Goal: Task Accomplishment & Management: Manage account settings

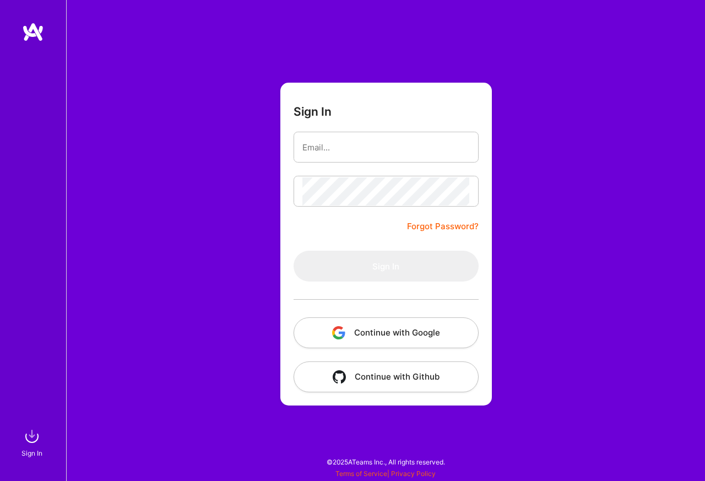
click at [397, 331] on button "Continue with Google" at bounding box center [385, 332] width 185 height 31
click at [343, 148] on input "email" at bounding box center [385, 147] width 167 height 28
click at [347, 148] on input "email" at bounding box center [385, 147] width 167 height 28
paste input "[EMAIL_ADDRESS][DOMAIN_NAME]"
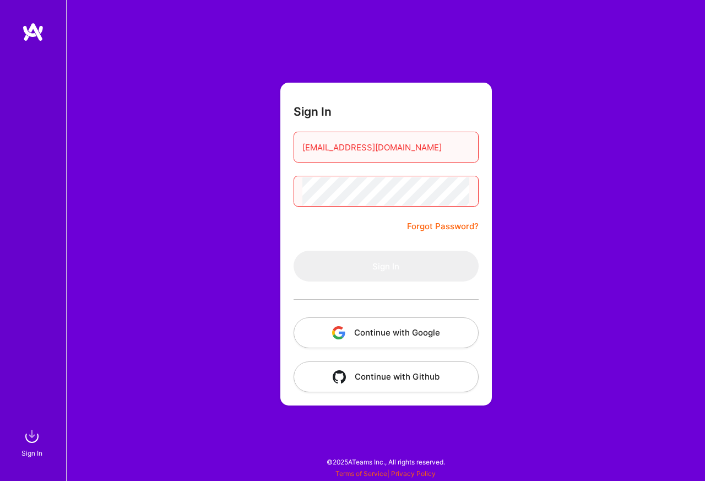
type input "[EMAIL_ADDRESS][DOMAIN_NAME]"
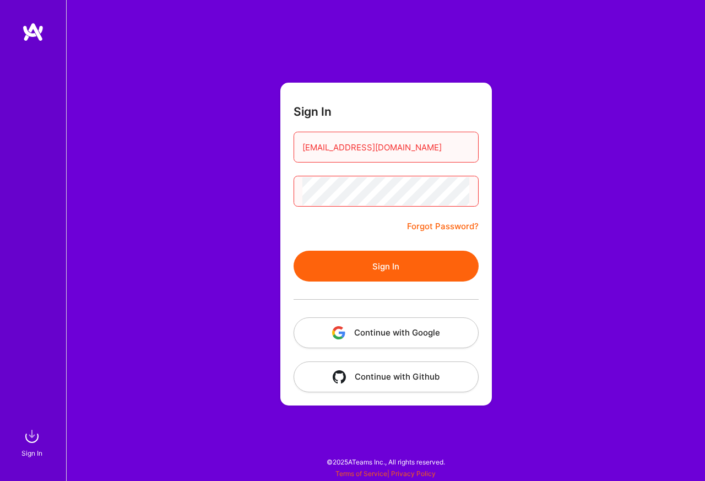
click at [376, 264] on button "Sign In" at bounding box center [385, 266] width 185 height 31
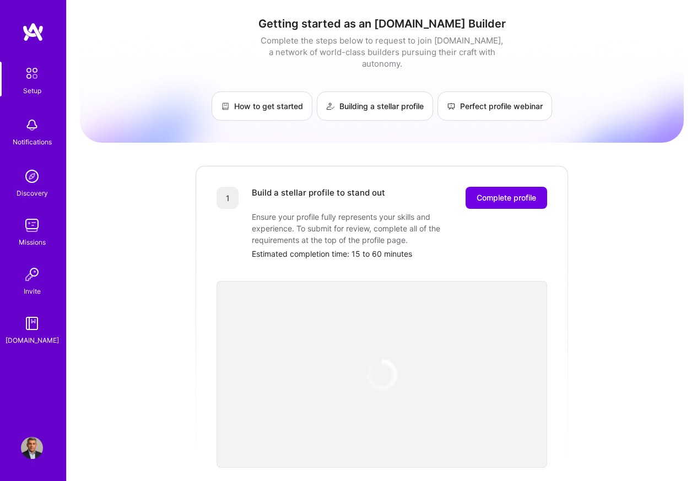
click at [23, 448] on img at bounding box center [32, 448] width 22 height 22
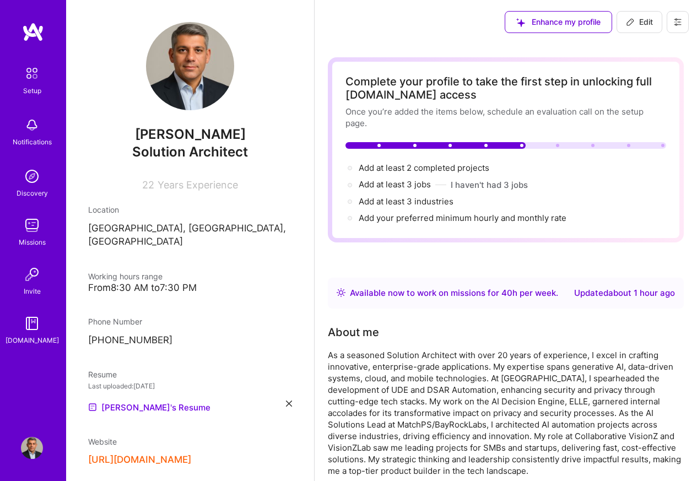
click at [620, 22] on button "Edit" at bounding box center [639, 22] width 46 height 22
select select "CA"
select select "Right Now"
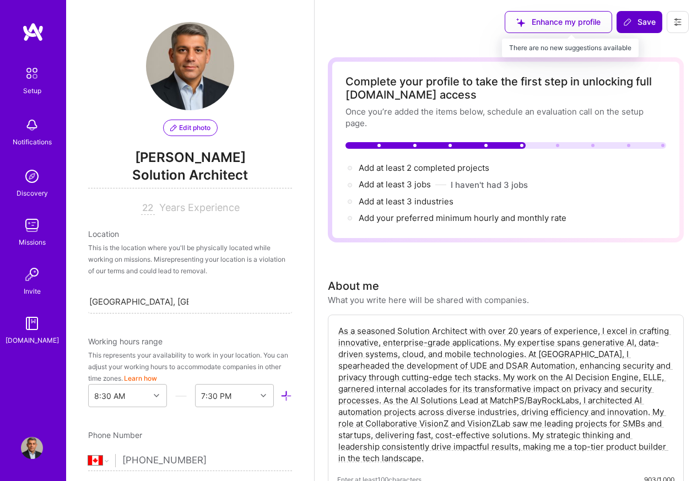
scroll to position [426, 0]
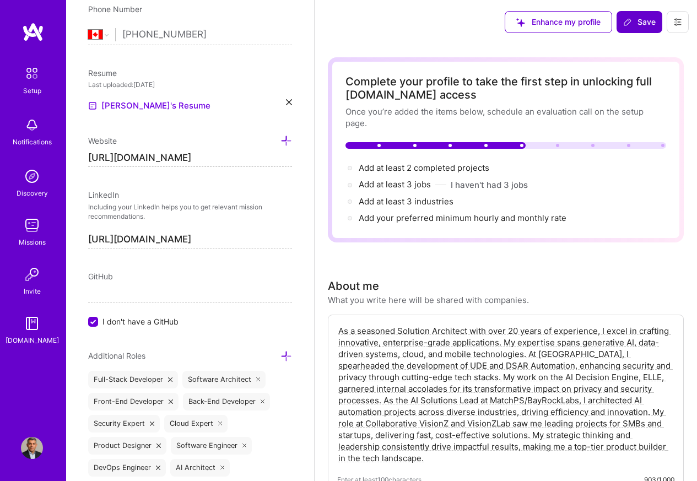
click at [637, 22] on span "Save" at bounding box center [639, 22] width 32 height 11
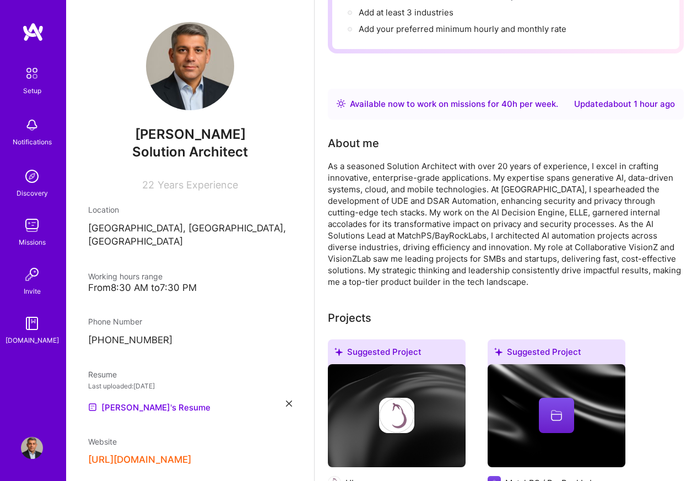
scroll to position [188, 0]
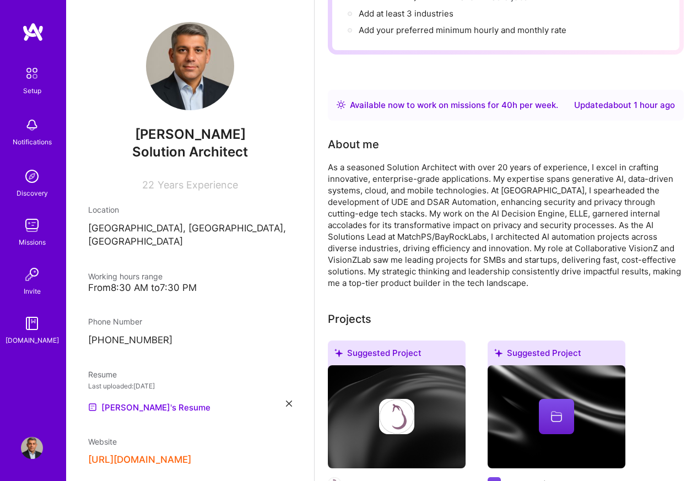
click at [353, 156] on div "About me As a seasoned Solution Architect with over 20 years of experience, I e…" at bounding box center [506, 212] width 356 height 153
click at [354, 165] on div "As a seasoned Solution Architect with over 20 years of experience, I excel in c…" at bounding box center [506, 224] width 356 height 127
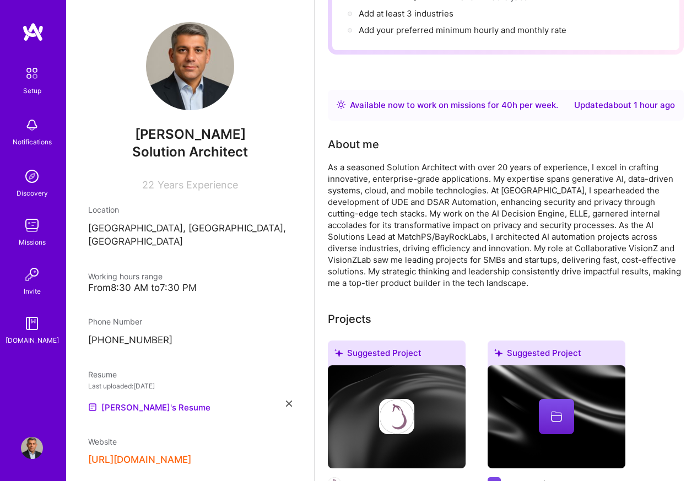
click at [34, 70] on img at bounding box center [31, 73] width 23 height 23
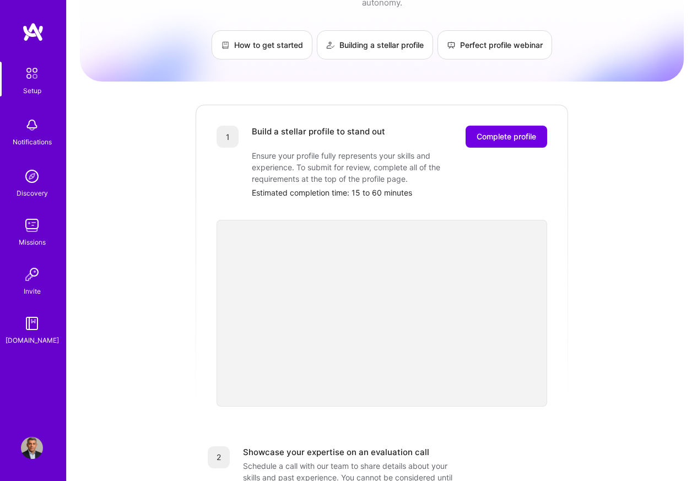
scroll to position [252, 0]
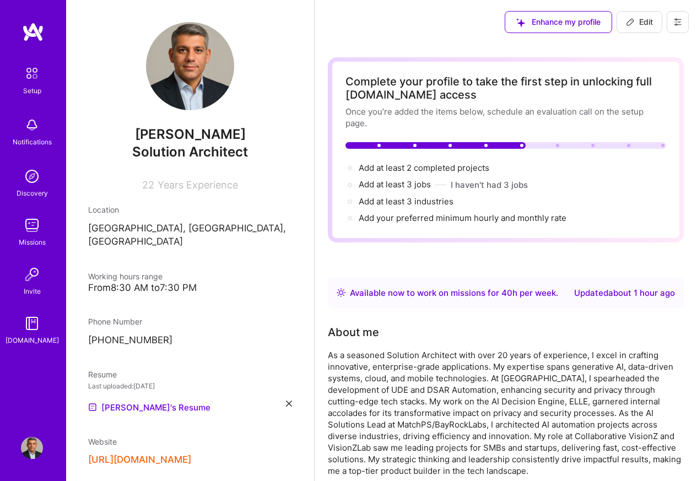
click at [642, 23] on span "Edit" at bounding box center [639, 22] width 27 height 11
select select "CA"
select select "Right Now"
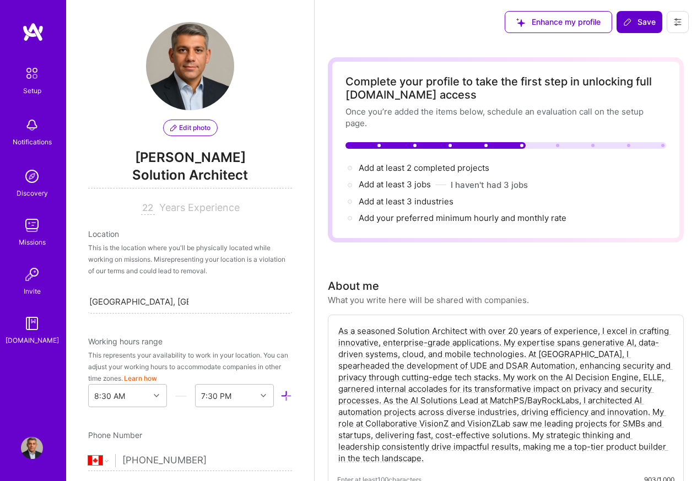
scroll to position [426, 0]
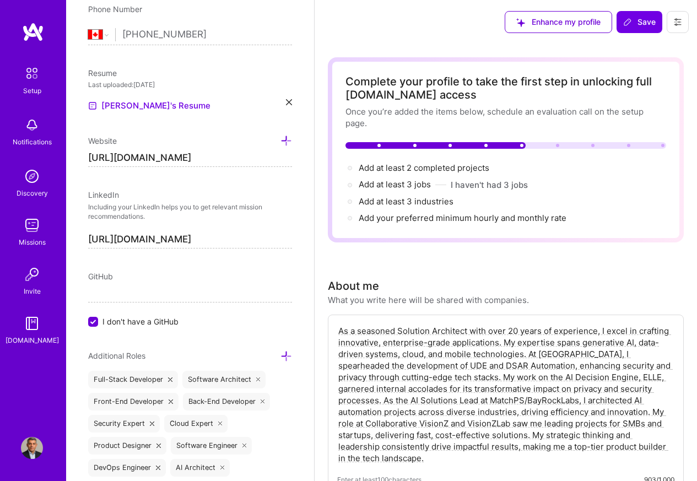
click at [358, 330] on textarea "As a seasoned Solution Architect with over 20 years of experience, I excel in c…" at bounding box center [505, 394] width 337 height 141
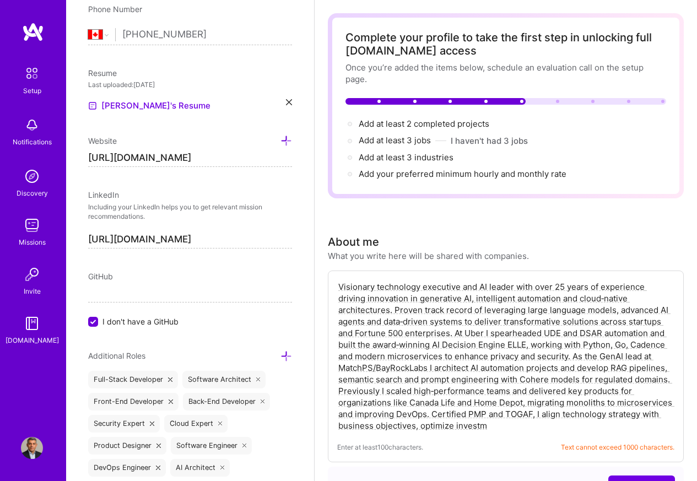
scroll to position [264, 0]
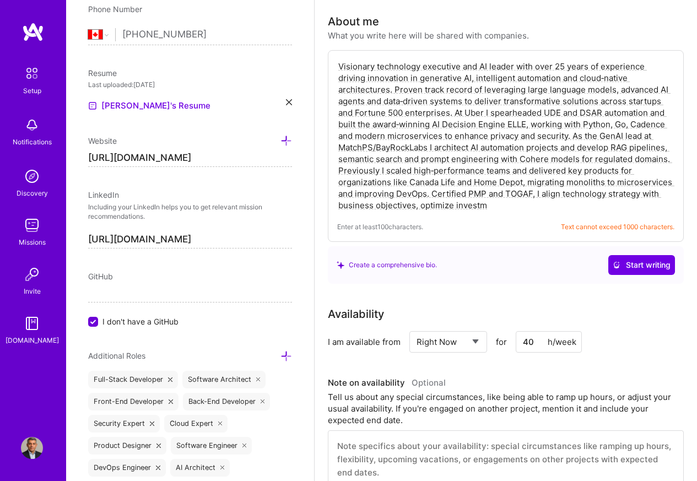
click at [353, 78] on textarea "Visionary technology executive and AI leader with over 25 years of experience d…" at bounding box center [505, 135] width 337 height 153
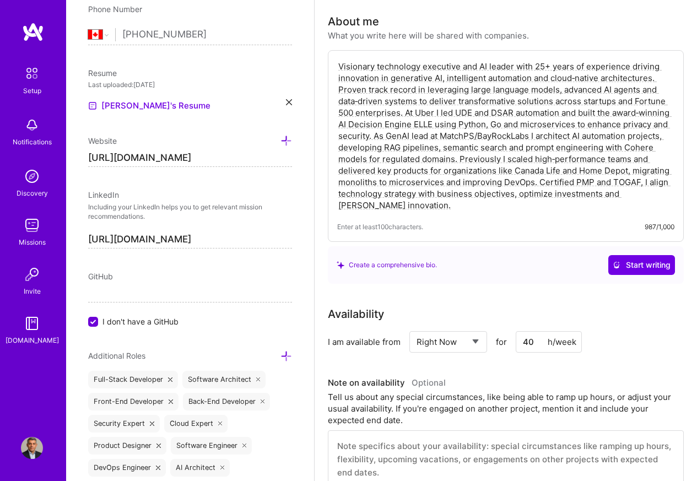
type textarea "Visionary technology executive and AI leader with 25+ years of experience drivi…"
click at [286, 104] on icon at bounding box center [289, 102] width 6 height 6
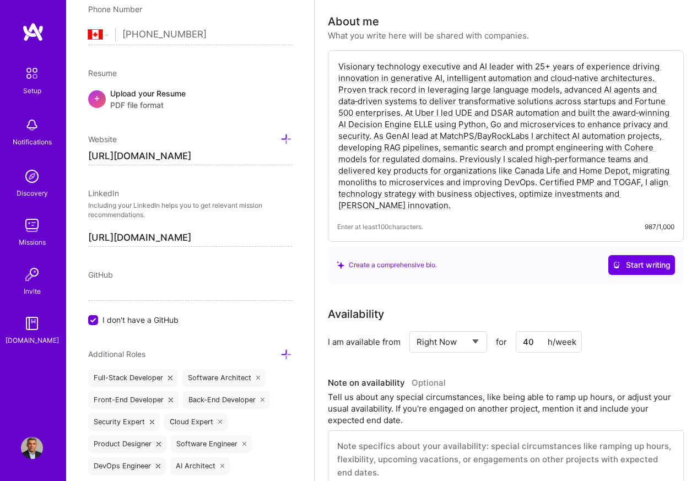
click at [77, 101] on div "Edit photo [PERSON_NAME] Solution Architect 22 Years Experience Location This i…" at bounding box center [190, 240] width 248 height 481
click at [93, 101] on div "+" at bounding box center [97, 99] width 18 height 18
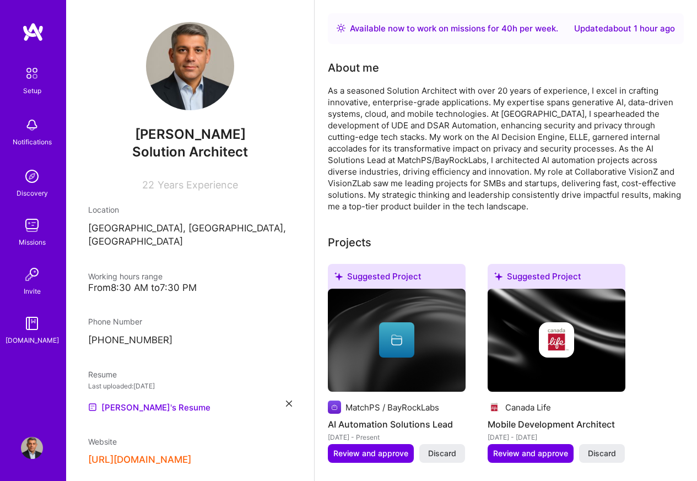
scroll to position [0, 0]
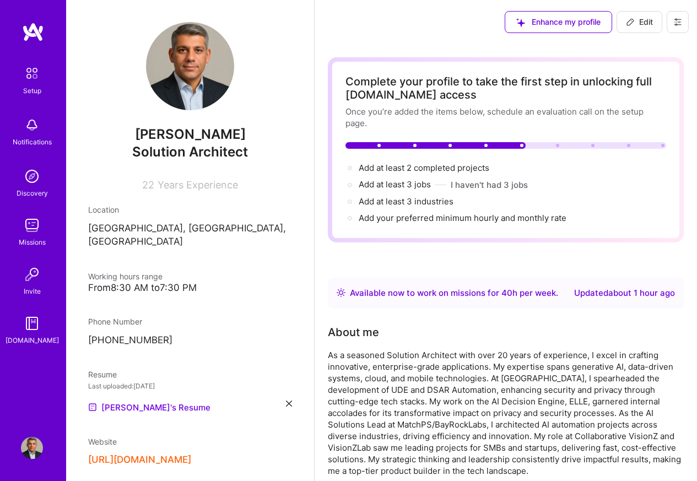
click at [640, 21] on span "Edit" at bounding box center [639, 22] width 27 height 11
select select "CA"
select select "Right Now"
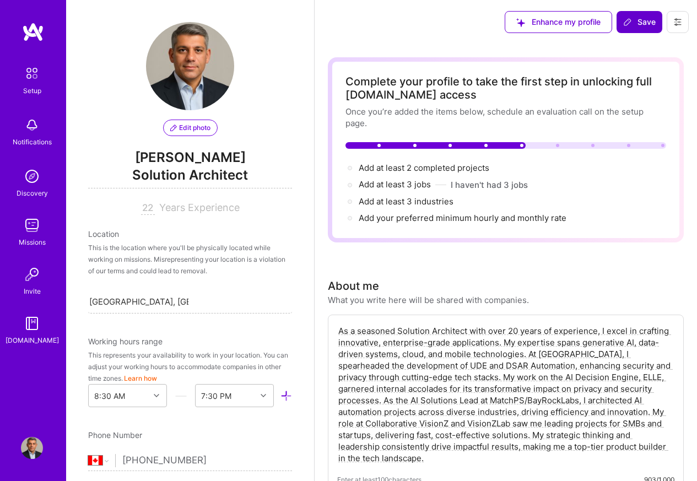
scroll to position [426, 0]
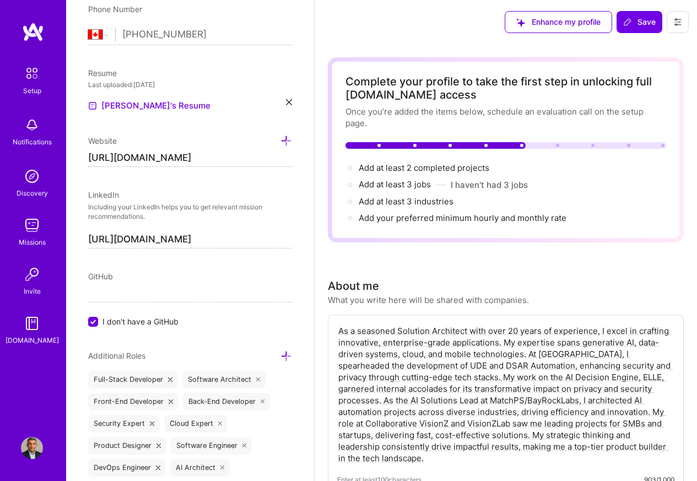
click at [80, 238] on div "Edit photo [PERSON_NAME] Solution Architect 22 Years Experience Location This i…" at bounding box center [190, 240] width 248 height 481
click at [280, 358] on icon at bounding box center [286, 356] width 12 height 12
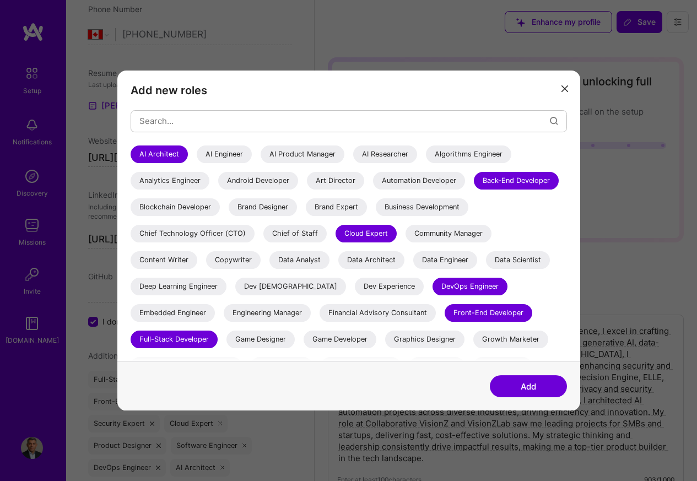
click at [229, 154] on div "AI Engineer" at bounding box center [224, 154] width 55 height 18
click at [365, 154] on div "AI Researcher" at bounding box center [385, 154] width 64 height 18
click at [477, 155] on div "Algorithms Engineer" at bounding box center [468, 154] width 85 height 18
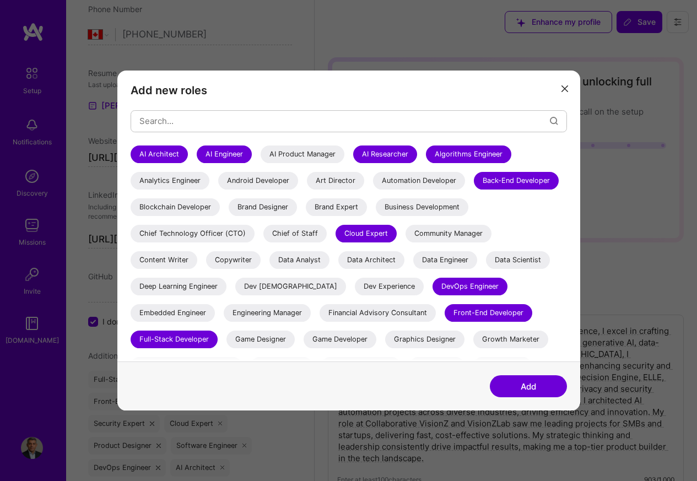
click at [497, 259] on div "Data Scientist" at bounding box center [518, 260] width 64 height 18
click at [442, 259] on div "Data Engineer" at bounding box center [445, 260] width 64 height 18
click at [401, 259] on div "Data Architect" at bounding box center [371, 260] width 66 height 18
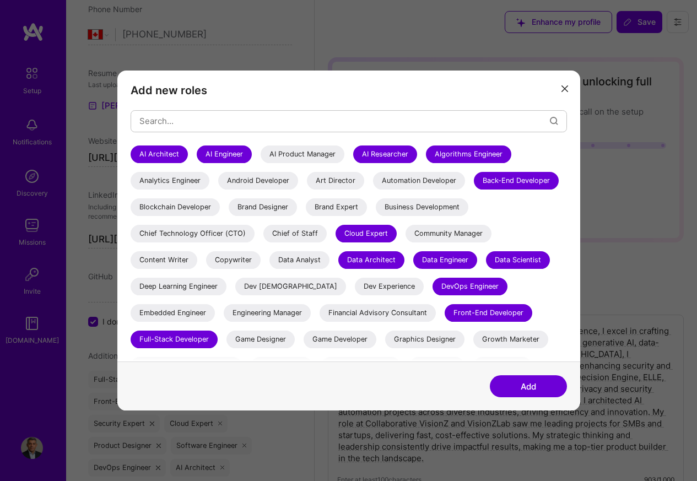
click at [192, 287] on div "Deep Learning Engineer" at bounding box center [178, 287] width 96 height 18
click at [513, 387] on button "Add" at bounding box center [527, 386] width 77 height 22
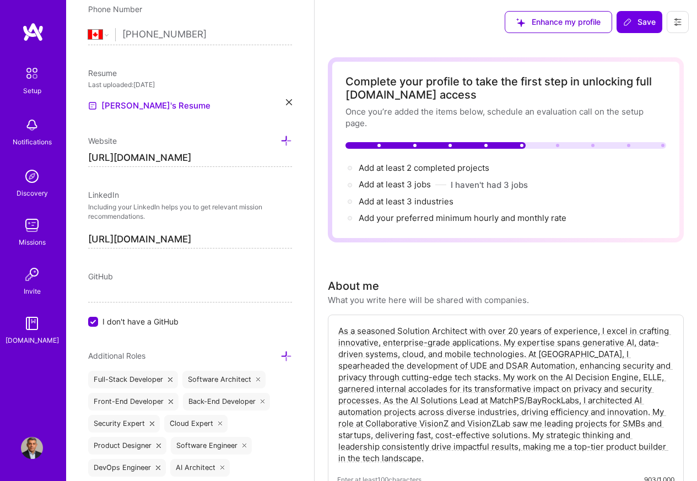
click at [351, 329] on textarea "As a seasoned Solution Architect with over 20 years of experience, I excel in c…" at bounding box center [505, 394] width 337 height 141
paste textarea "Visionary technology executive and AI leader with 25+ years of experience drivi…"
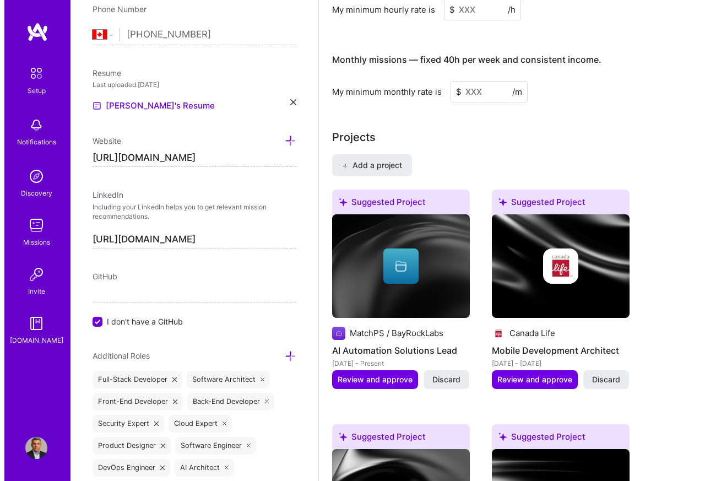
scroll to position [859, 0]
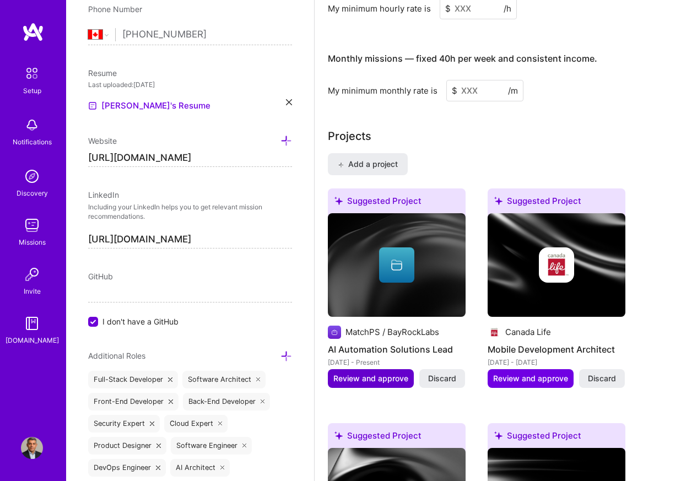
type textarea "Visionary technology executive and AI leader with 25+ years of experience drivi…"
click at [361, 383] on button "Review and approve" at bounding box center [371, 378] width 86 height 19
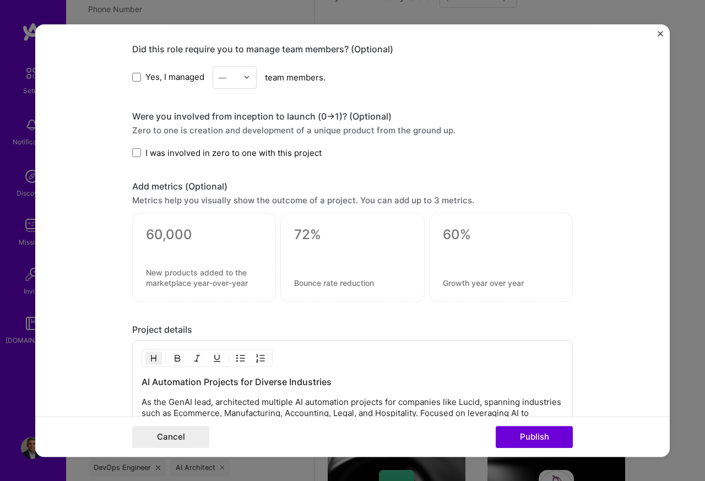
scroll to position [793, 0]
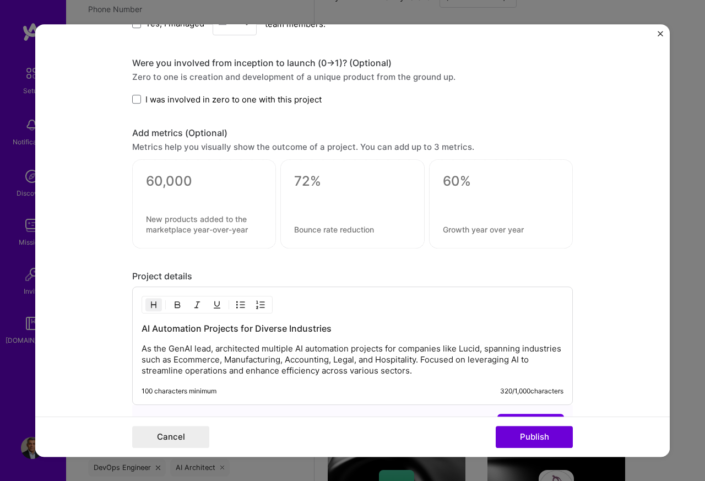
click at [200, 372] on p "As the GenAI lead, architected multiple AI automation projects for companies li…" at bounding box center [353, 359] width 422 height 33
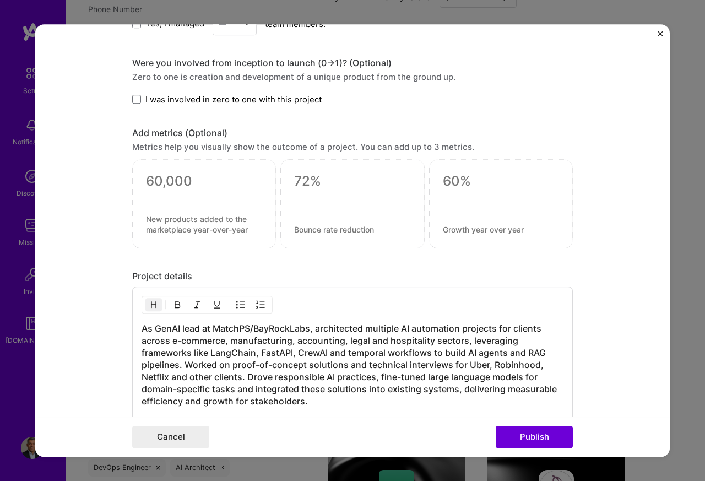
click at [166, 195] on div at bounding box center [204, 195] width 116 height 12
click at [132, 130] on div "Add metrics (Optional)" at bounding box center [352, 133] width 440 height 12
click at [132, 101] on span at bounding box center [136, 99] width 9 height 9
click at [0, 0] on input "I was involved in zero to one with this project" at bounding box center [0, 0] width 0 height 0
click at [515, 438] on button "Publish" at bounding box center [534, 437] width 77 height 22
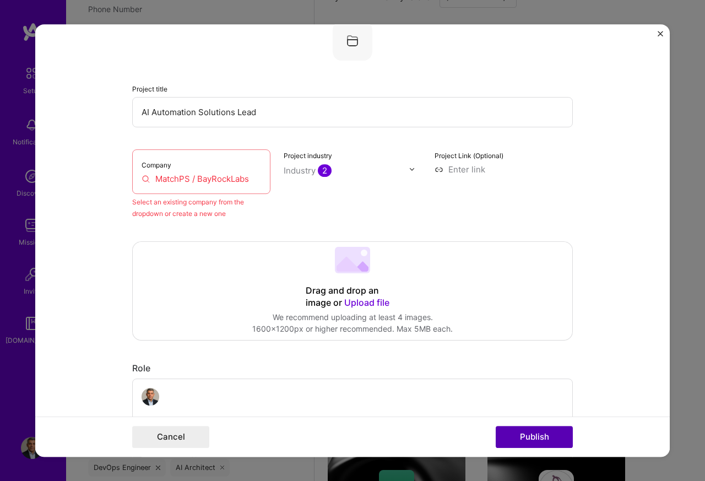
scroll to position [72, 0]
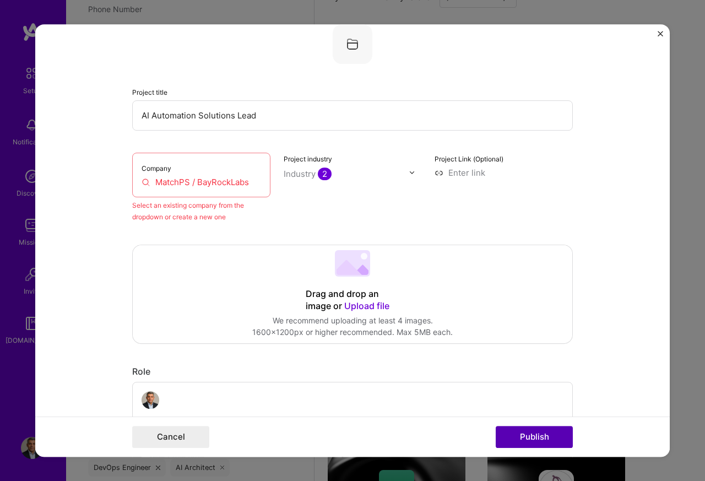
click at [539, 438] on button "Publish" at bounding box center [534, 437] width 77 height 22
click at [176, 183] on input "MatchPS / BayRockLabs" at bounding box center [201, 182] width 119 height 12
click at [167, 182] on input "MatchPS / BayRockLabs" at bounding box center [201, 182] width 119 height 12
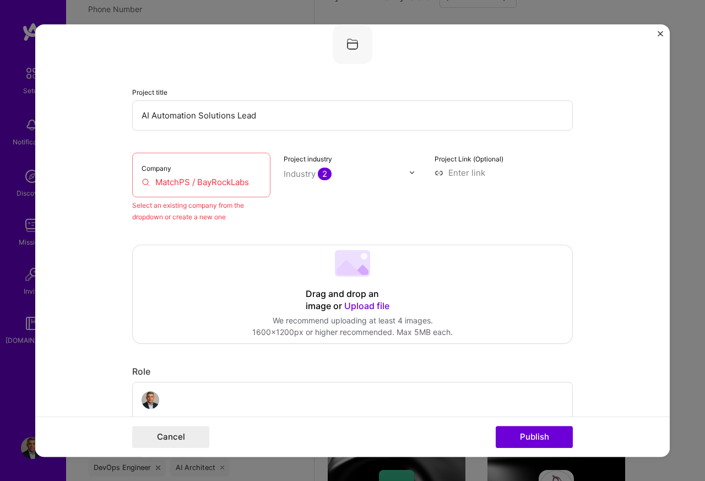
click at [143, 183] on input "MatchPS / BayRockLabs" at bounding box center [201, 182] width 119 height 12
click at [188, 182] on input "MatchPS / BayRockLabs" at bounding box center [201, 182] width 119 height 12
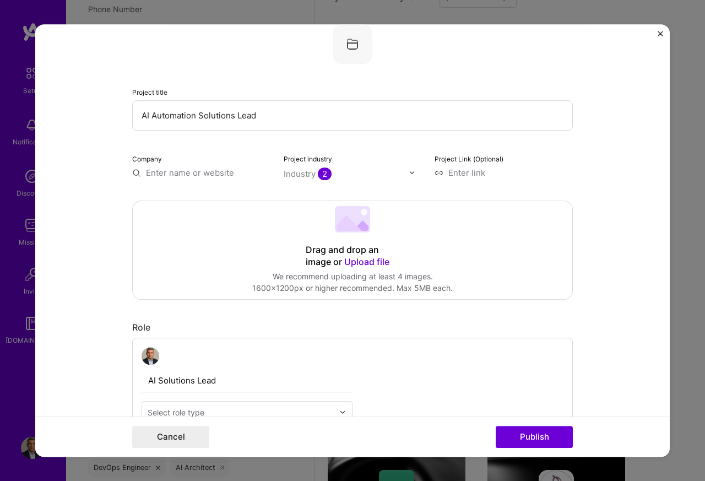
click at [174, 173] on input "text" at bounding box center [201, 173] width 138 height 12
paste input "MatchPS"
paste input "/ BayRockLabs"
type input "MatchPS / BayRockLabs"
click at [164, 202] on span "Add company" at bounding box center [162, 203] width 50 height 23
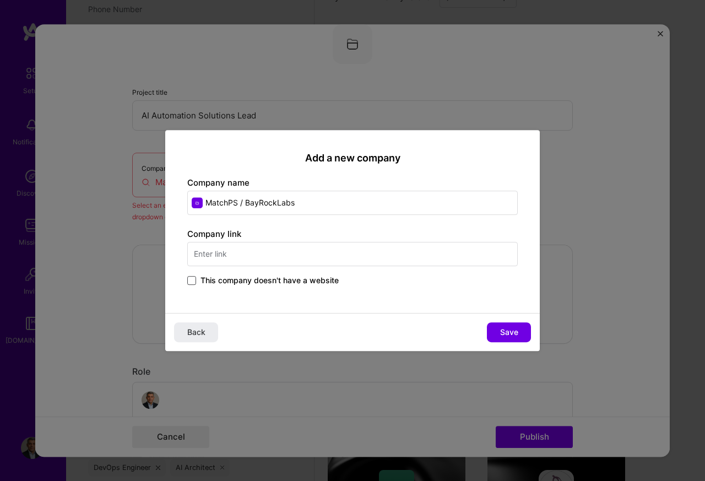
click at [190, 281] on span at bounding box center [191, 280] width 9 height 9
click at [0, 0] on input "This company doesn't have a website" at bounding box center [0, 0] width 0 height 0
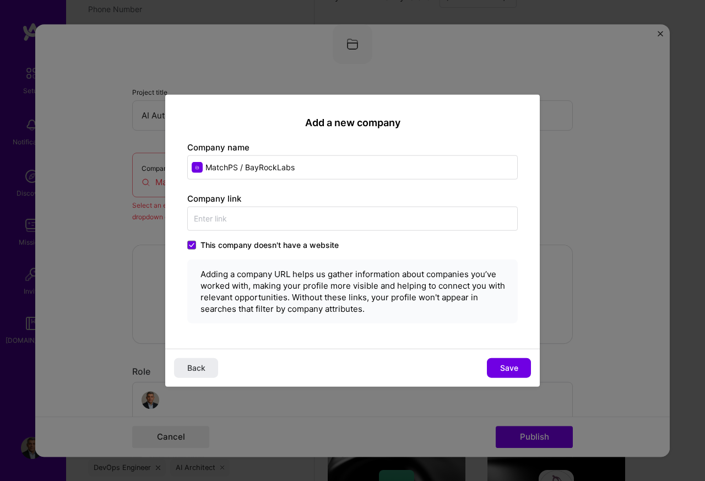
click at [502, 333] on div "Add a new company Company name MatchPS / BayRockLabs Company link This company …" at bounding box center [352, 221] width 374 height 254
click at [510, 371] on span "Save" at bounding box center [509, 367] width 18 height 11
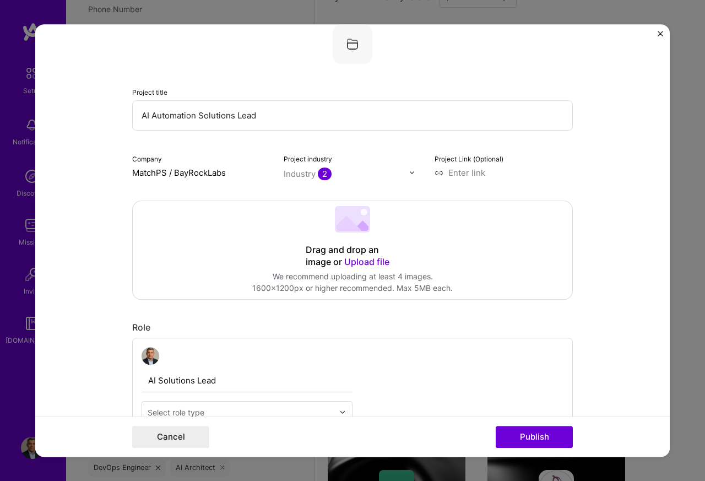
click at [318, 173] on span "2" at bounding box center [325, 173] width 14 height 13
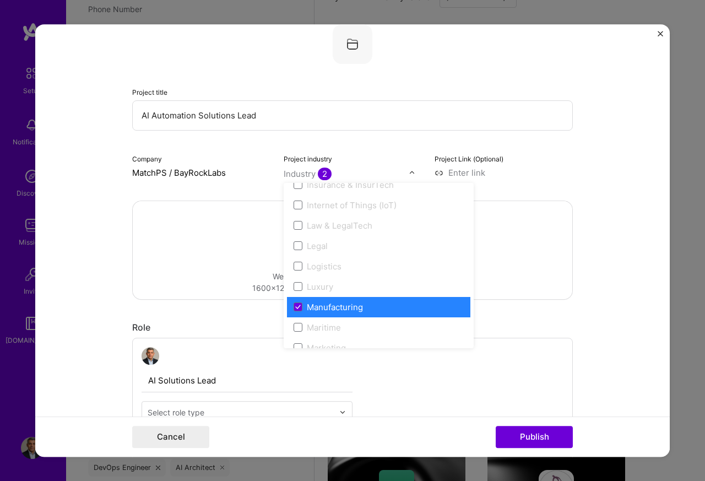
scroll to position [1586, 0]
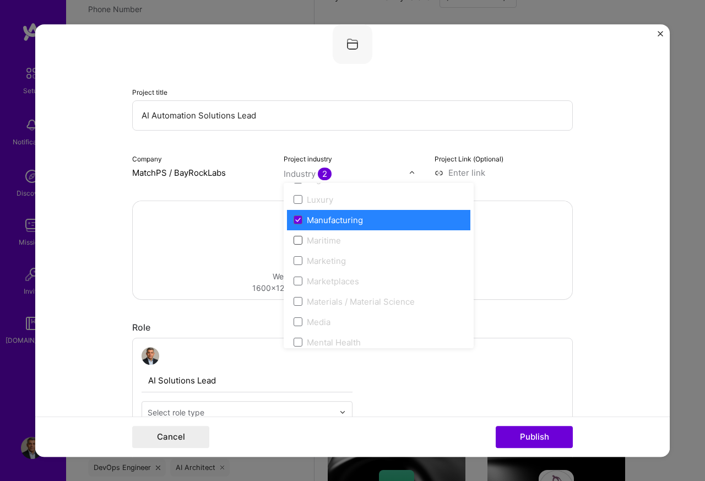
click at [293, 237] on span at bounding box center [297, 240] width 9 height 9
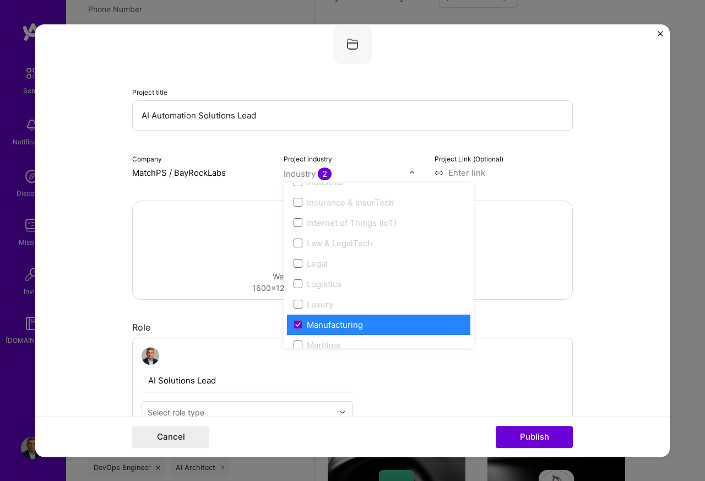
scroll to position [1740, 0]
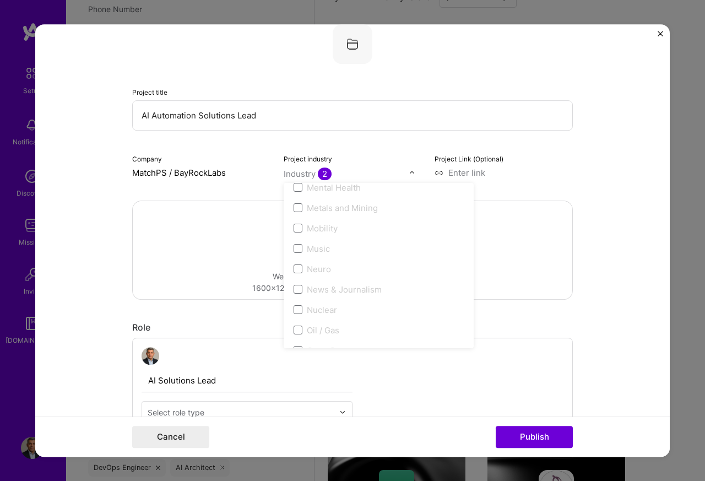
click at [617, 172] on form "Editing suggested project This project is suggested based on your LinkedIn, res…" at bounding box center [352, 240] width 634 height 433
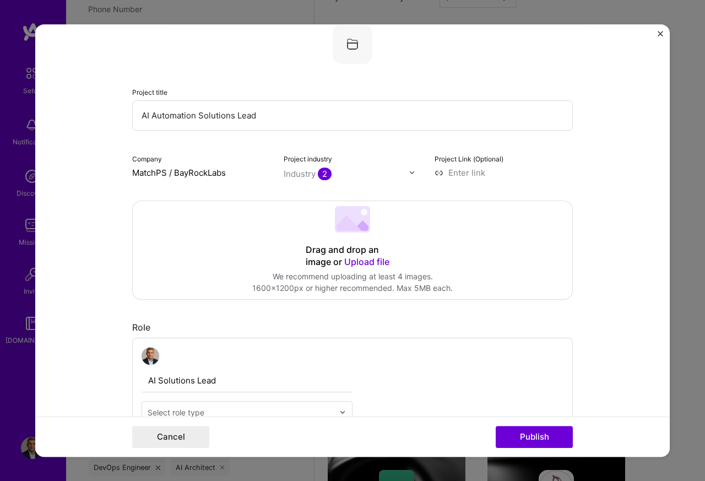
click at [178, 415] on div "Select role type" at bounding box center [176, 412] width 57 height 12
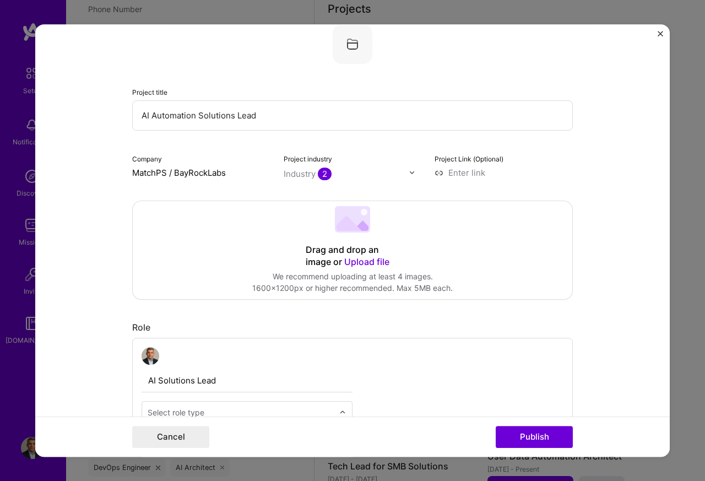
scroll to position [976, 0]
click at [328, 415] on input "text" at bounding box center [241, 412] width 186 height 12
click at [331, 414] on div "Select role type" at bounding box center [240, 411] width 197 height 21
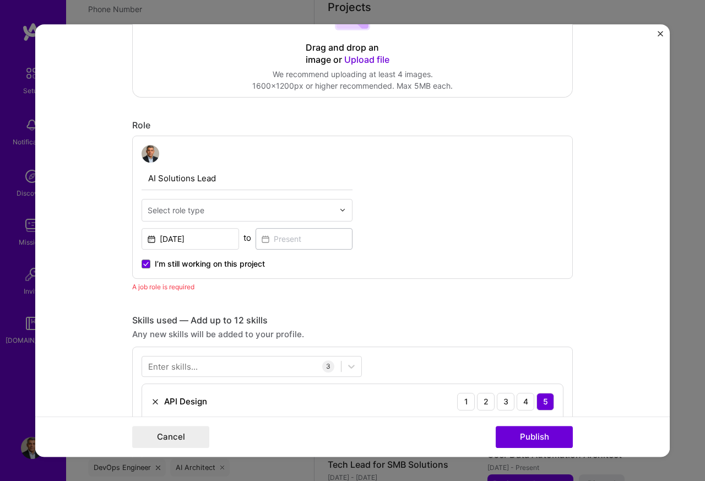
scroll to position [270, 0]
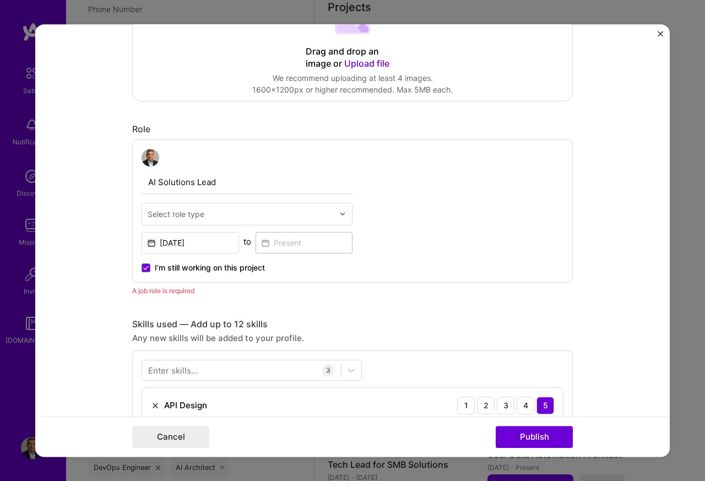
click at [331, 167] on div "AI Solutions Lead Select is focused ,type to refine list, press Down to open th…" at bounding box center [247, 211] width 211 height 124
click at [209, 214] on input "text" at bounding box center [241, 214] width 186 height 12
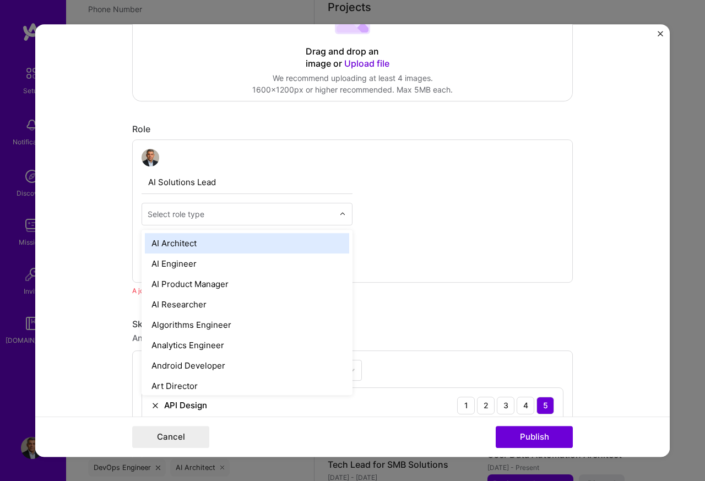
click at [168, 243] on div "AI Architect" at bounding box center [247, 243] width 204 height 20
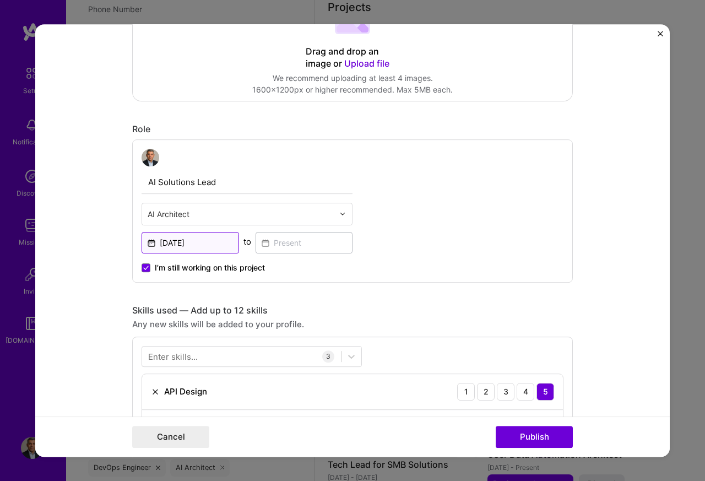
click at [163, 245] on input "[DATE]" at bounding box center [190, 242] width 97 height 21
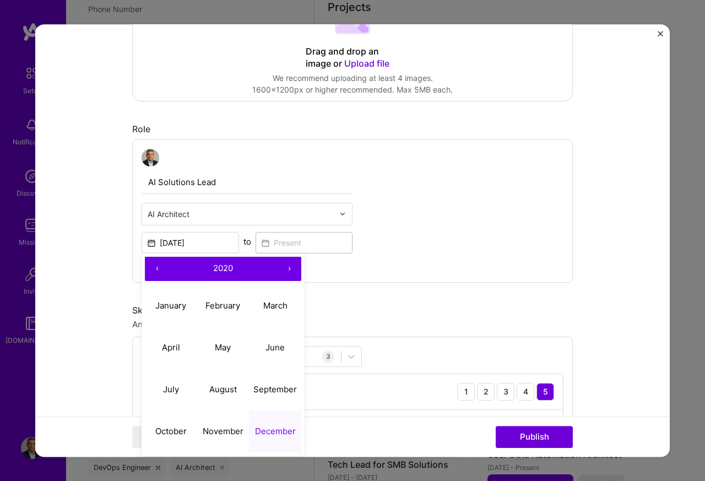
click at [254, 270] on button "2020" at bounding box center [223, 269] width 108 height 24
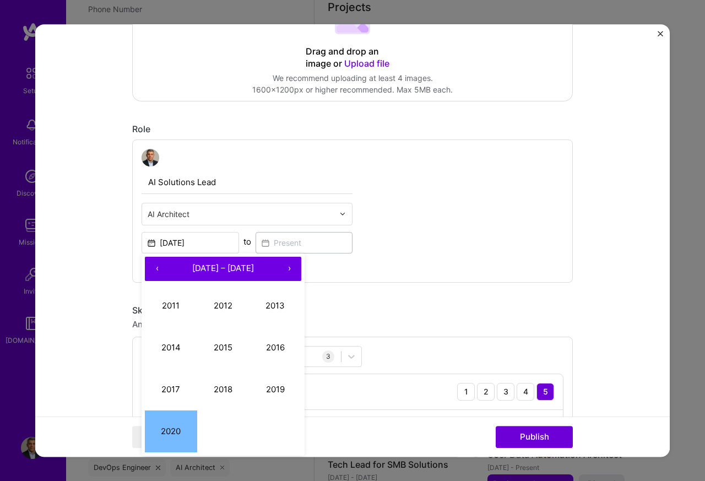
click at [277, 269] on button "›" at bounding box center [289, 269] width 24 height 24
click at [164, 310] on button "2021" at bounding box center [171, 306] width 52 height 42
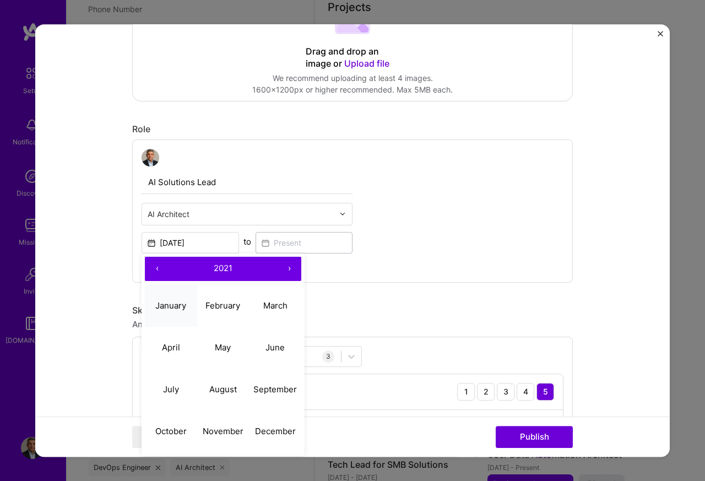
click at [157, 305] on abbr "January" at bounding box center [170, 305] width 31 height 10
type input "[DATE]"
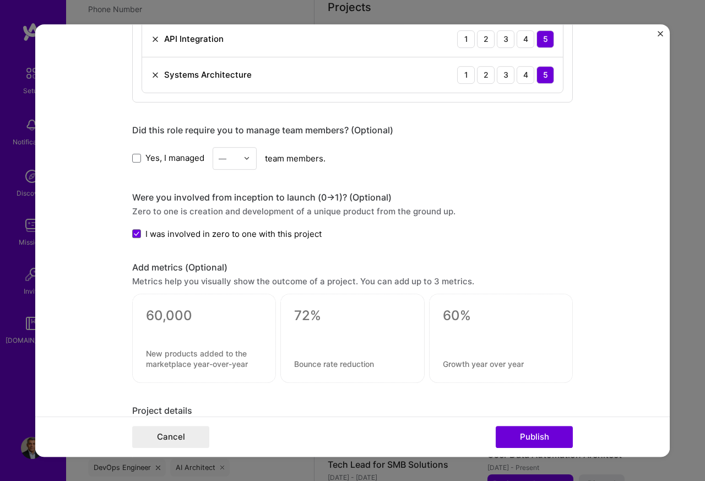
scroll to position [667, 0]
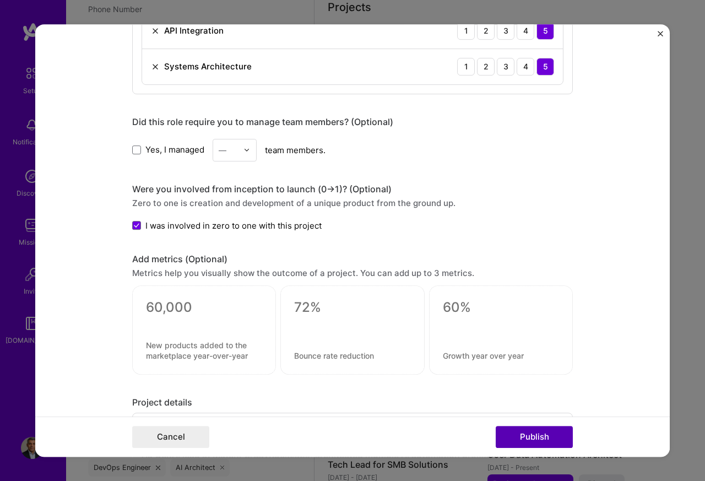
click at [530, 439] on button "Publish" at bounding box center [534, 437] width 77 height 22
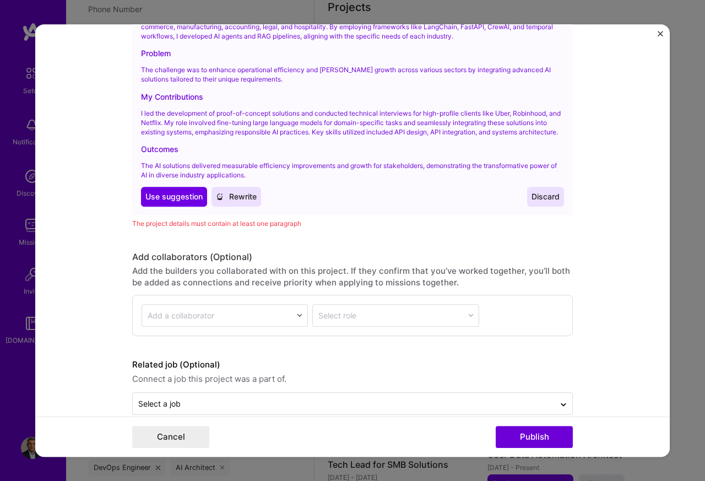
scroll to position [1289, 0]
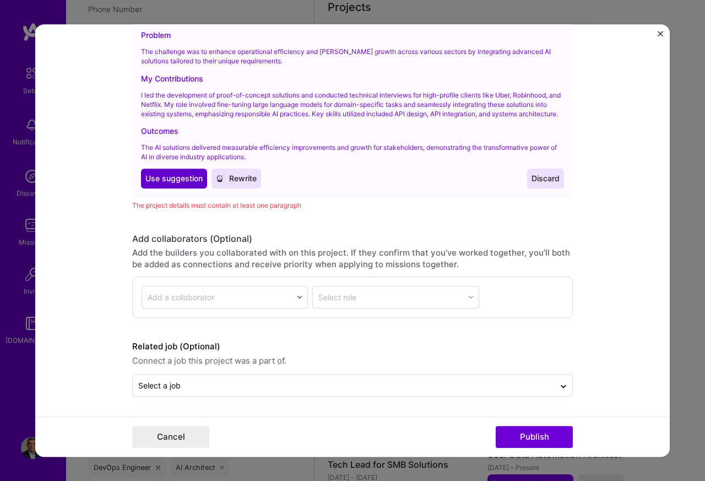
click at [168, 179] on span "Use suggestion" at bounding box center [173, 178] width 57 height 11
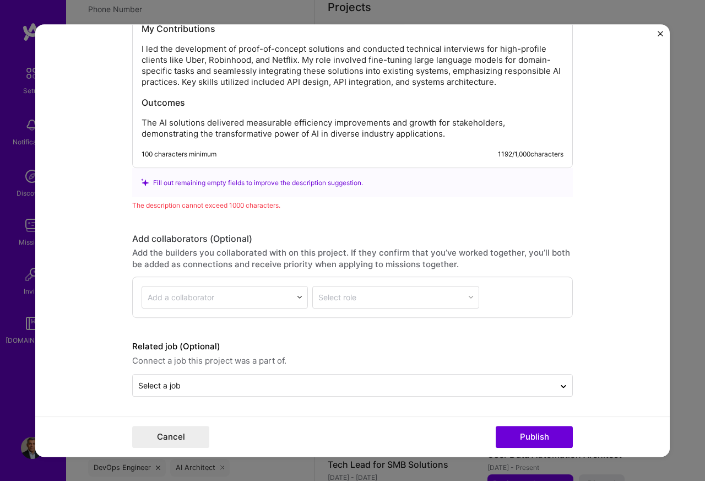
scroll to position [1221, 0]
click at [188, 28] on h3 "My Contributions" at bounding box center [353, 29] width 422 height 12
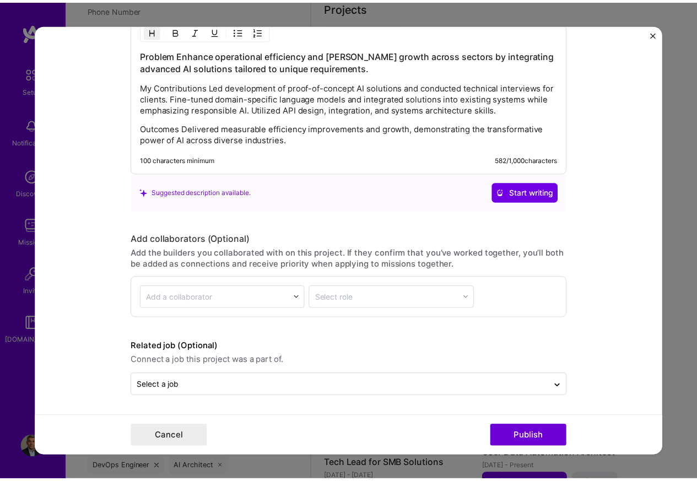
scroll to position [1071, 0]
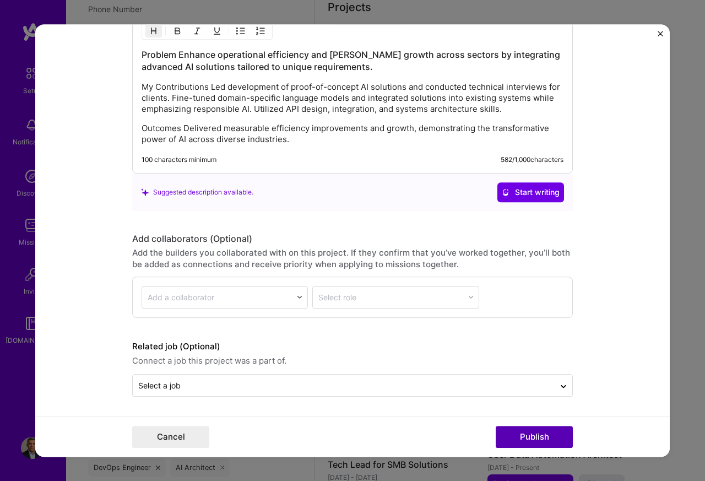
click at [525, 438] on button "Publish" at bounding box center [534, 437] width 77 height 22
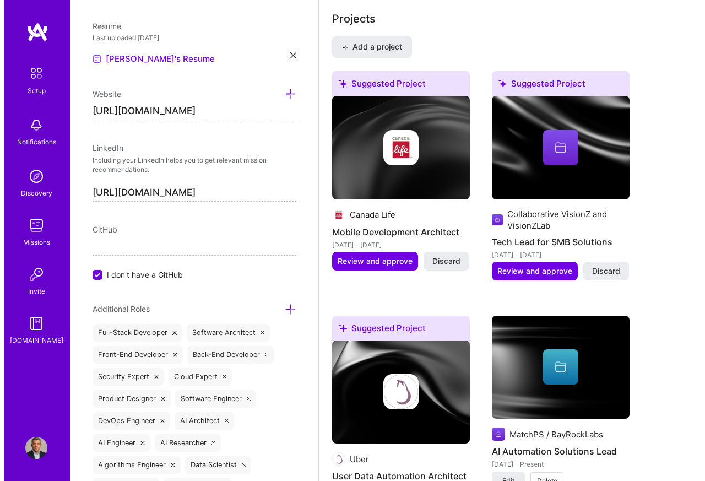
scroll to position [756, 0]
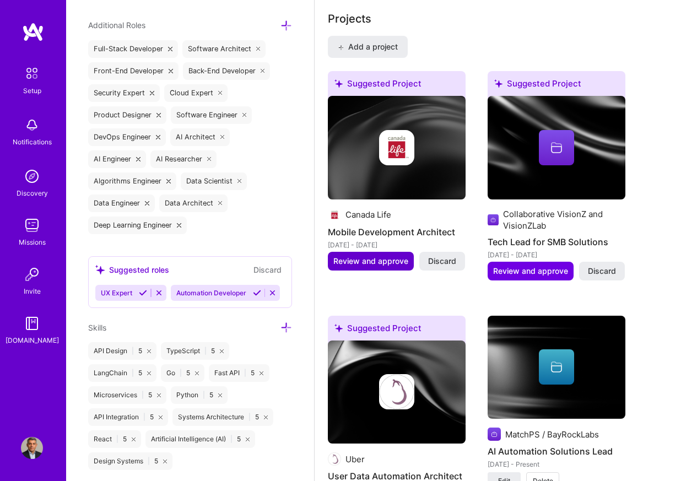
click at [361, 260] on span "Review and approve" at bounding box center [370, 260] width 75 height 11
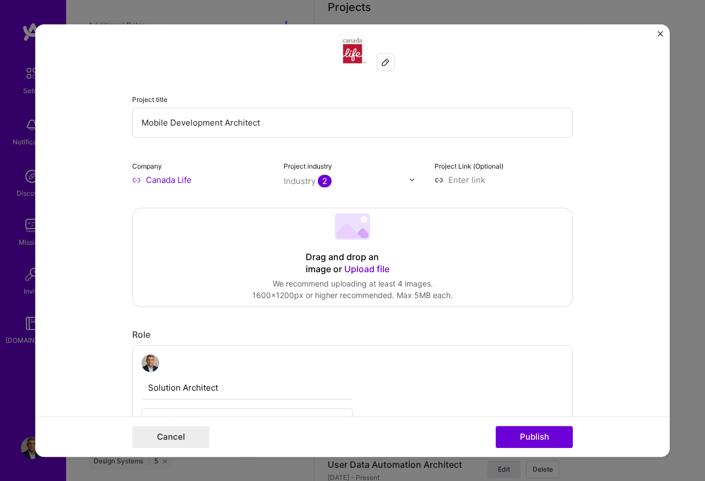
scroll to position [396, 0]
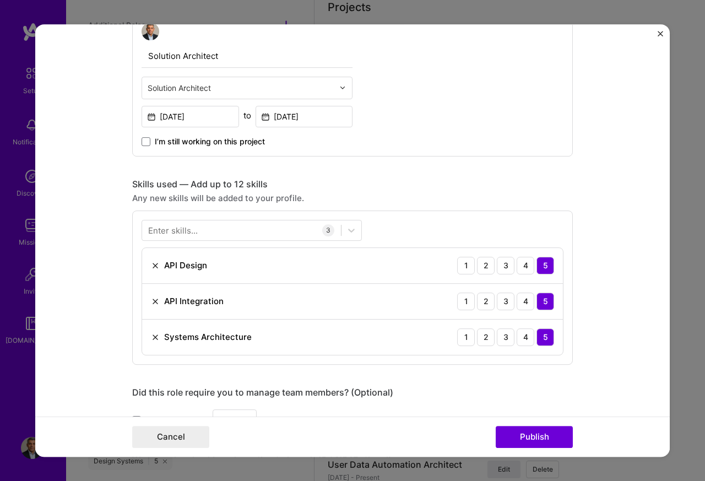
click at [186, 102] on div "Solution Architect Solution Architect [DATE] to [DATE] I’m still working on thi…" at bounding box center [247, 85] width 211 height 124
click at [329, 87] on input "text" at bounding box center [241, 88] width 186 height 12
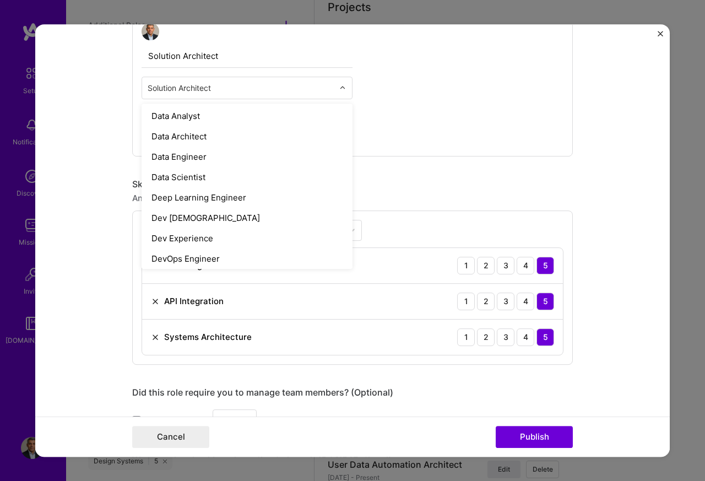
scroll to position [727, 0]
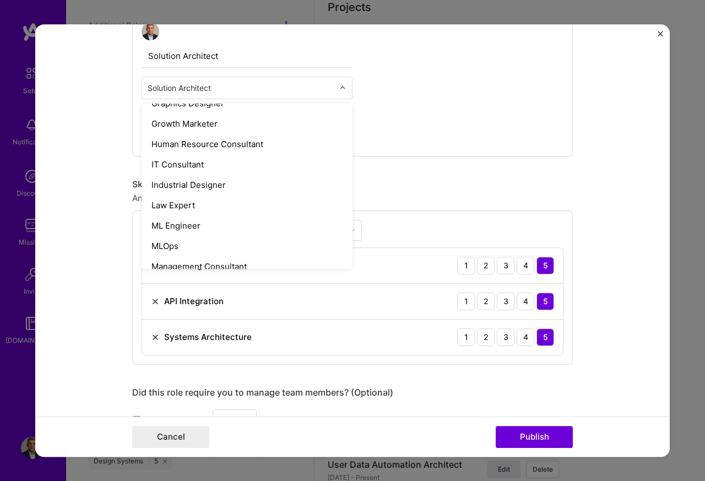
click at [170, 117] on div "Growth Marketer" at bounding box center [247, 123] width 204 height 20
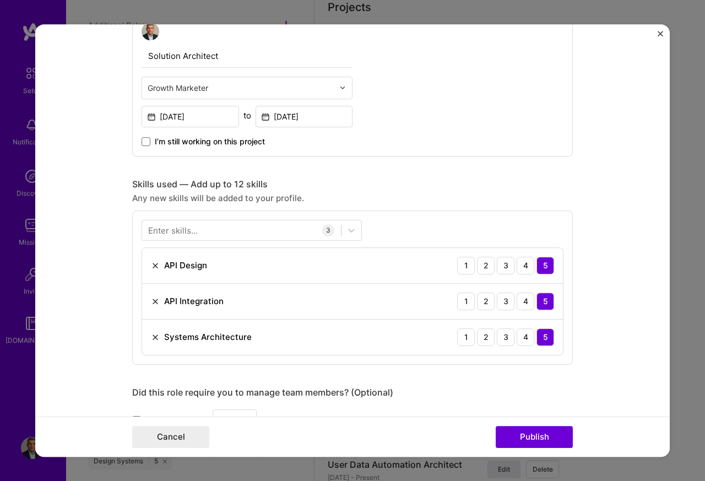
click at [323, 88] on input "text" at bounding box center [241, 88] width 186 height 12
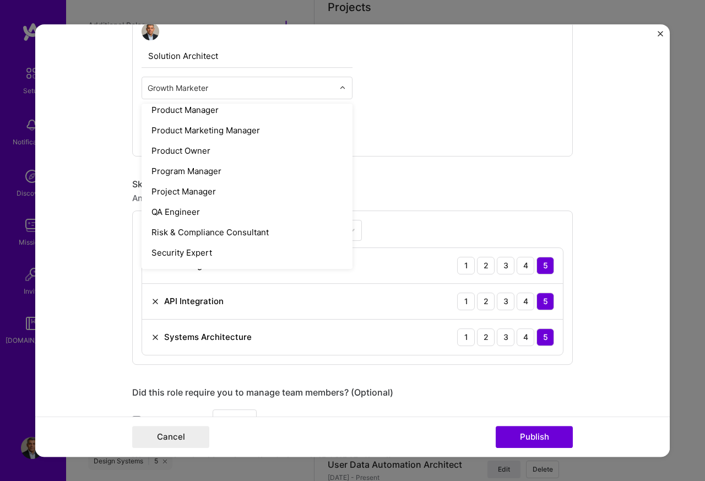
scroll to position [1245, 0]
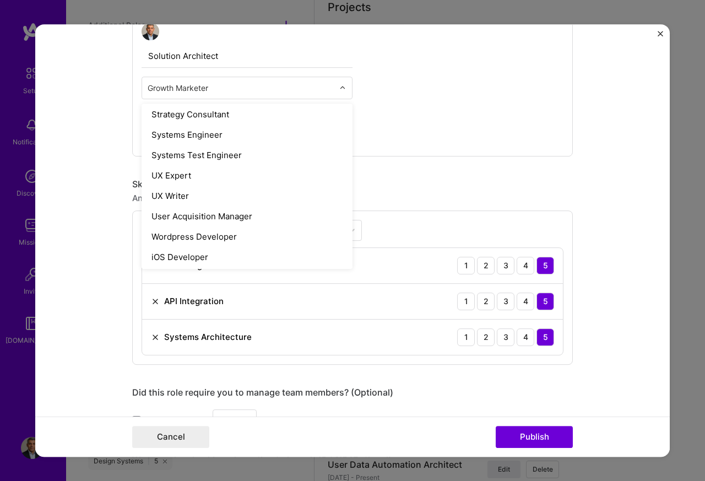
paste input "Solution Architect"
type input "Solution Architect"
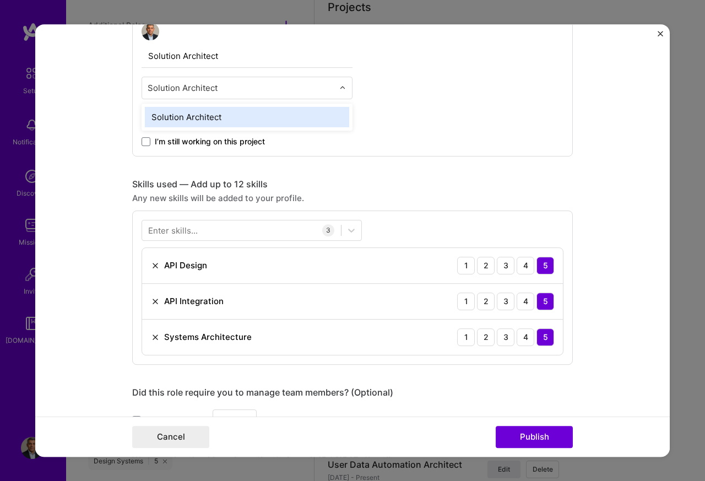
scroll to position [0, 0]
click at [172, 122] on div "Solution Architect" at bounding box center [247, 117] width 204 height 20
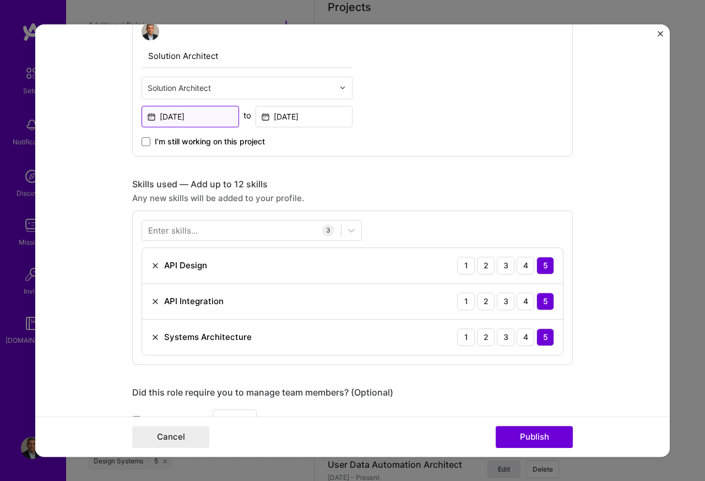
click at [163, 117] on input "[DATE]" at bounding box center [190, 116] width 97 height 21
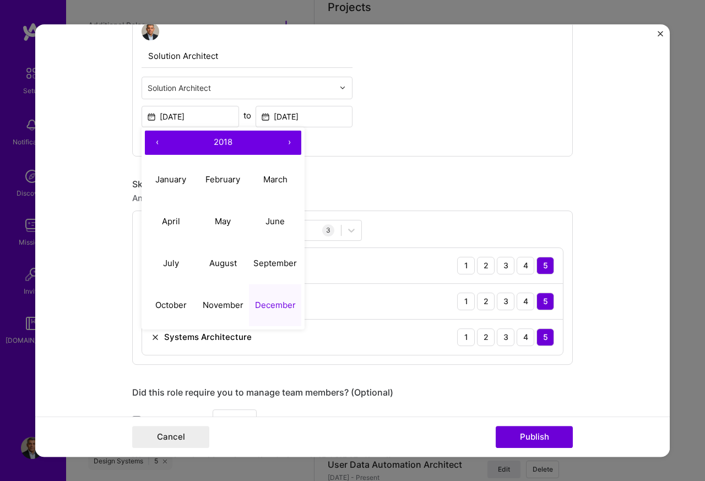
click at [259, 145] on button "2018" at bounding box center [223, 142] width 108 height 24
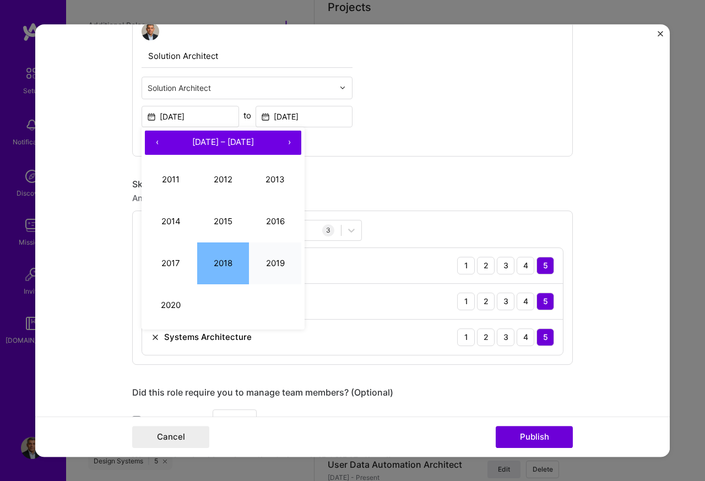
click at [270, 266] on button "2019" at bounding box center [275, 263] width 52 height 42
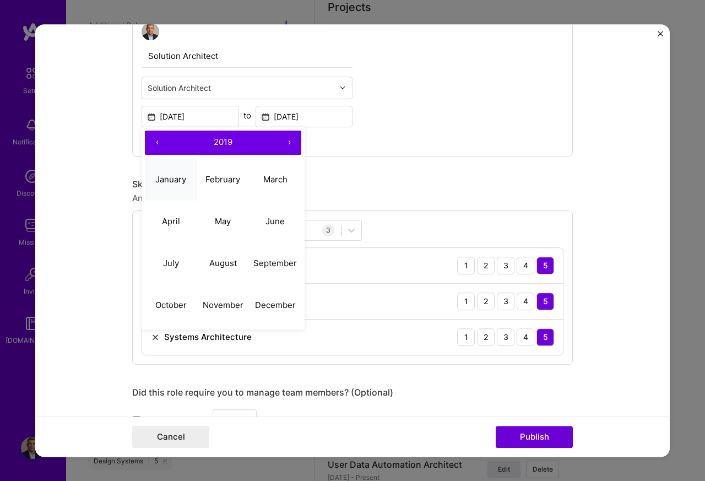
click at [170, 182] on abbr "January" at bounding box center [170, 179] width 31 height 10
type input "[DATE]"
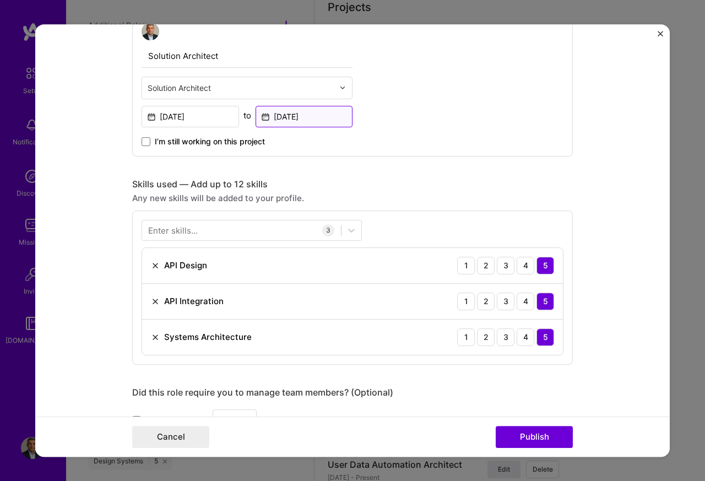
click at [279, 116] on input "[DATE]" at bounding box center [303, 116] width 97 height 21
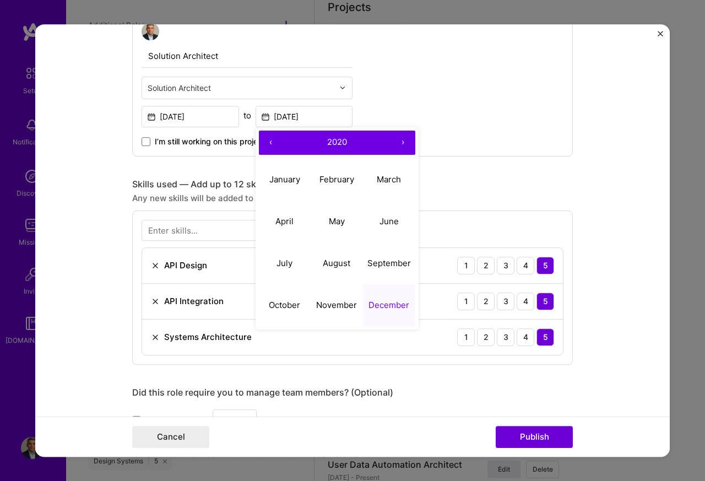
click at [398, 145] on button "›" at bounding box center [403, 142] width 24 height 24
click at [274, 182] on abbr "January" at bounding box center [284, 179] width 31 height 10
type input "[DATE]"
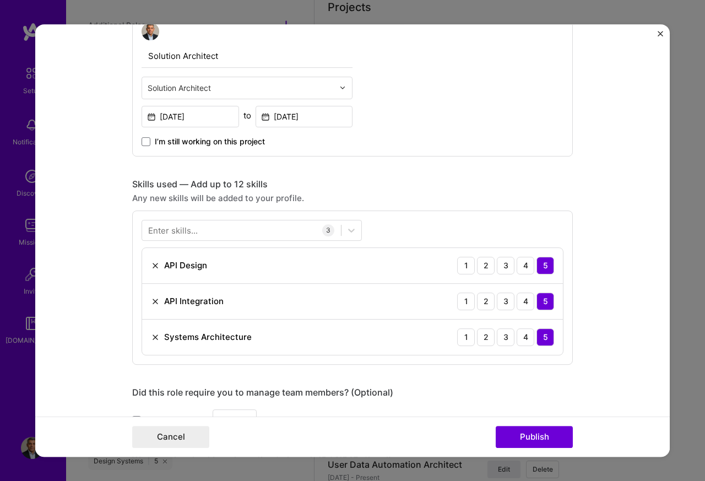
click at [179, 232] on div "Enter skills..." at bounding box center [173, 230] width 50 height 12
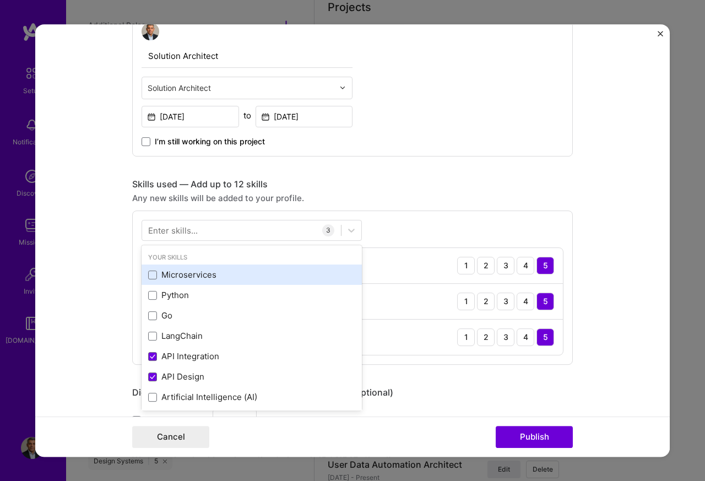
click at [158, 277] on div "Microservices" at bounding box center [251, 275] width 207 height 12
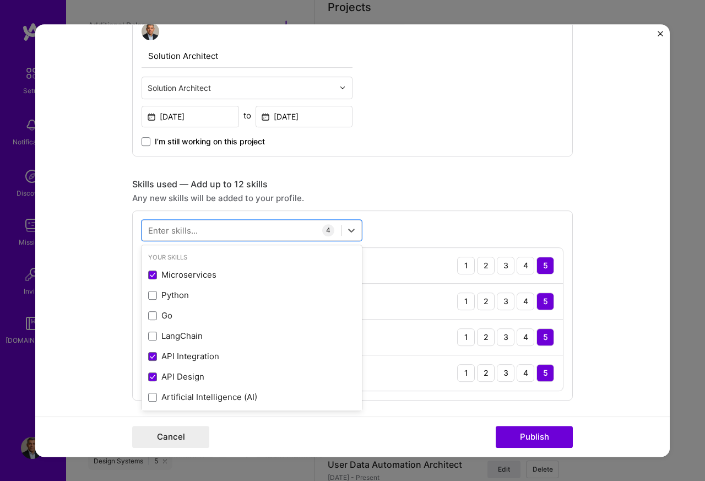
click at [554, 234] on div "option Microservices, selected. option Microservices selected, 0 of 2. 378 resu…" at bounding box center [352, 305] width 440 height 190
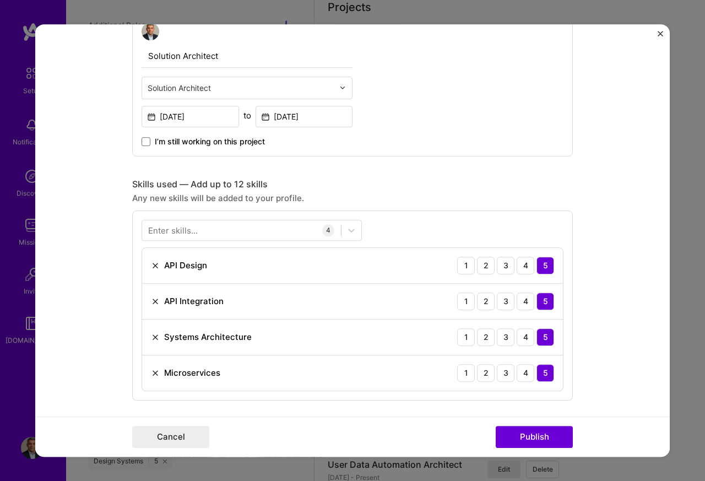
click at [540, 377] on div "5" at bounding box center [545, 373] width 18 height 18
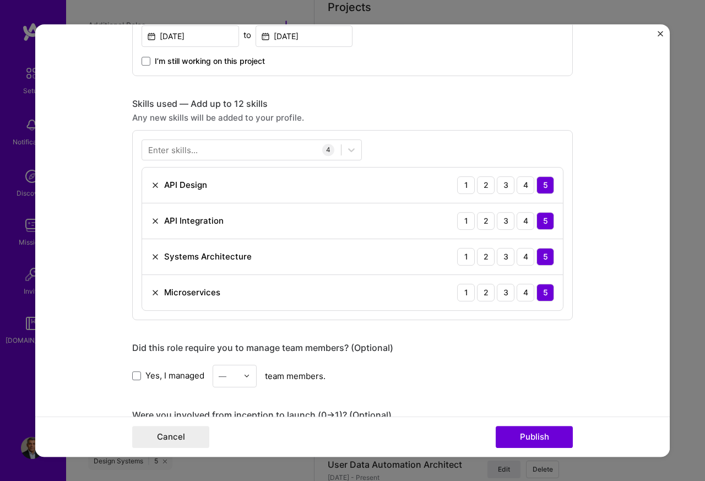
scroll to position [793, 0]
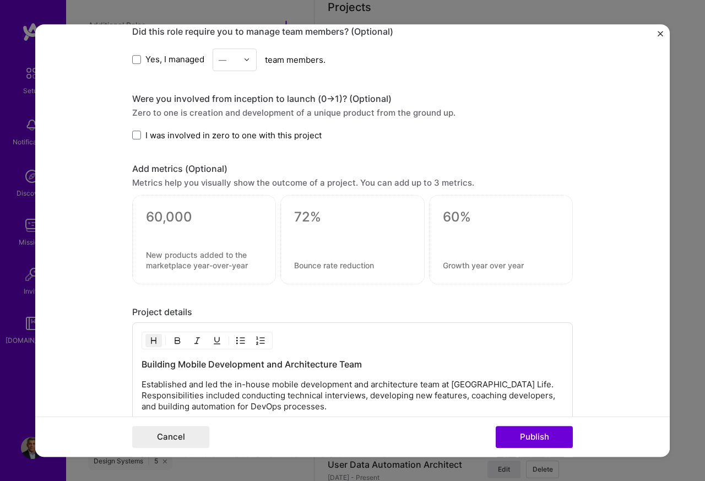
click at [157, 382] on div "Building Mobile Development and Architecture Team Established and led the in-ho…" at bounding box center [353, 385] width 422 height 54
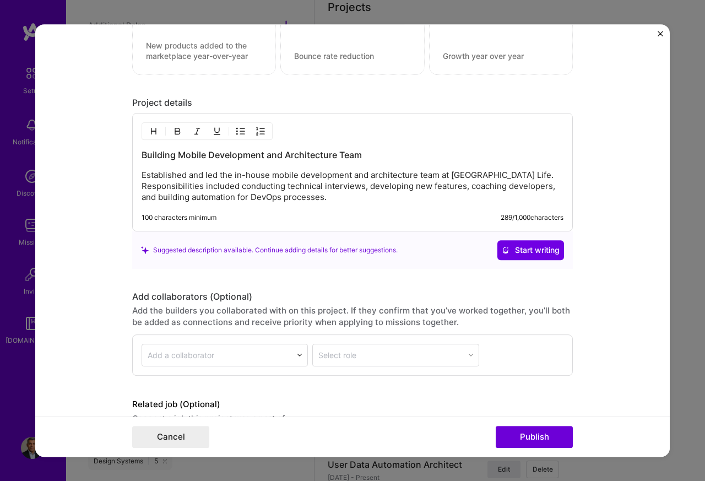
scroll to position [1057, 0]
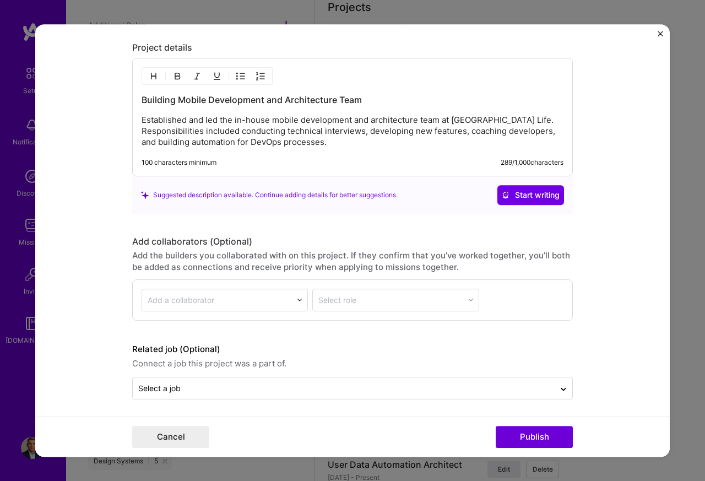
click at [216, 148] on p "Established and led the in-house mobile development and architecture team at [G…" at bounding box center [353, 131] width 422 height 33
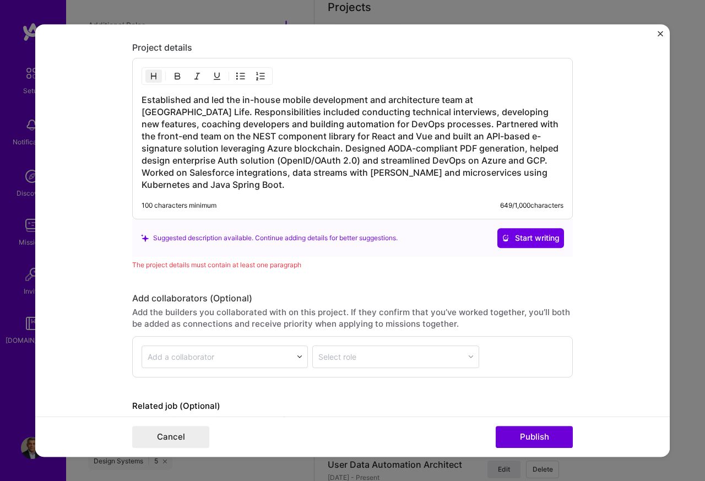
click at [321, 102] on h3 "Established and led the in-house mobile development and architecture team at [G…" at bounding box center [353, 142] width 422 height 97
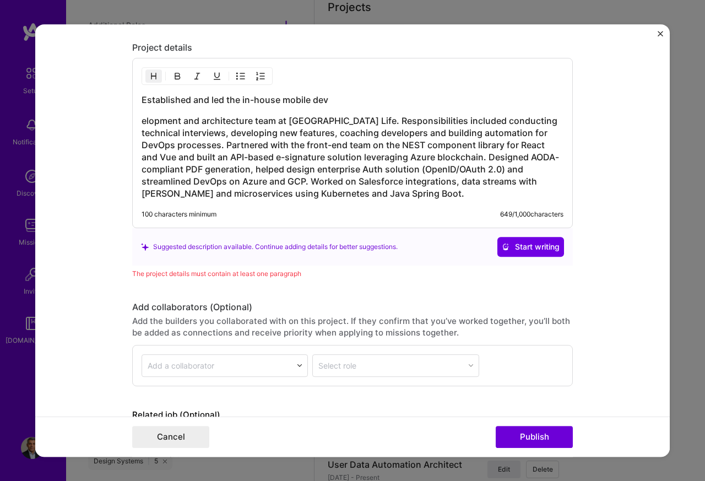
click at [640, 279] on form "Editing suggested project This project is suggested based on your LinkedIn, res…" at bounding box center [352, 240] width 634 height 433
click at [285, 104] on h3 "Established and led the in-house mobile dev" at bounding box center [353, 100] width 422 height 12
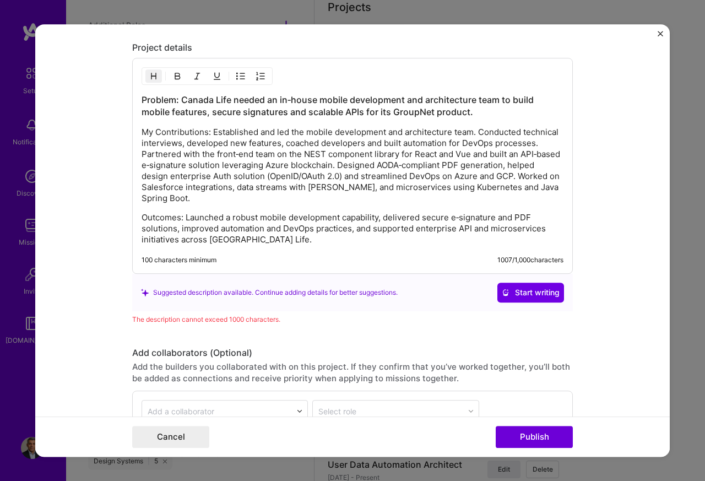
click at [253, 127] on div "Problem: Canada Life needed an in‑house mobile development and architecture tea…" at bounding box center [353, 169] width 422 height 151
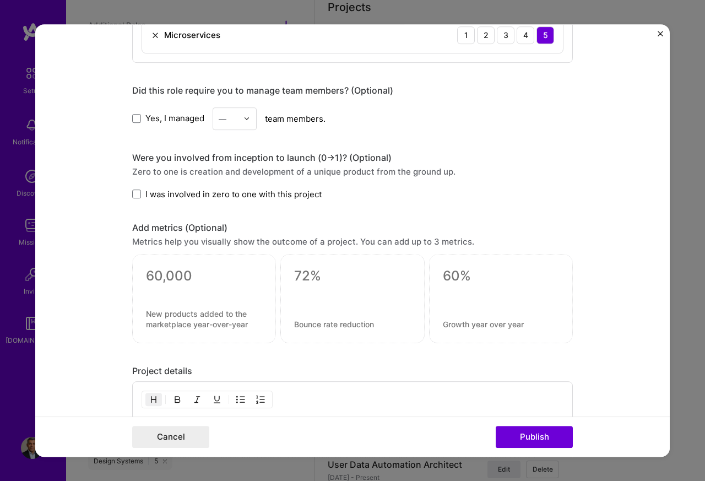
scroll to position [727, 0]
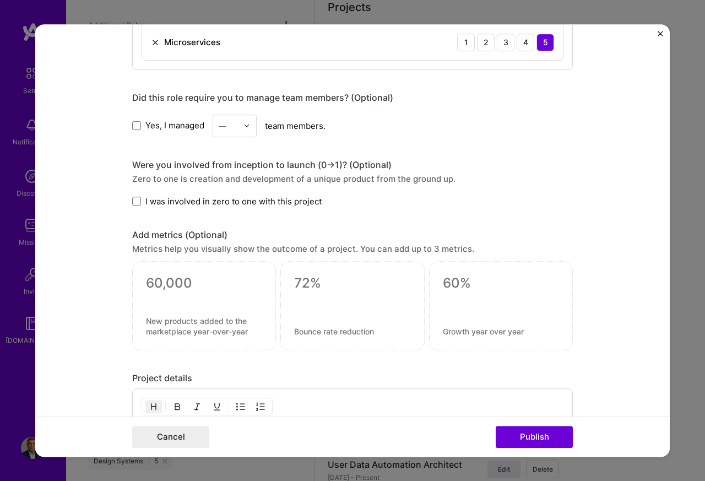
click at [133, 171] on div "Were you involved from inception to launch (0 -> 1)? (Optional)" at bounding box center [352, 165] width 440 height 12
click at [132, 204] on span at bounding box center [136, 201] width 9 height 9
click at [0, 0] on input "I was involved in zero to one with this project" at bounding box center [0, 0] width 0 height 0
click at [527, 438] on button "Publish" at bounding box center [534, 437] width 77 height 22
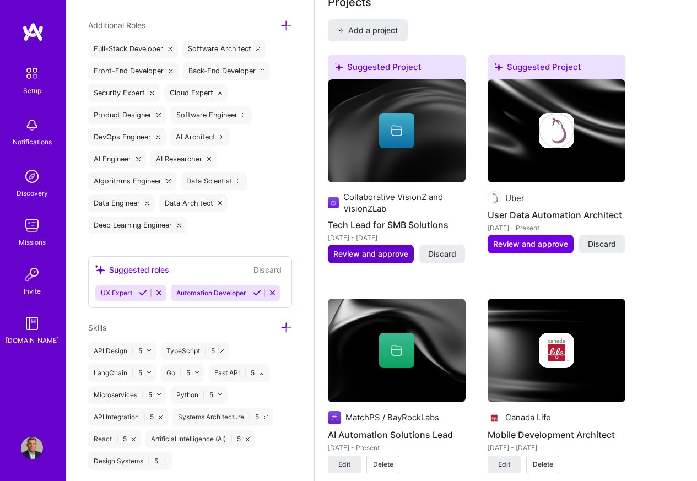
click at [365, 254] on span "Review and approve" at bounding box center [370, 253] width 75 height 11
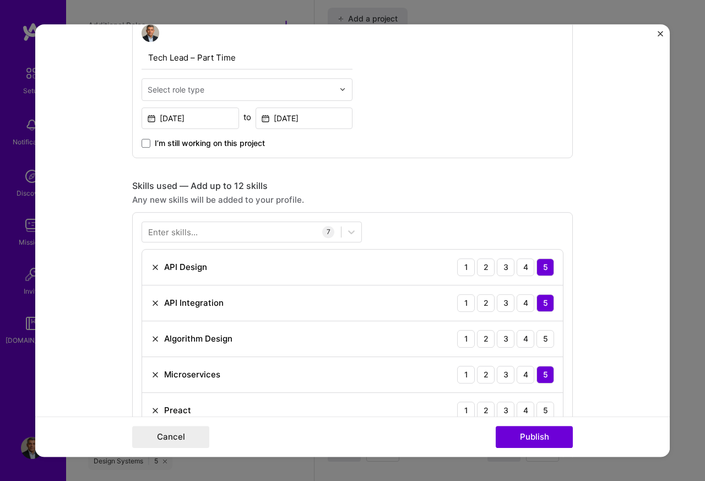
scroll to position [396, 0]
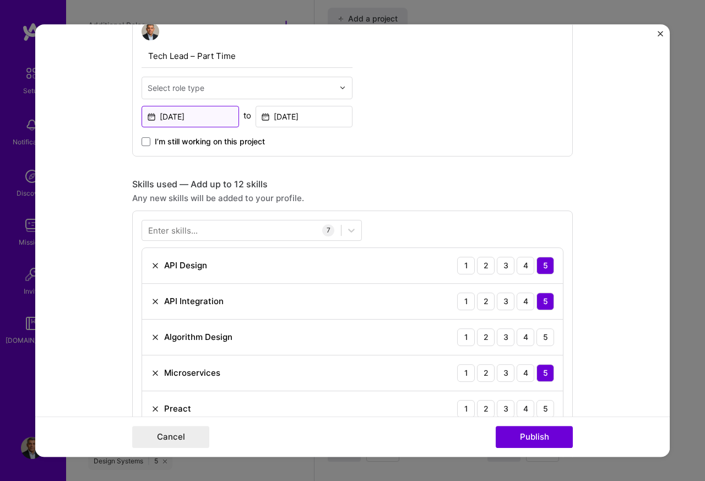
click at [169, 124] on input "[DATE]" at bounding box center [190, 116] width 97 height 21
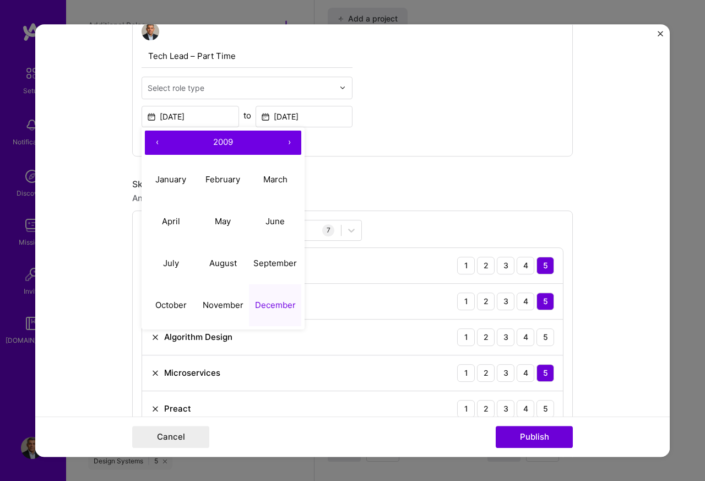
click at [263, 145] on button "2009" at bounding box center [223, 142] width 108 height 24
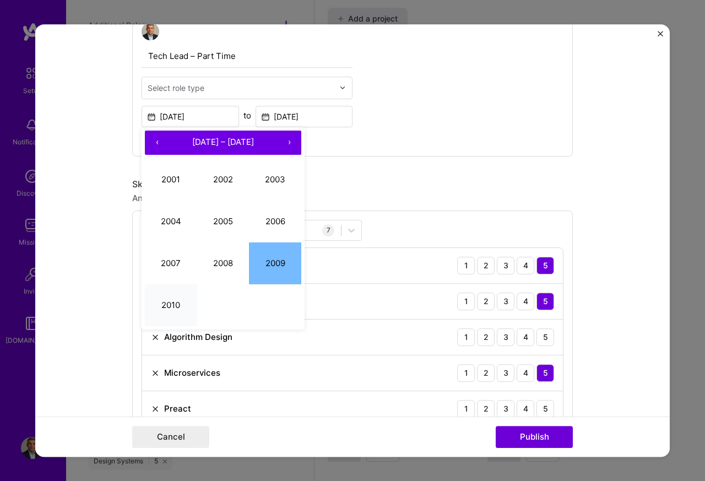
click at [162, 304] on button "2010" at bounding box center [171, 305] width 52 height 42
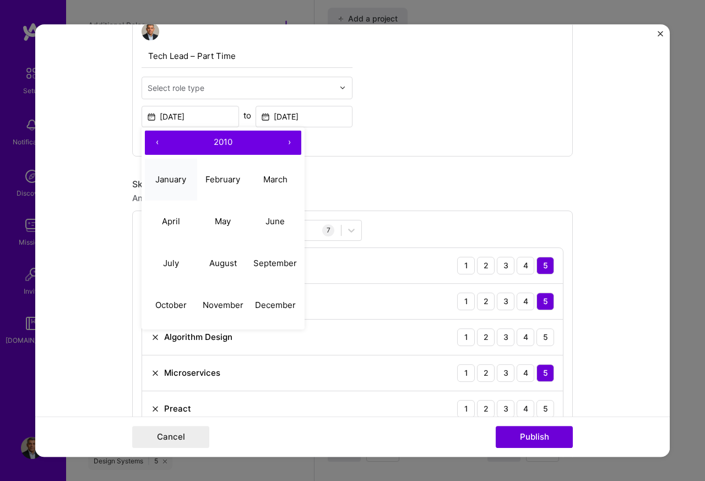
click at [165, 181] on abbr "January" at bounding box center [170, 179] width 31 height 10
type input "[DATE]"
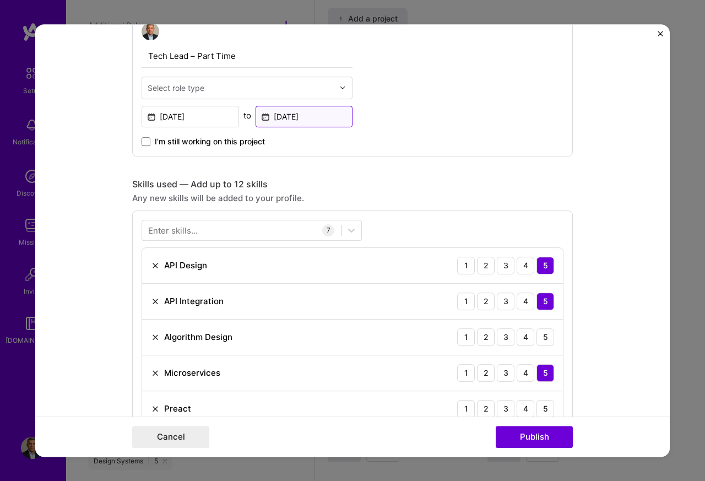
click at [280, 116] on input "[DATE]" at bounding box center [303, 116] width 97 height 21
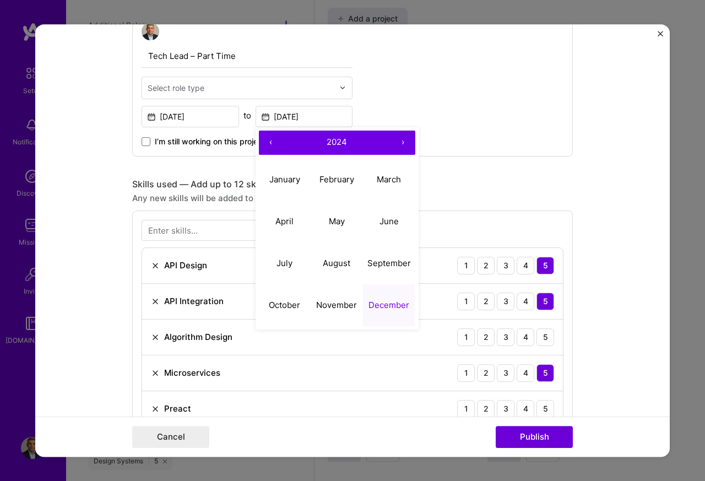
click at [395, 145] on button "›" at bounding box center [403, 142] width 24 height 24
click at [281, 182] on abbr "January" at bounding box center [284, 179] width 31 height 10
type input "[DATE]"
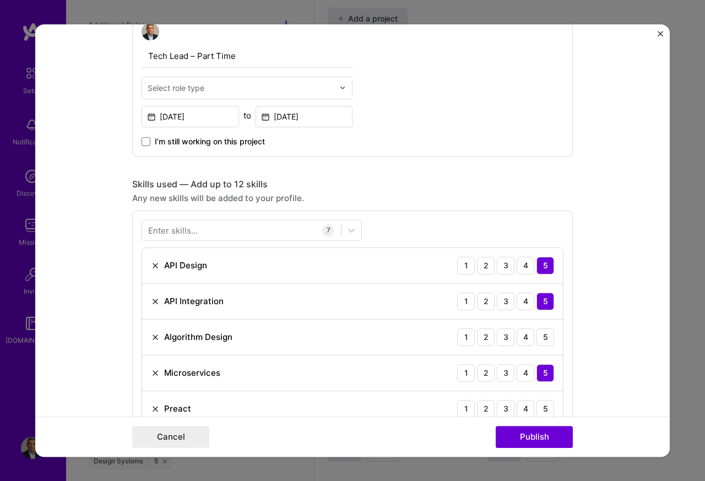
click at [186, 89] on div "Select role type" at bounding box center [176, 88] width 57 height 12
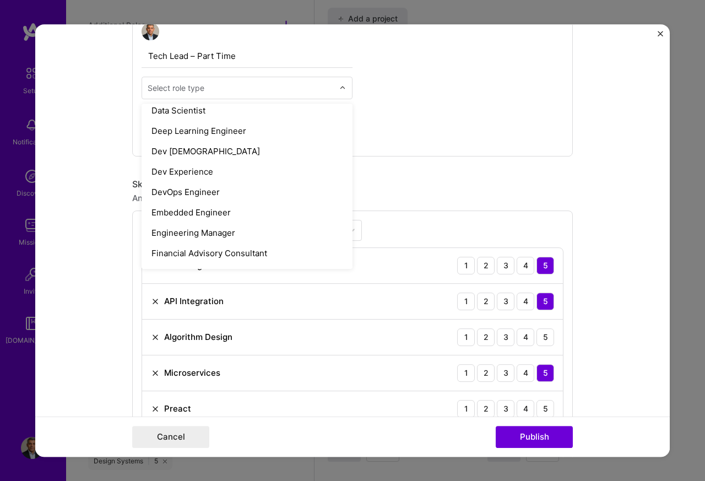
scroll to position [540, 0]
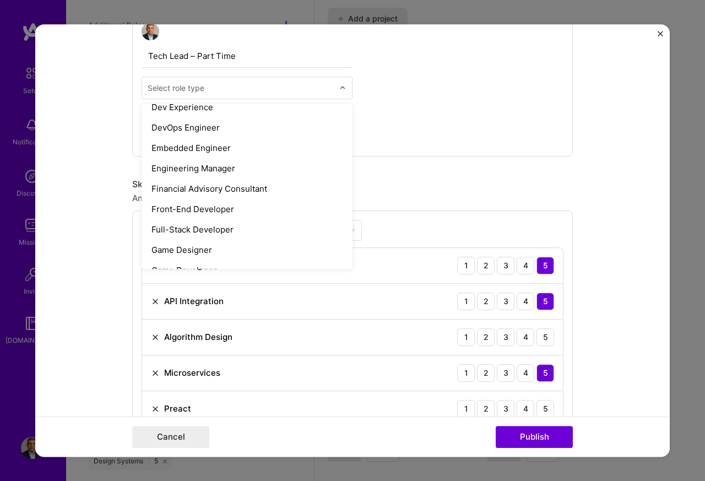
click at [186, 203] on div "Front-End Developer" at bounding box center [247, 209] width 204 height 20
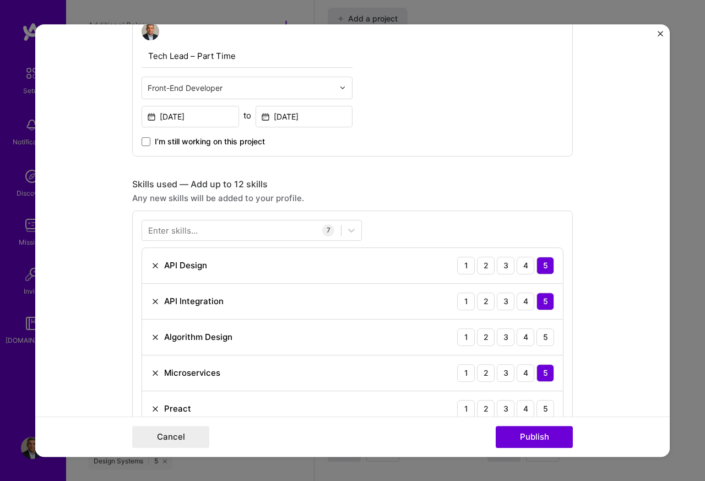
click at [182, 85] on input "text" at bounding box center [241, 88] width 186 height 12
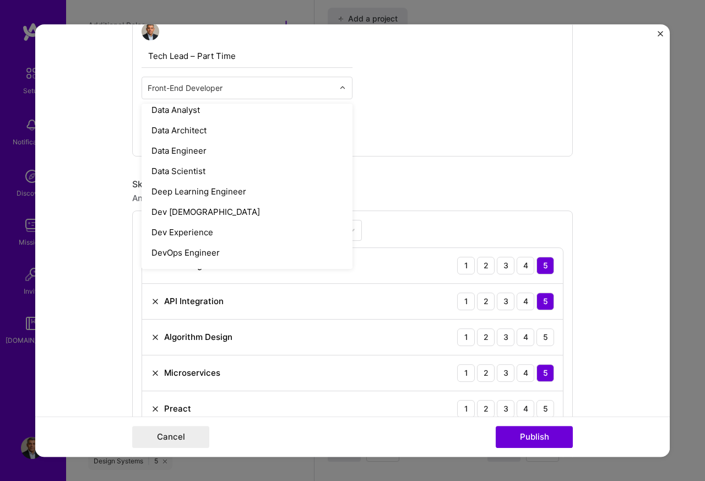
scroll to position [529, 0]
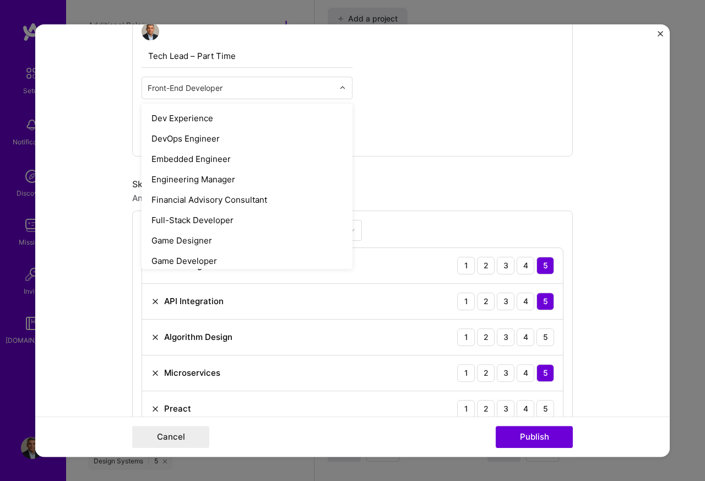
click at [188, 210] on div "Full-Stack Developer" at bounding box center [247, 220] width 204 height 20
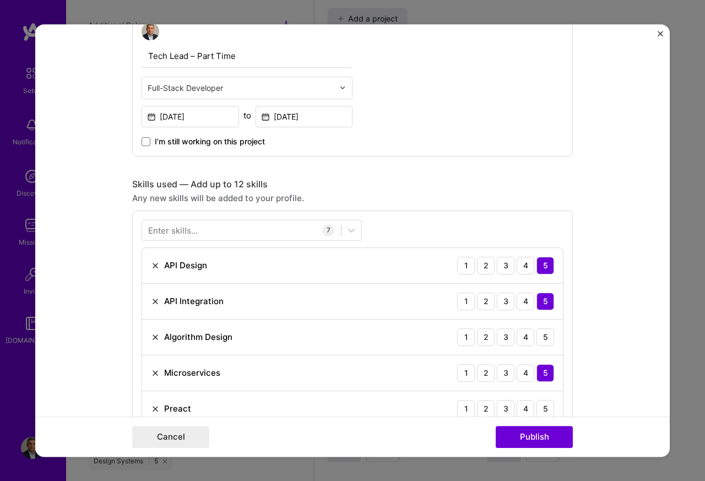
click at [177, 85] on input "text" at bounding box center [241, 88] width 186 height 12
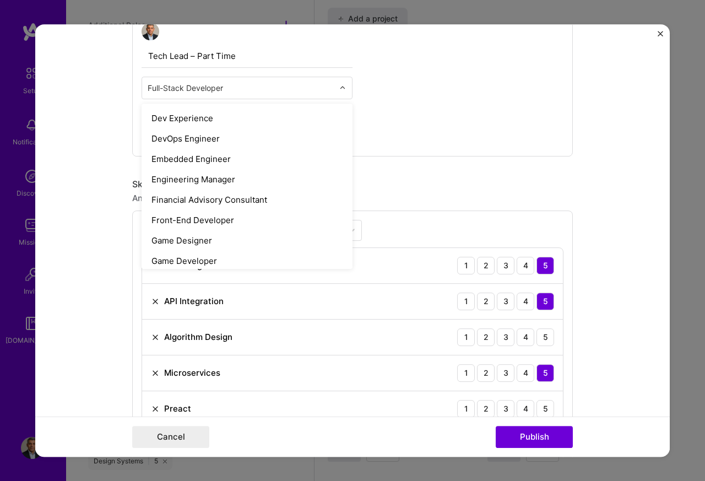
click at [177, 198] on div "Financial Advisory Consultant" at bounding box center [247, 199] width 204 height 20
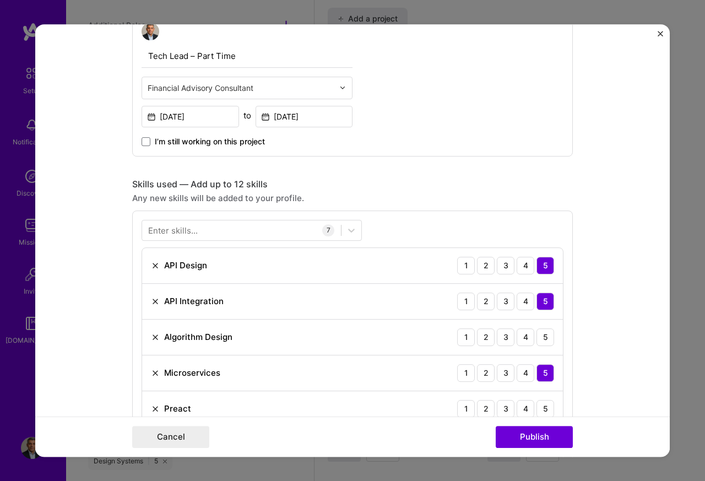
click at [169, 86] on input "text" at bounding box center [241, 88] width 186 height 12
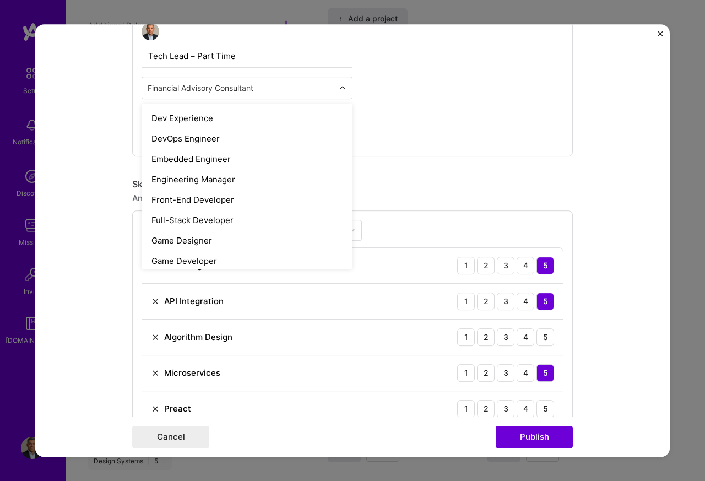
click at [184, 220] on div "Full-Stack Developer" at bounding box center [247, 220] width 204 height 20
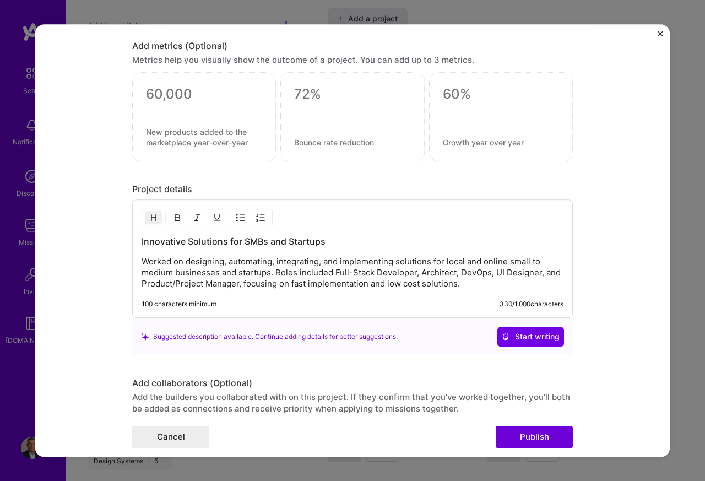
scroll to position [1123, 0]
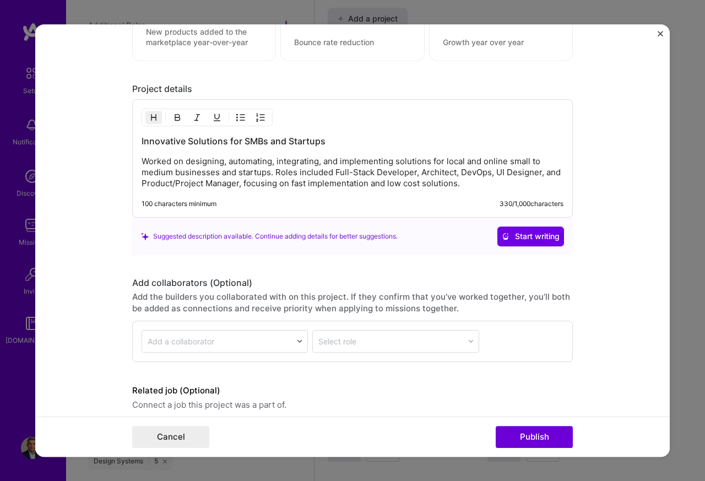
click at [201, 185] on p "Worked on designing, automating, integrating, and implementing solutions for lo…" at bounding box center [353, 172] width 422 height 33
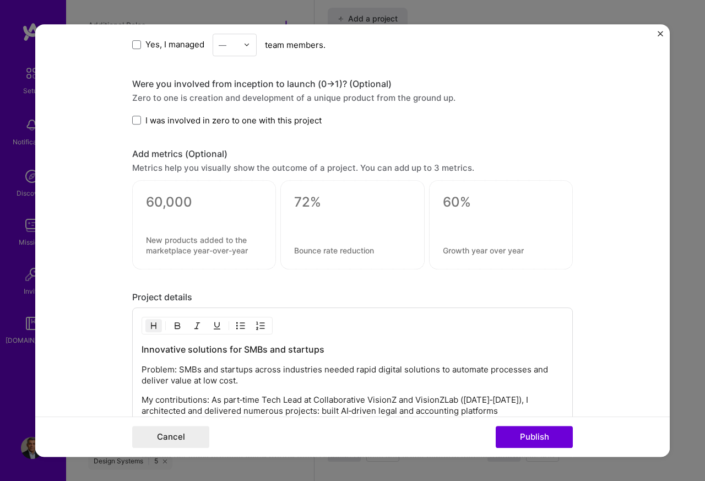
scroll to position [859, 0]
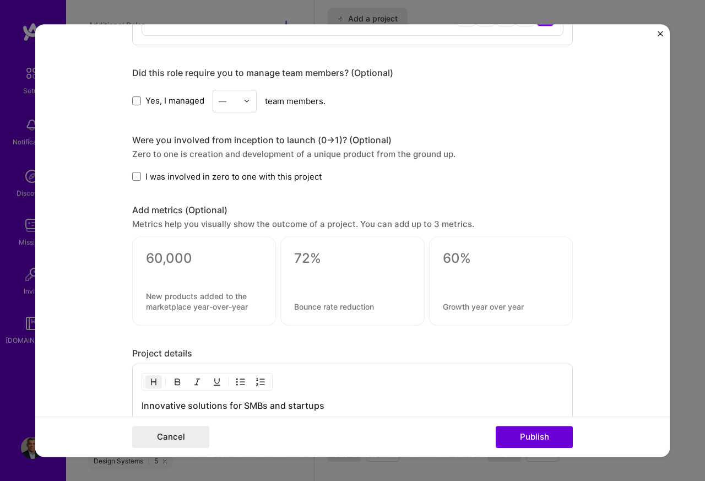
click at [132, 149] on div "Were you involved from inception to launch (0 -> 1)? (Optional) Zero to one is …" at bounding box center [352, 158] width 440 height 48
click at [133, 181] on span at bounding box center [136, 176] width 9 height 9
click at [0, 0] on input "I was involved in zero to one with this project" at bounding box center [0, 0] width 0 height 0
click at [521, 437] on button "Publish" at bounding box center [534, 437] width 77 height 22
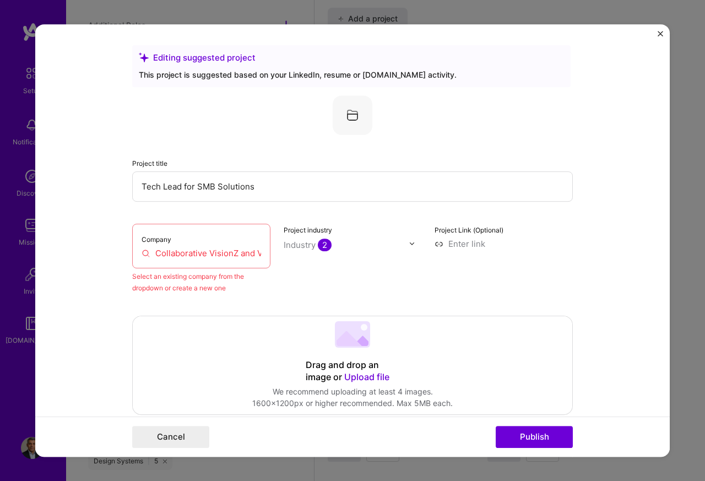
scroll to position [0, 0]
click at [180, 253] on input "Collaborative VisionZ and VisionZLab" at bounding box center [201, 254] width 119 height 12
click at [143, 253] on input "Collaborative VisionZ and VisionZLab" at bounding box center [201, 254] width 119 height 12
click at [245, 254] on input "Collaborative VisionZ and VisionZLab" at bounding box center [201, 254] width 119 height 12
click at [257, 254] on div "Company Collaborative VisionZ and VisionZLab" at bounding box center [201, 247] width 138 height 45
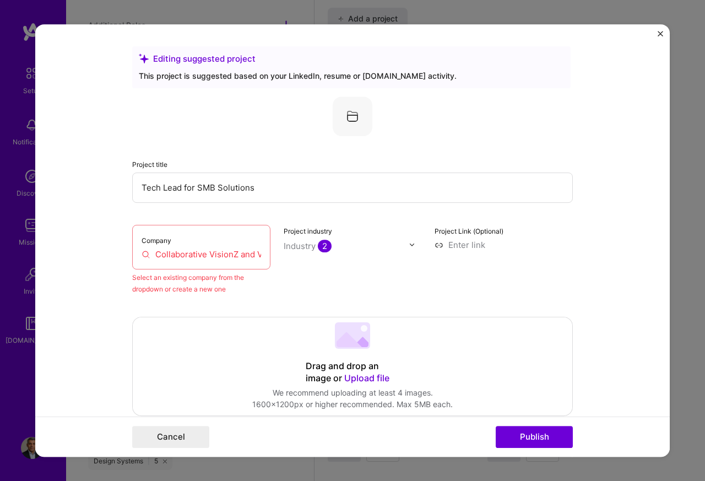
click at [196, 253] on input "Collaborative VisionZ and VisionZLab" at bounding box center [201, 254] width 119 height 12
paste input "VisionZ and VisionZLab"
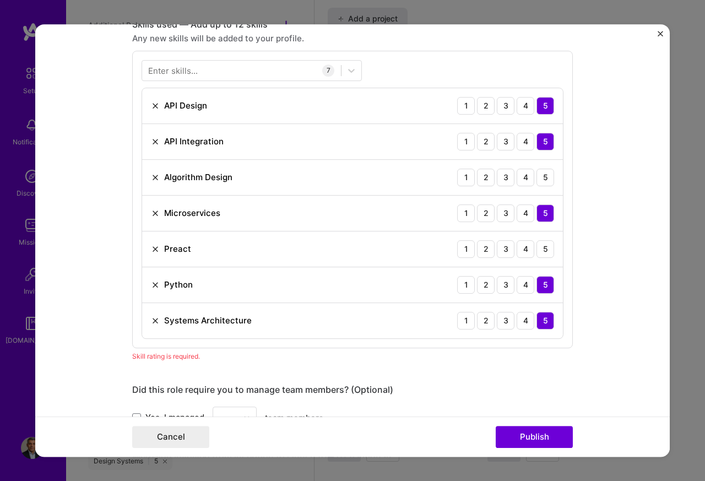
scroll to position [595, 0]
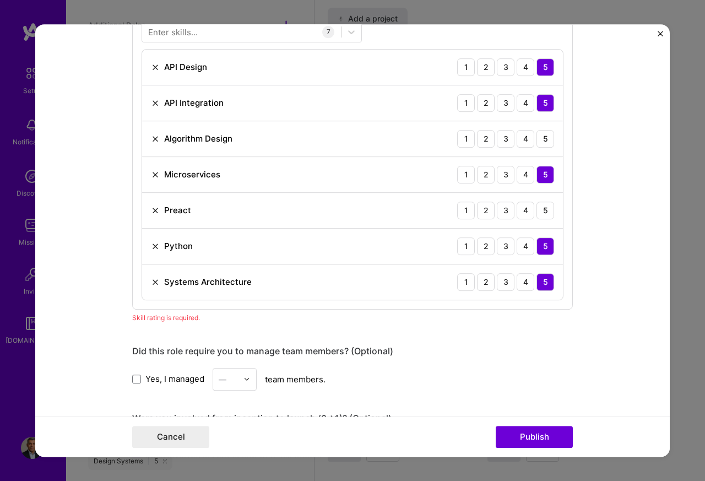
click at [542, 179] on div "5" at bounding box center [545, 175] width 18 height 18
click at [542, 251] on div "5" at bounding box center [545, 246] width 18 height 18
click at [542, 287] on div "5" at bounding box center [545, 282] width 18 height 18
click at [543, 138] on div "5" at bounding box center [545, 138] width 18 height 18
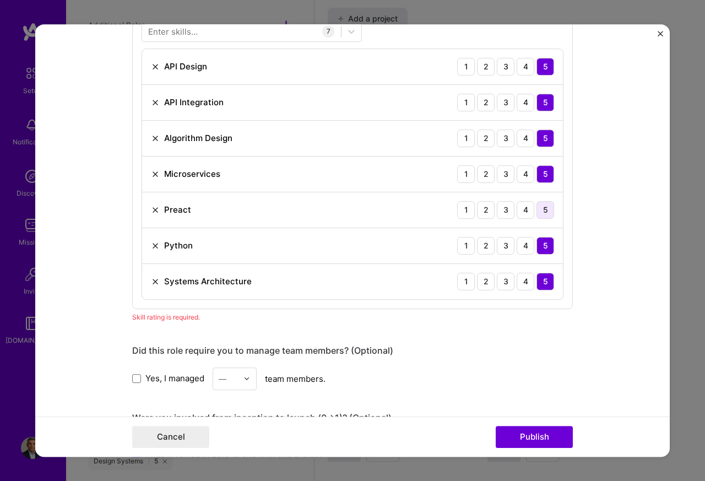
click at [543, 210] on div "5" at bounding box center [545, 210] width 18 height 18
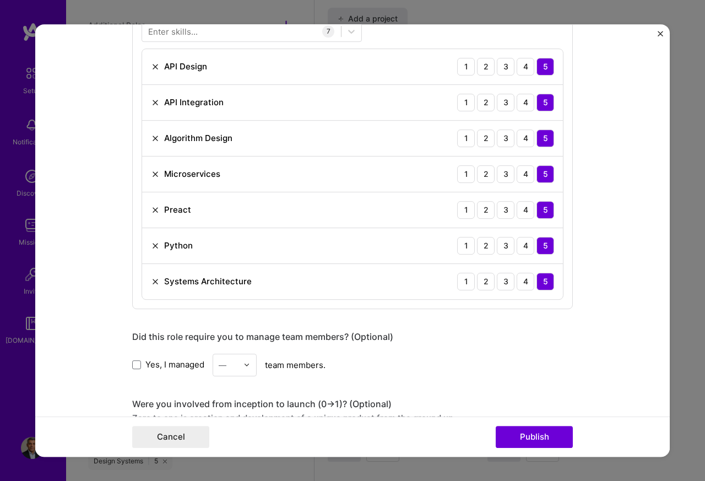
click at [541, 249] on div "5" at bounding box center [545, 246] width 18 height 18
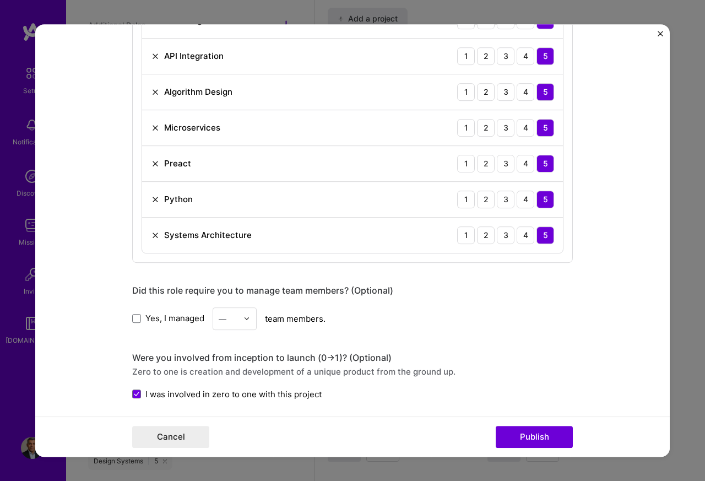
scroll to position [705, 0]
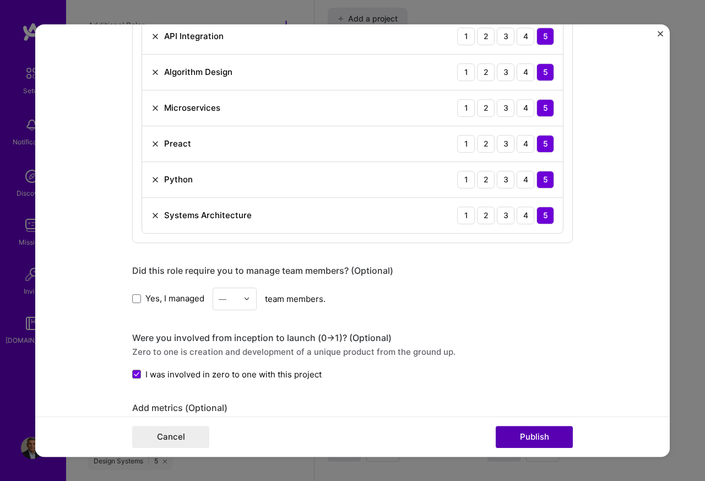
click at [521, 437] on button "Publish" at bounding box center [534, 437] width 77 height 22
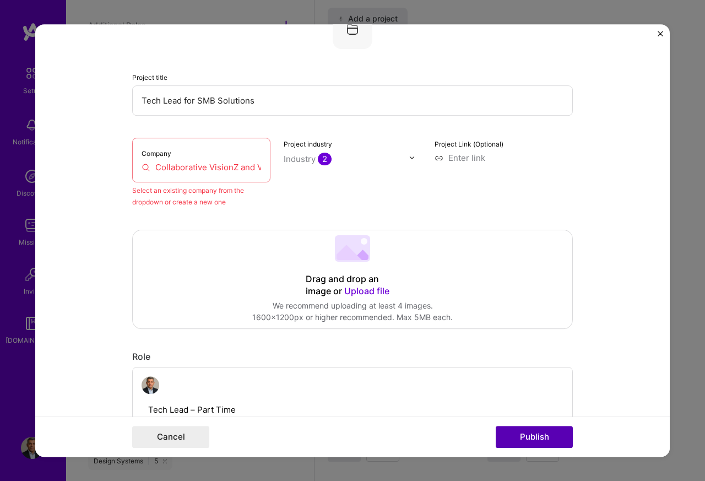
scroll to position [72, 0]
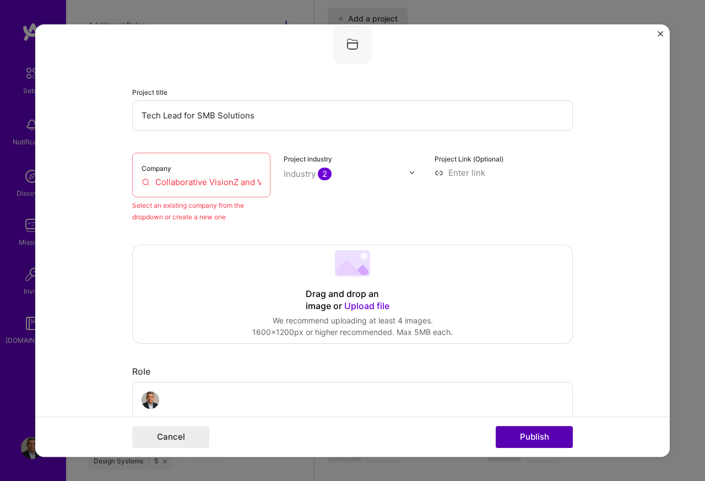
click at [531, 437] on button "Publish" at bounding box center [534, 437] width 77 height 22
click at [166, 181] on input "Collaborative VisionZ and VisionZLab VisionZ and VisionZLab" at bounding box center [201, 182] width 119 height 12
paste input "text"
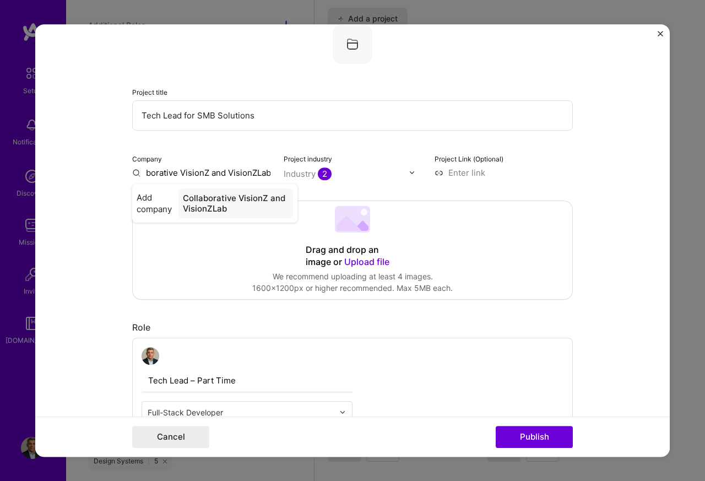
click at [155, 173] on input "Collaborative VisionZ and VisionZLab" at bounding box center [201, 173] width 138 height 12
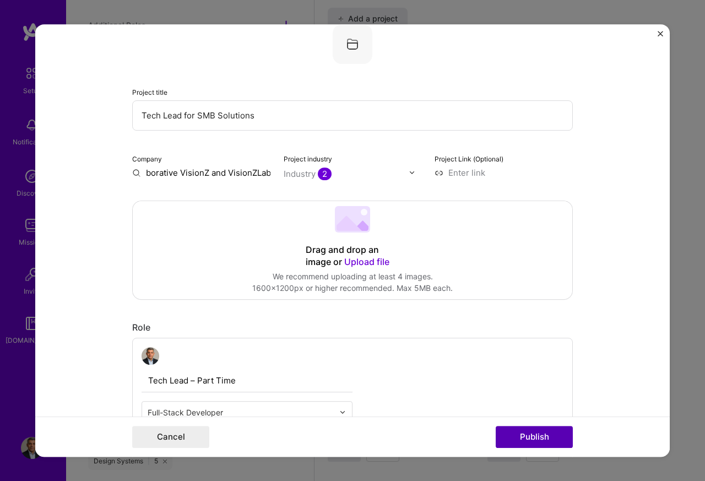
type input "Collaborative VisionZ and VisionZLab"
click at [520, 437] on button "Publish" at bounding box center [534, 437] width 77 height 22
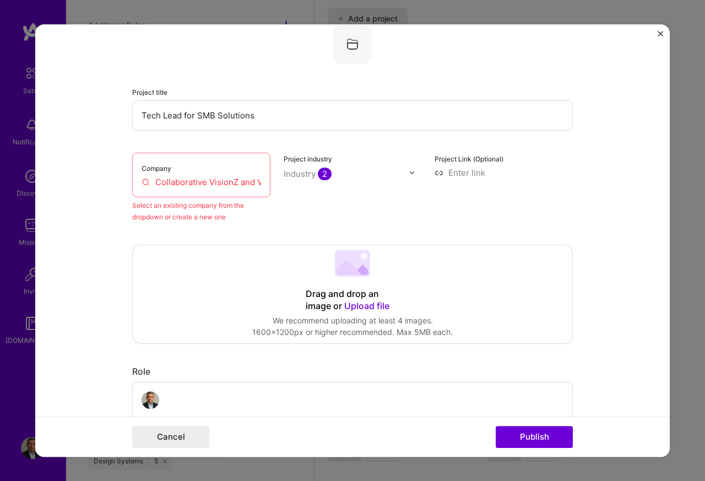
click at [188, 182] on input "Collaborative VisionZ and VisionZLab" at bounding box center [201, 182] width 119 height 12
click at [142, 182] on input "Collaborative VisionZ and VisionZLab" at bounding box center [201, 182] width 119 height 12
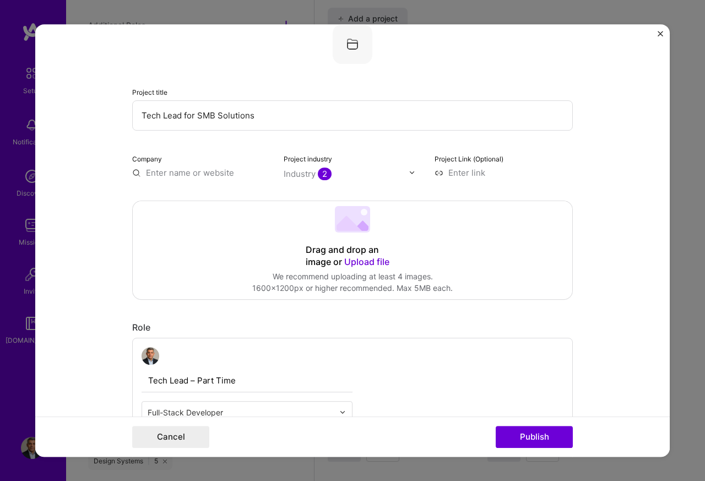
scroll to position [0, 0]
click at [164, 173] on input "text" at bounding box center [201, 173] width 138 height 12
paste input "Collaborative VisionZ and VisionZLab"
type input "Collaborative VisionZ and VisionZLab"
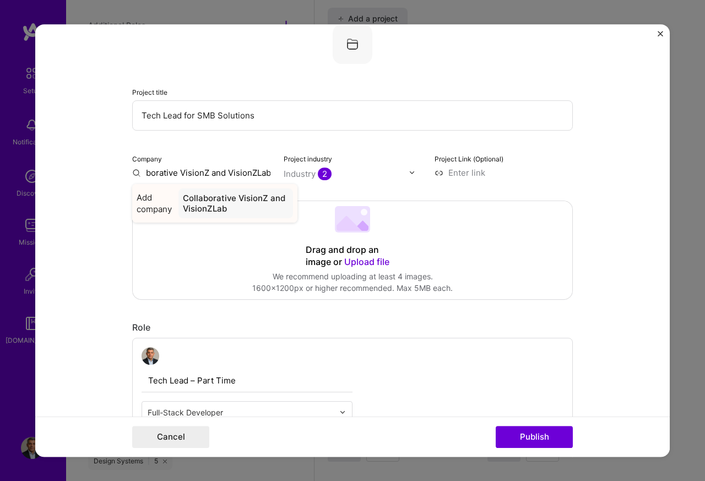
click at [211, 200] on div "Collaborative VisionZ and VisionZLab" at bounding box center [235, 203] width 115 height 30
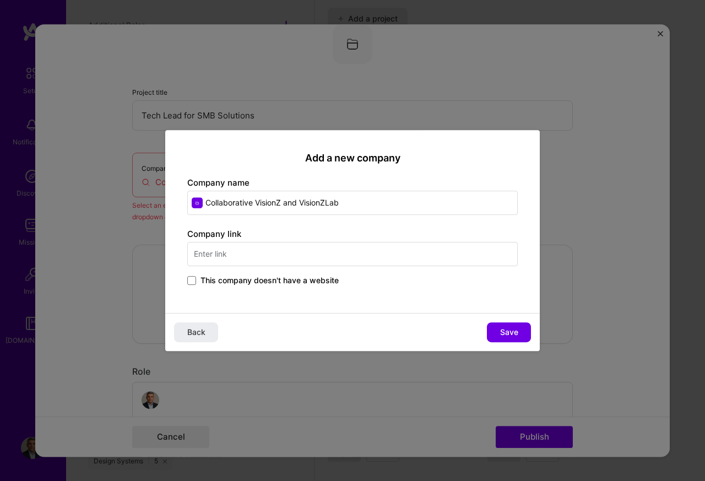
click at [191, 280] on span at bounding box center [191, 280] width 9 height 9
click at [0, 0] on input "This company doesn't have a website" at bounding box center [0, 0] width 0 height 0
click at [508, 313] on div "Add a new company Company name Collaborative VisionZ and VisionZLab Company lin…" at bounding box center [352, 221] width 374 height 183
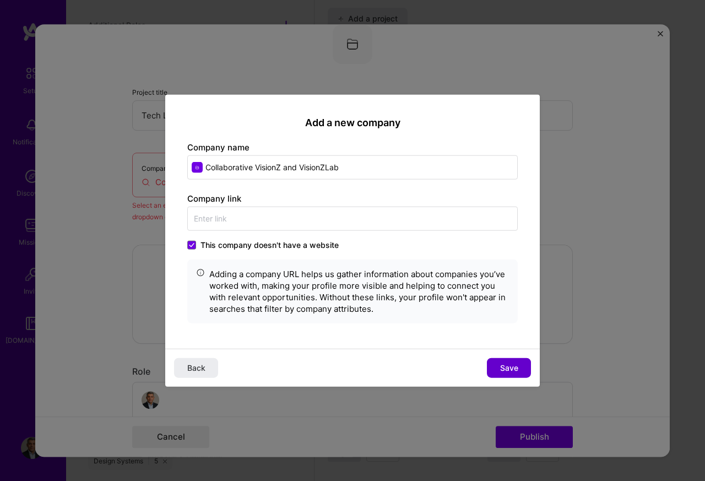
click at [510, 369] on span "Save" at bounding box center [509, 367] width 18 height 11
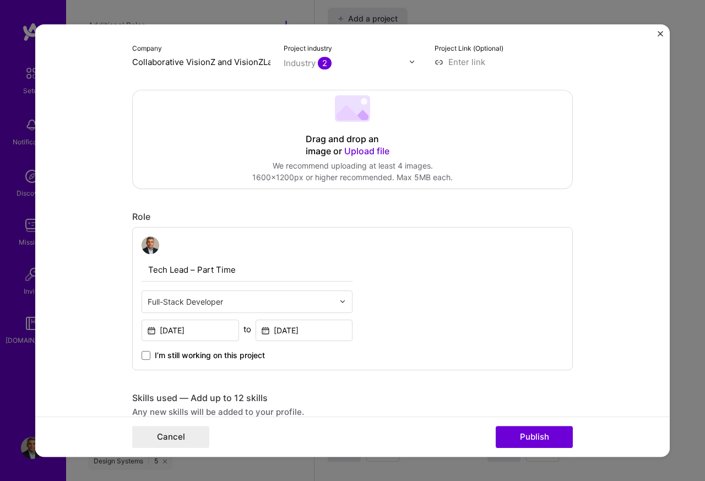
scroll to position [1493, 0]
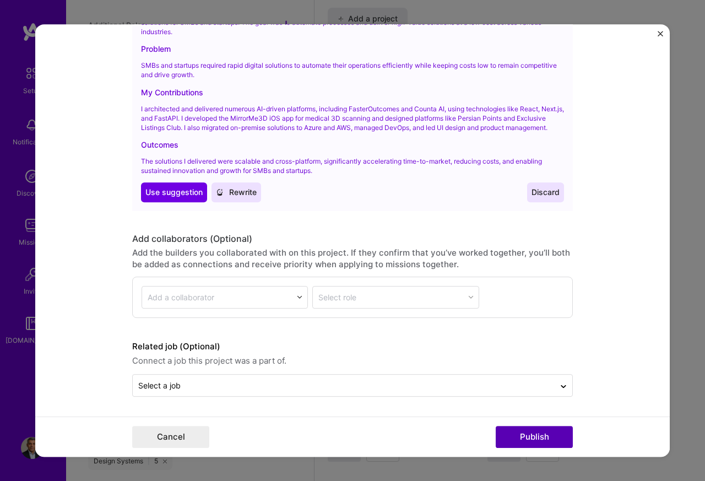
click at [512, 437] on button "Publish" at bounding box center [534, 437] width 77 height 22
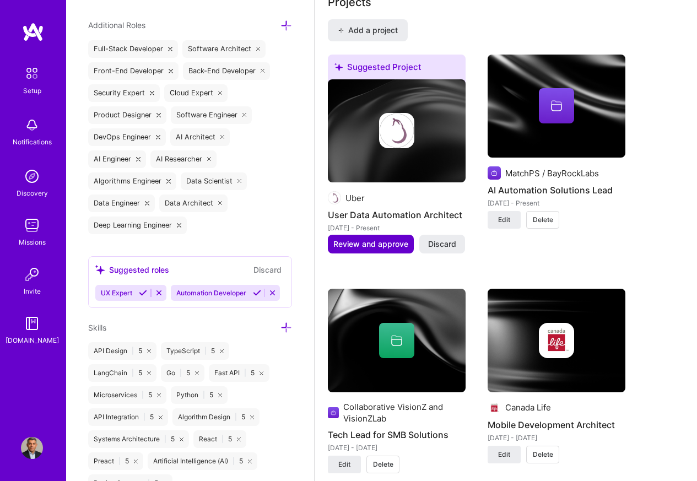
click at [365, 242] on span "Review and approve" at bounding box center [370, 243] width 75 height 11
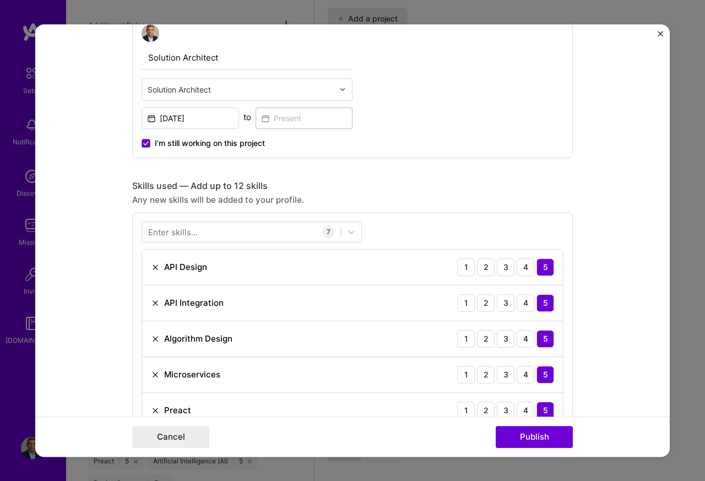
scroll to position [396, 0]
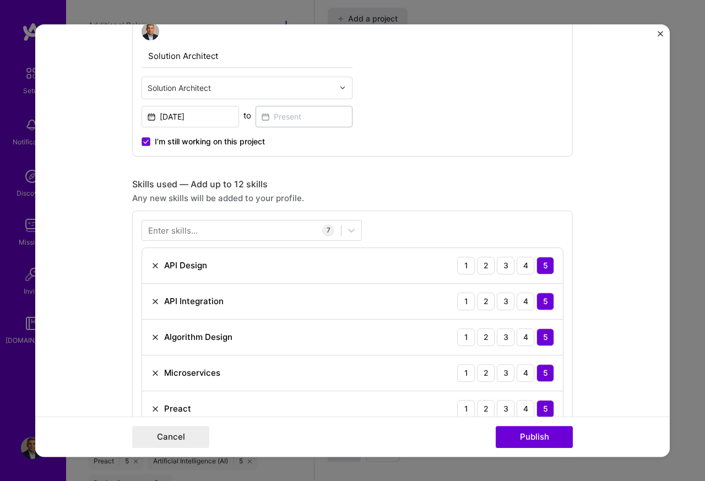
click at [163, 137] on span "I’m still working on this project" at bounding box center [210, 141] width 110 height 11
click at [0, 0] on input "I’m still working on this project" at bounding box center [0, 0] width 0 height 0
click at [170, 116] on input "[DATE]" at bounding box center [190, 116] width 97 height 21
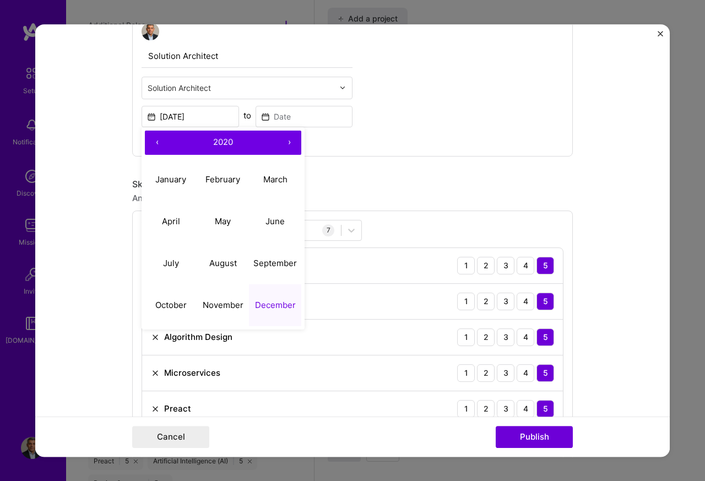
click at [263, 145] on button "2020" at bounding box center [223, 142] width 108 height 24
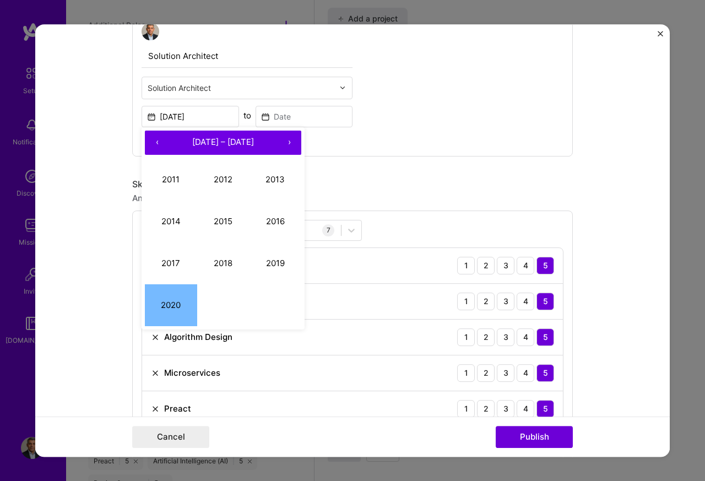
click at [263, 145] on button "[DATE] – [DATE]" at bounding box center [223, 142] width 108 height 24
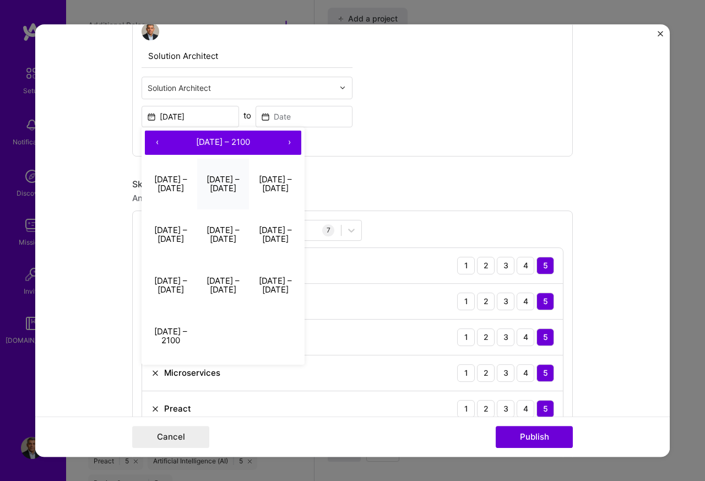
click at [229, 181] on button "[DATE] – [DATE]" at bounding box center [223, 184] width 52 height 51
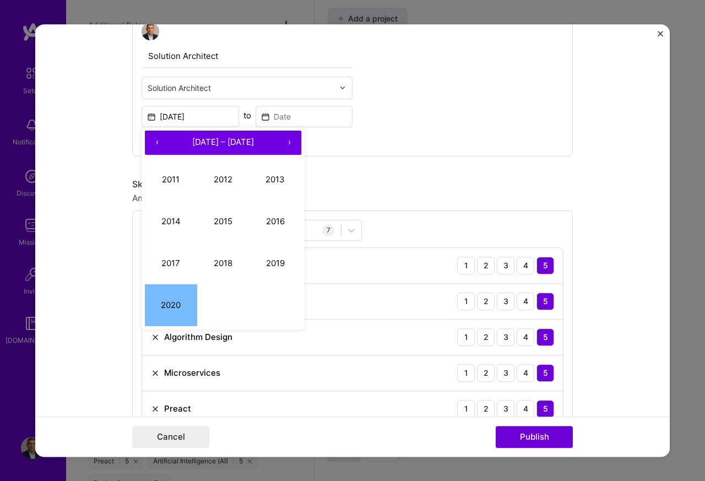
click at [392, 128] on div "Solution Architect Solution Architect [DATE] ‹ [DATE] – [DATE] › 2011 2012 2013…" at bounding box center [352, 84] width 440 height 143
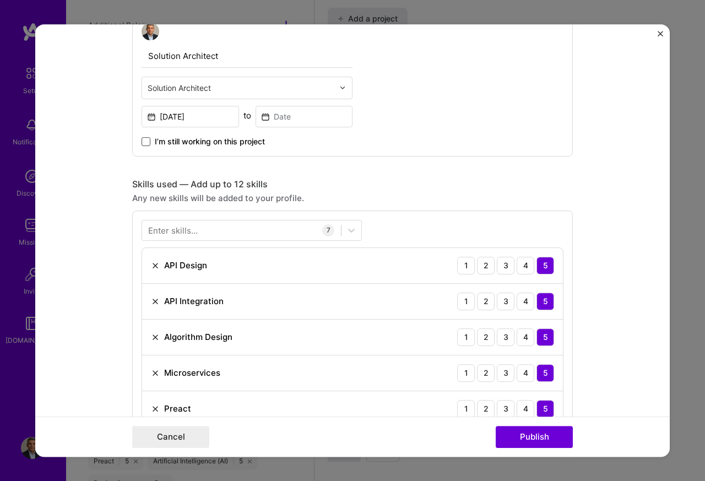
click at [142, 144] on span at bounding box center [146, 141] width 9 height 9
click at [0, 0] on input "I’m still working on this project" at bounding box center [0, 0] width 0 height 0
click at [541, 268] on div "5" at bounding box center [545, 266] width 18 height 18
click at [541, 303] on div "5" at bounding box center [545, 301] width 18 height 18
click at [541, 339] on div "5" at bounding box center [545, 337] width 18 height 18
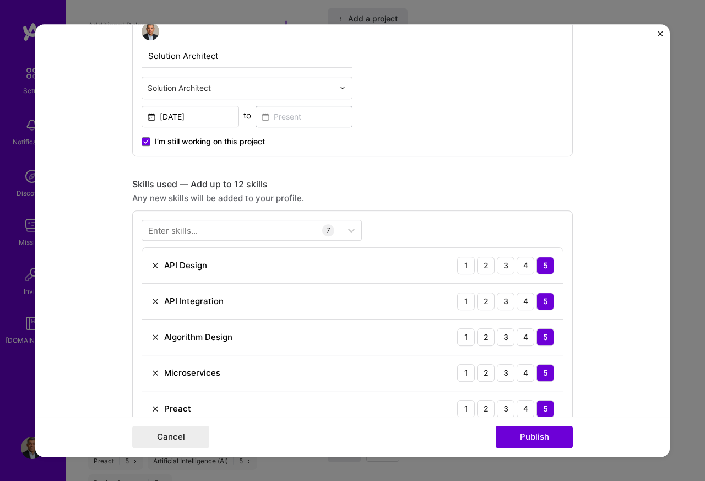
click at [541, 373] on div "5" at bounding box center [545, 373] width 18 height 18
click at [541, 409] on div "5" at bounding box center [545, 409] width 18 height 18
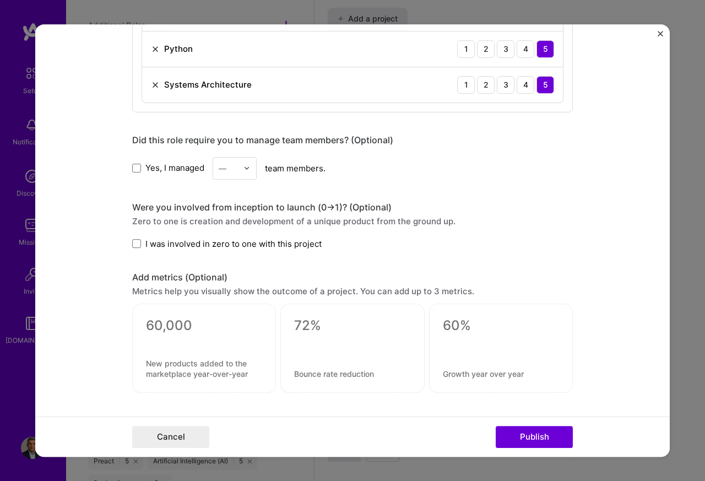
scroll to position [793, 0]
click at [541, 28] on div "Preact 1 2 3 4 5" at bounding box center [352, 12] width 421 height 36
click at [541, 63] on div "Python 1 2 3 4 5" at bounding box center [352, 48] width 421 height 36
click at [541, 99] on div "Systems Architecture 1 2 3 4 5" at bounding box center [352, 83] width 421 height 35
click at [133, 244] on span at bounding box center [136, 242] width 9 height 9
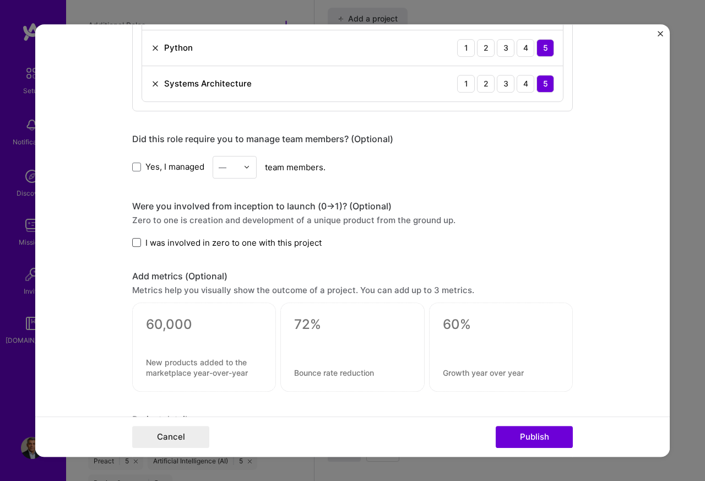
click at [0, 0] on input "I was involved in zero to one with this project" at bounding box center [0, 0] width 0 height 0
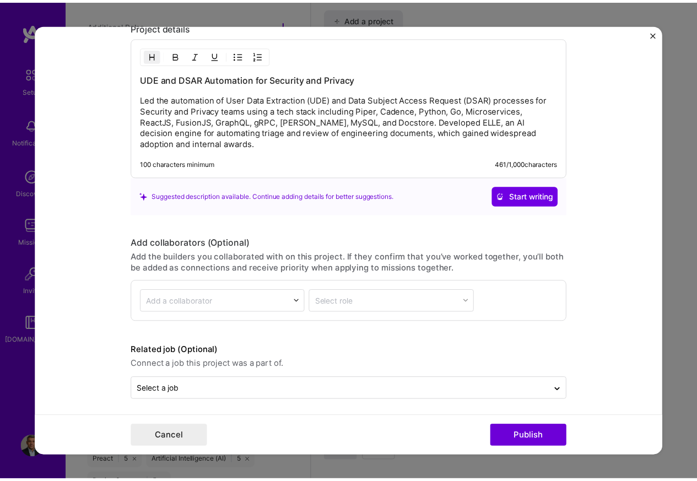
scroll to position [1189, 0]
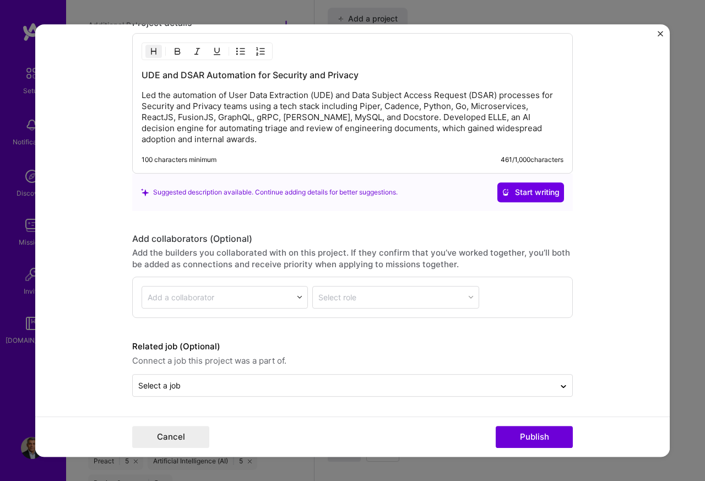
click at [213, 115] on p "Led the automation of User Data Extraction (UDE) and Data Subject Access Reques…" at bounding box center [353, 117] width 422 height 55
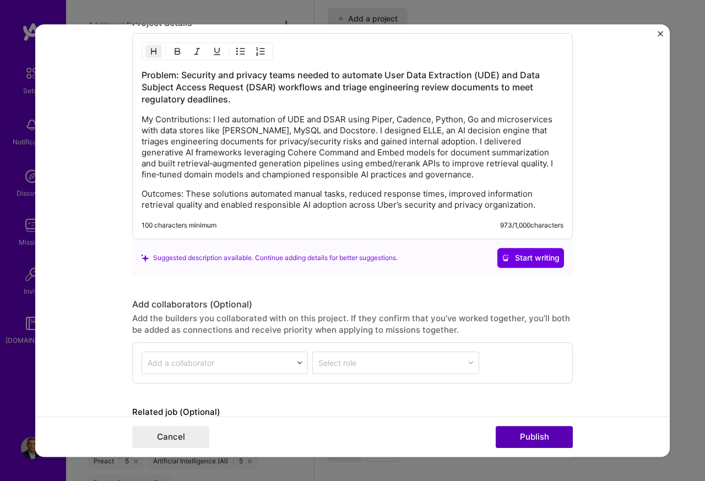
click at [519, 438] on button "Publish" at bounding box center [534, 437] width 77 height 22
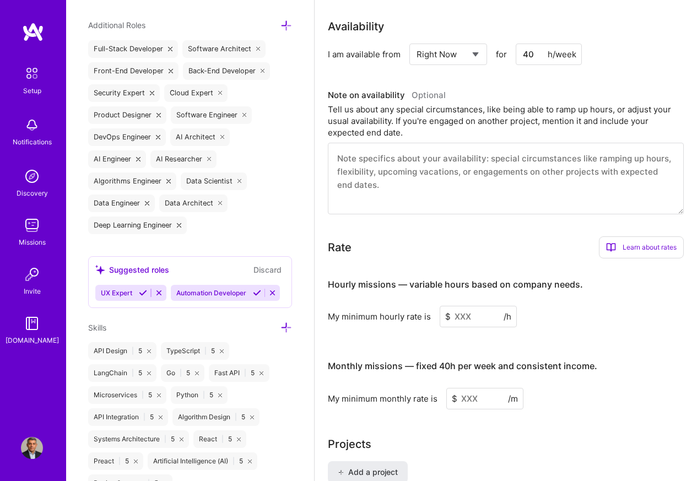
scroll to position [514, 0]
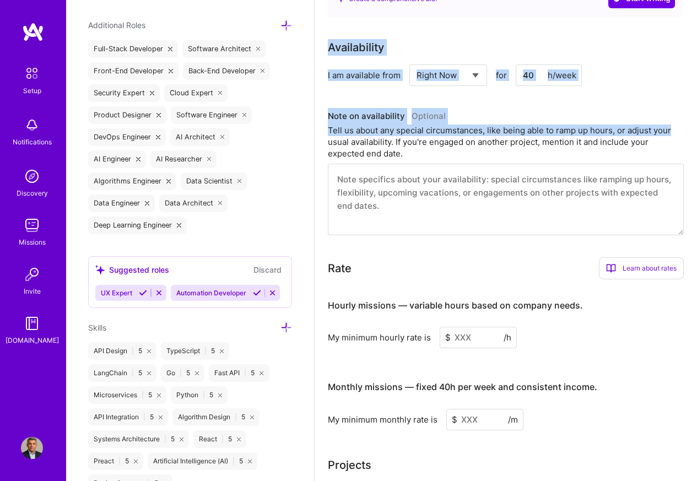
drag, startPoint x: 689, startPoint y: 102, endPoint x: 688, endPoint y: 9, distance: 93.6
click at [688, 9] on div "Complete your profile to take the first step in unlocking full [DOMAIN_NAME] ac…" at bounding box center [505, 419] width 382 height 1779
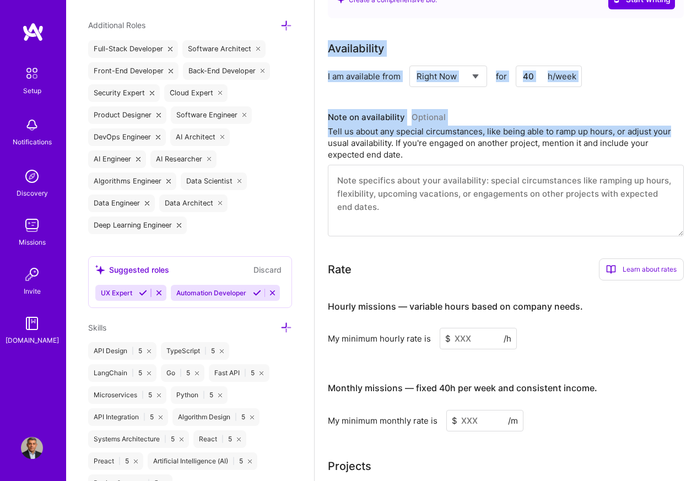
click at [688, 15] on div "Complete your profile to take the first step in unlocking full [DOMAIN_NAME] ac…" at bounding box center [505, 420] width 382 height 1779
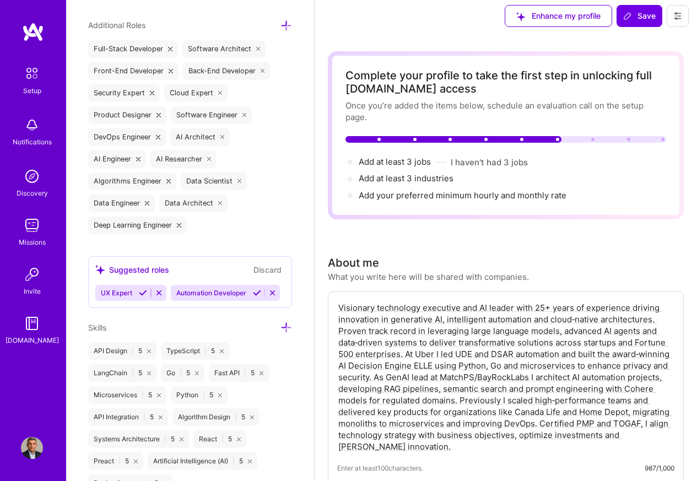
scroll to position [0, 0]
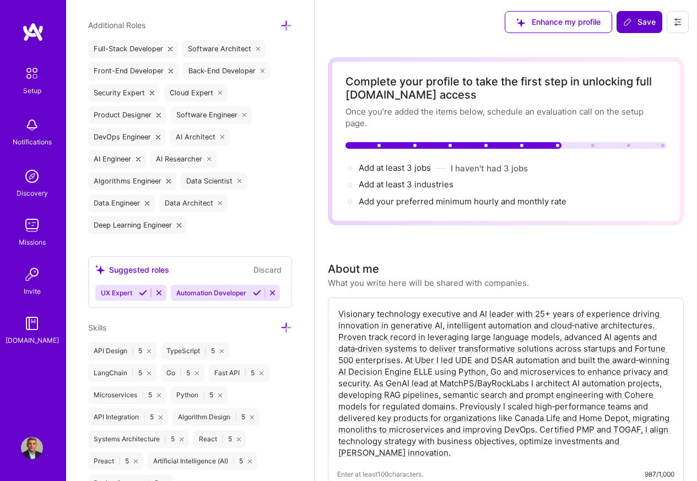
click at [644, 21] on span "Save" at bounding box center [639, 22] width 32 height 11
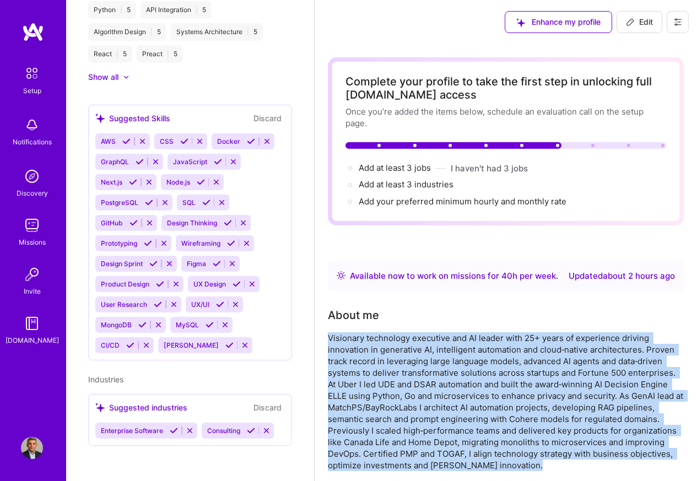
scroll to position [455, 0]
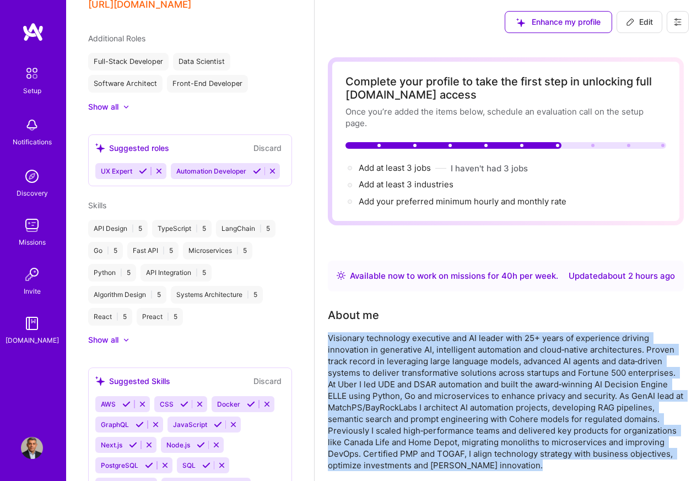
click at [641, 21] on span "Edit" at bounding box center [639, 22] width 27 height 11
select select "CA"
select select "Right Now"
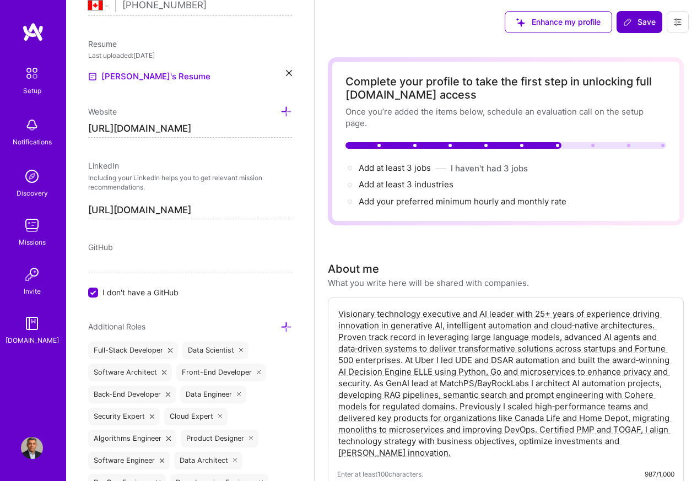
scroll to position [426, 0]
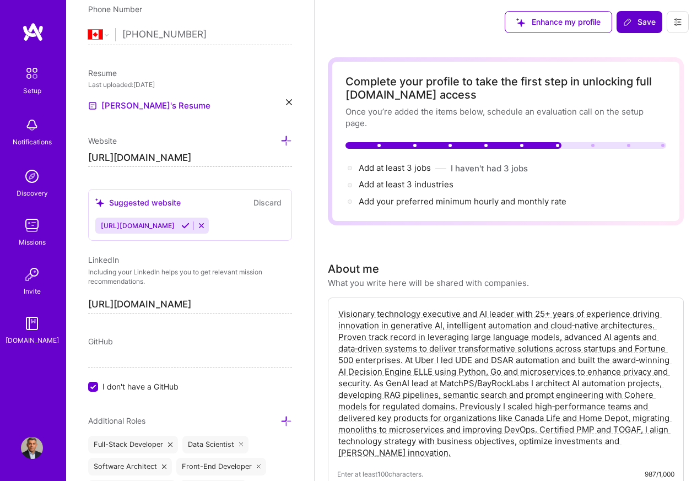
click at [640, 21] on span "Save" at bounding box center [639, 22] width 32 height 11
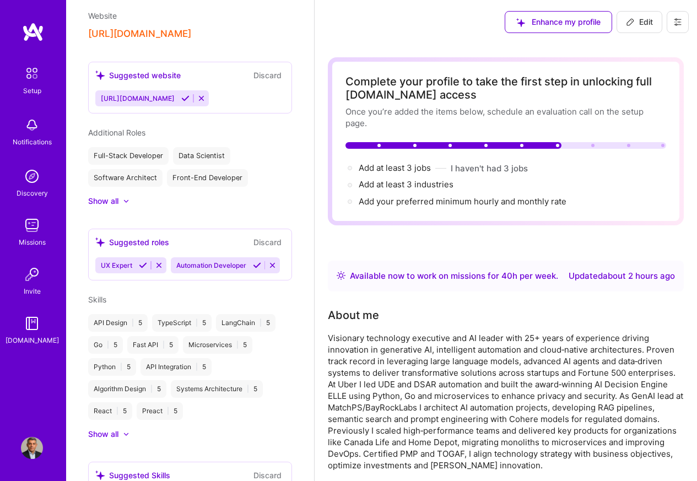
scroll to position [298, 0]
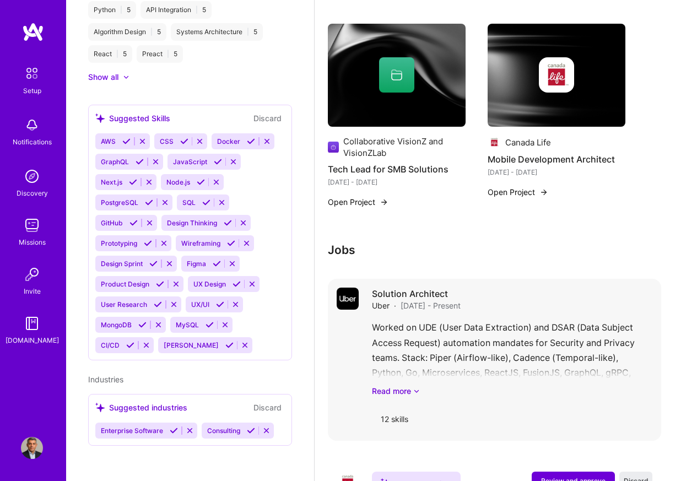
scroll to position [797, 0]
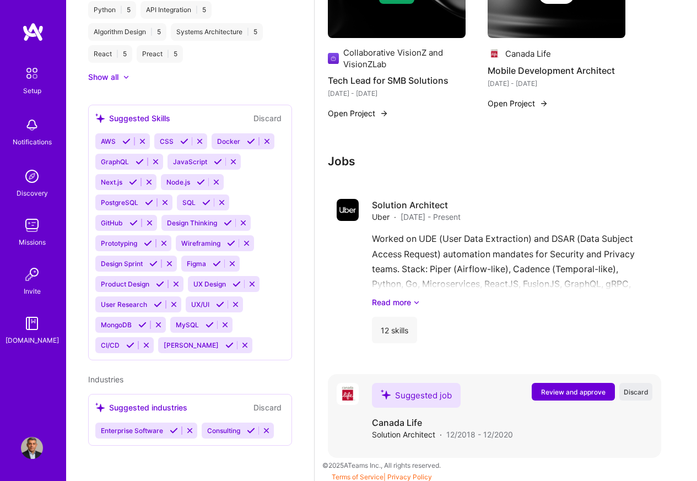
click at [566, 391] on span "Review and approve" at bounding box center [573, 391] width 64 height 9
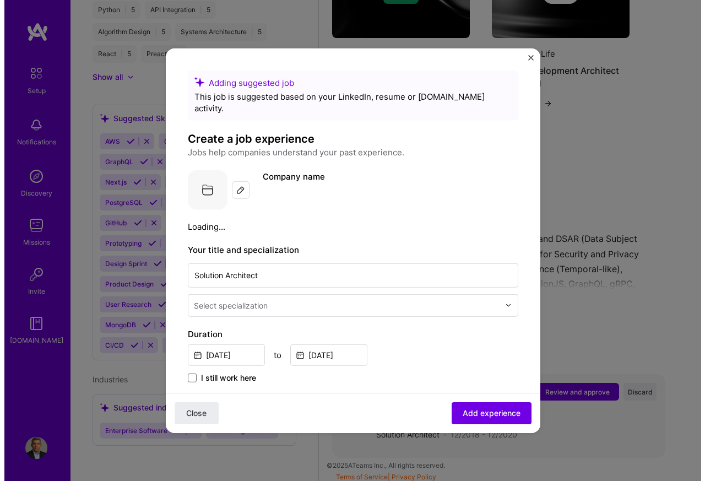
scroll to position [786, 0]
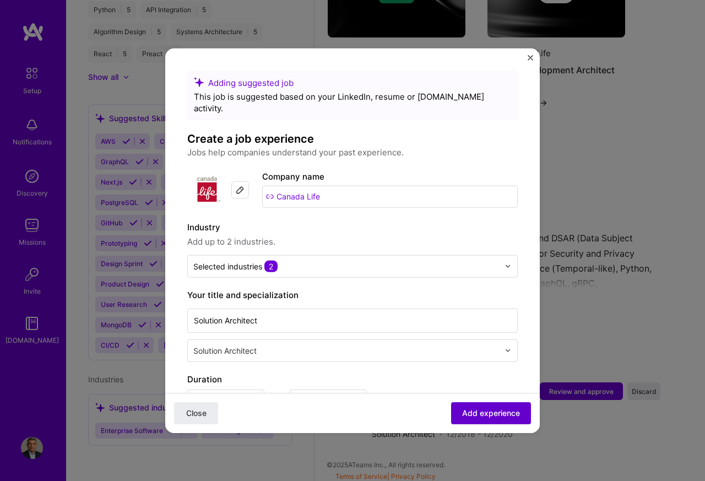
click at [479, 416] on span "Add experience" at bounding box center [491, 412] width 58 height 11
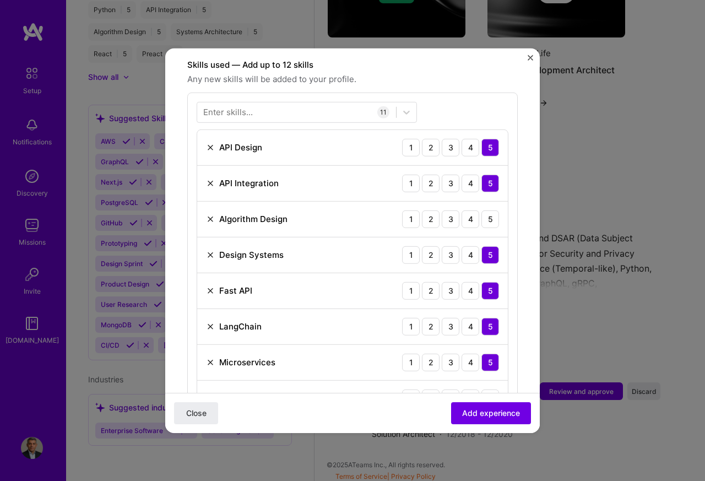
scroll to position [857, 0]
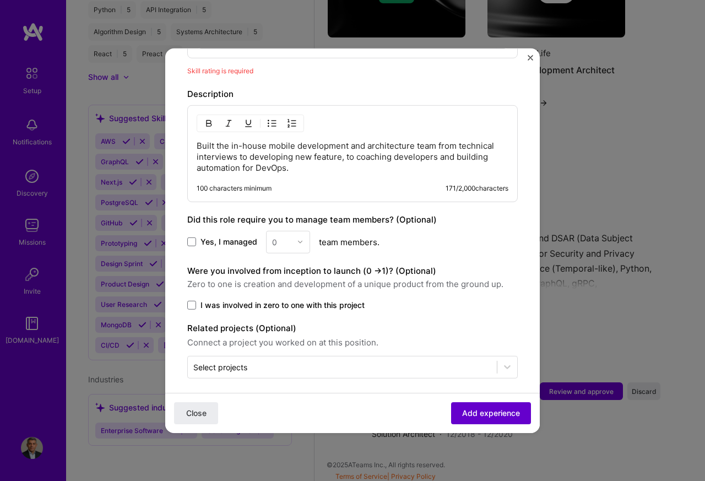
click at [465, 413] on span "Add experience" at bounding box center [491, 412] width 58 height 11
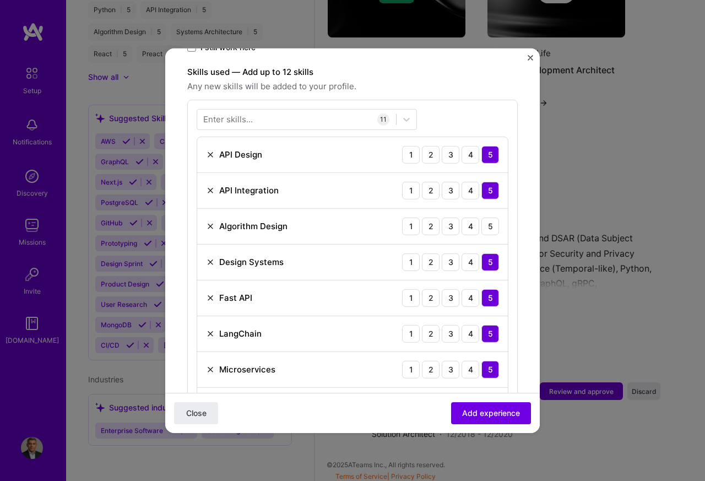
scroll to position [450, 0]
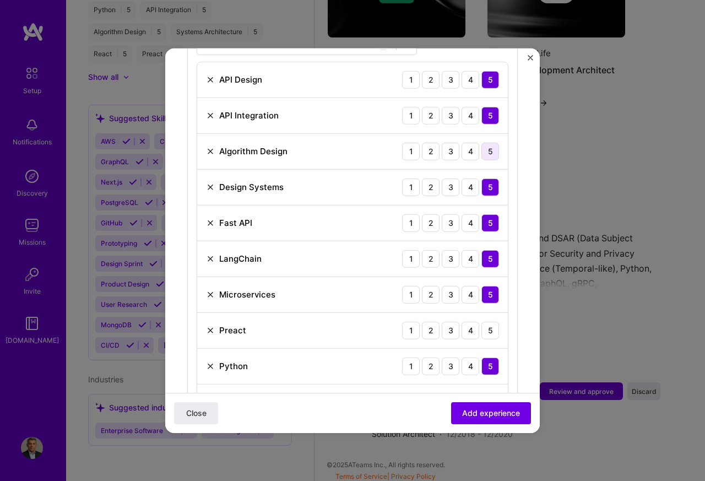
click at [486, 142] on div "5" at bounding box center [490, 151] width 18 height 18
click at [482, 321] on div "5" at bounding box center [490, 330] width 18 height 18
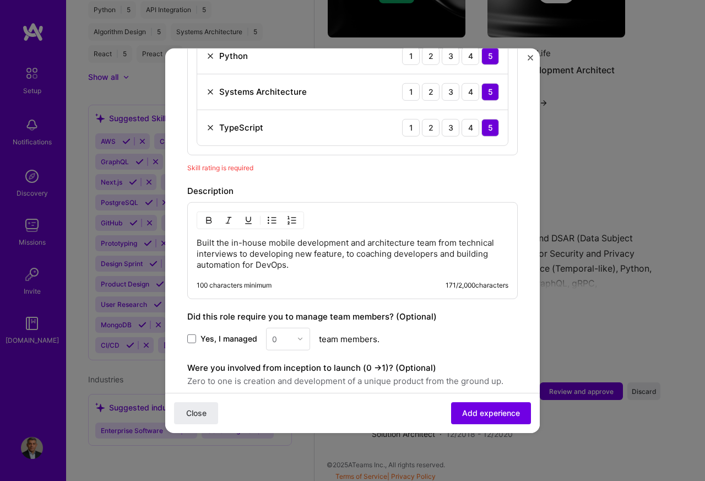
scroll to position [796, 0]
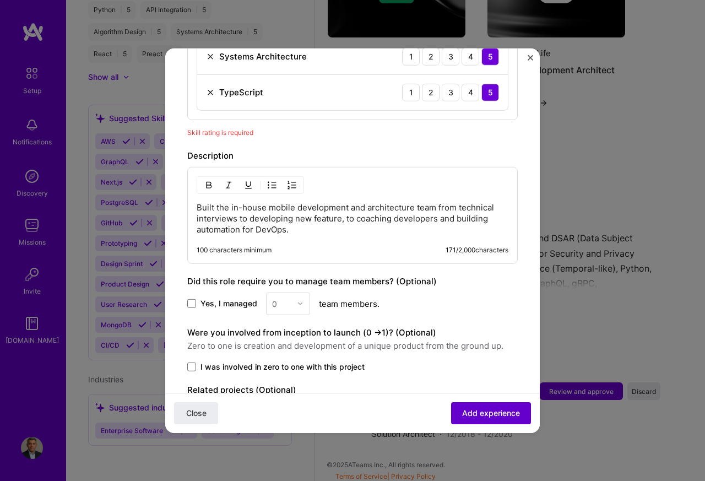
click at [481, 412] on span "Add experience" at bounding box center [491, 412] width 58 height 11
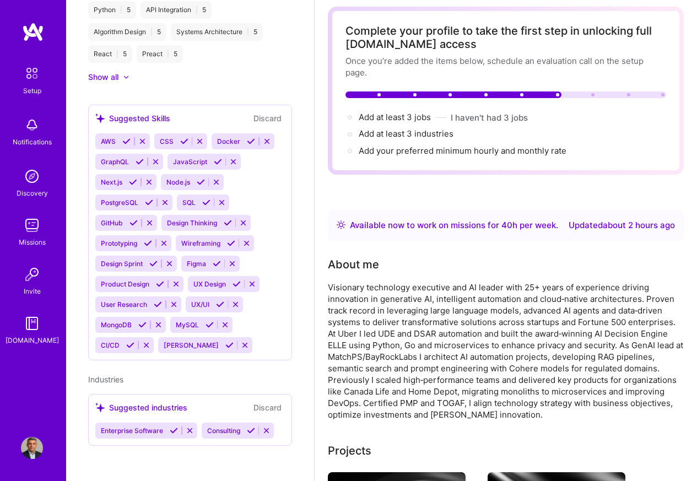
scroll to position [0, 0]
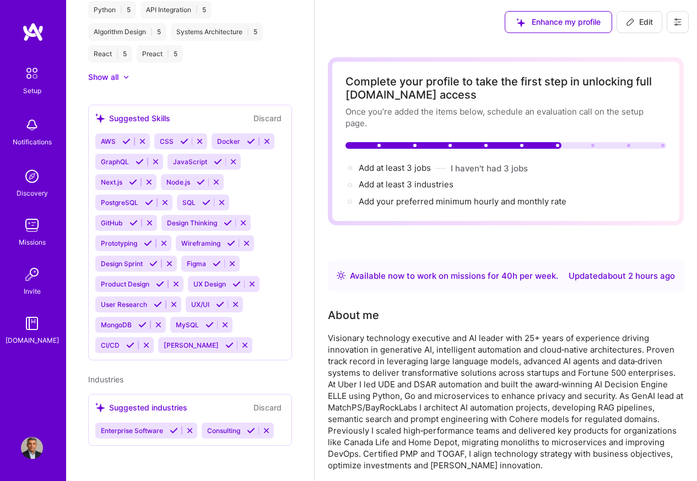
click at [640, 22] on span "Edit" at bounding box center [639, 22] width 27 height 11
select select "CA"
select select "Right Now"
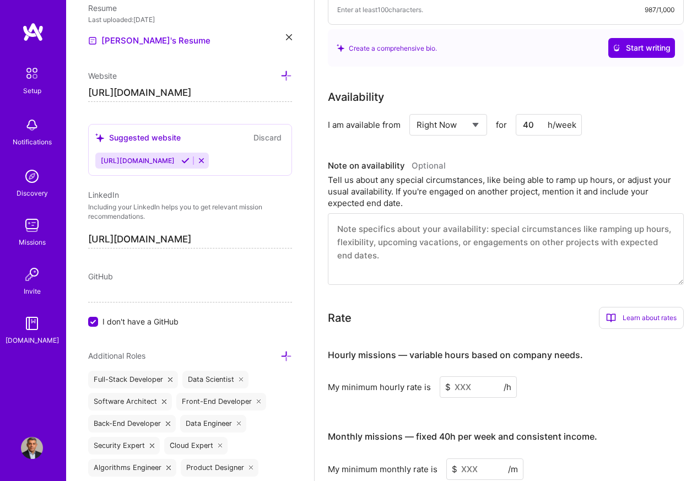
scroll to position [661, 0]
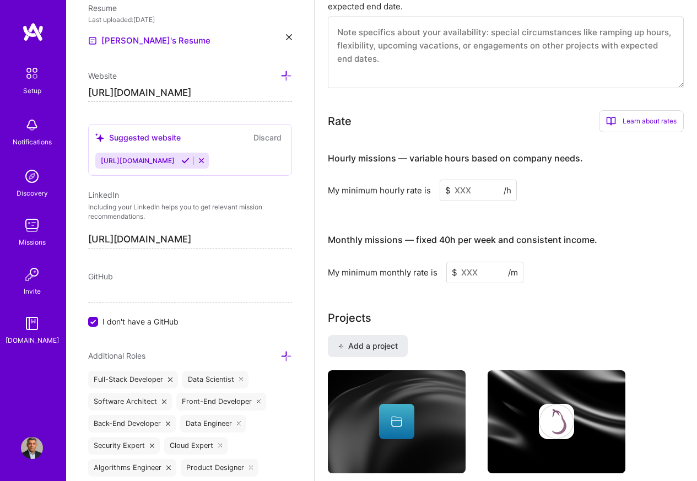
click at [461, 198] on input at bounding box center [477, 190] width 77 height 21
paste input "80"
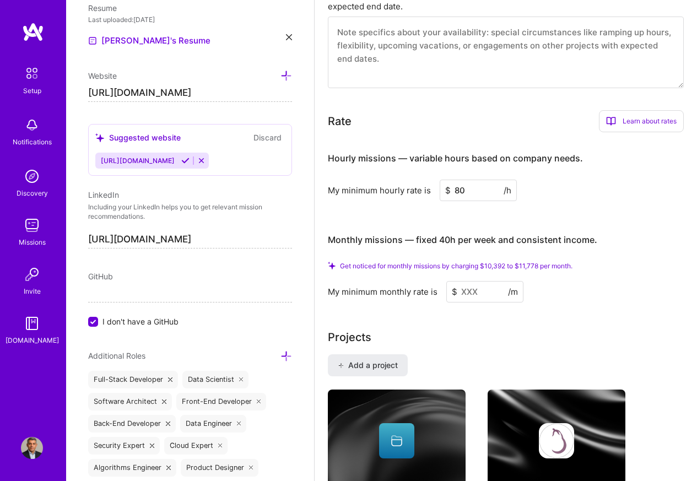
type input "80"
click at [461, 281] on input at bounding box center [484, 291] width 77 height 21
paste input "12800"
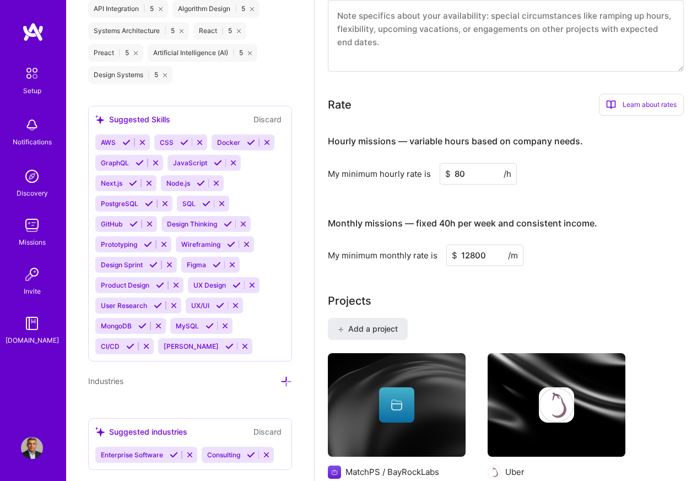
scroll to position [1251, 0]
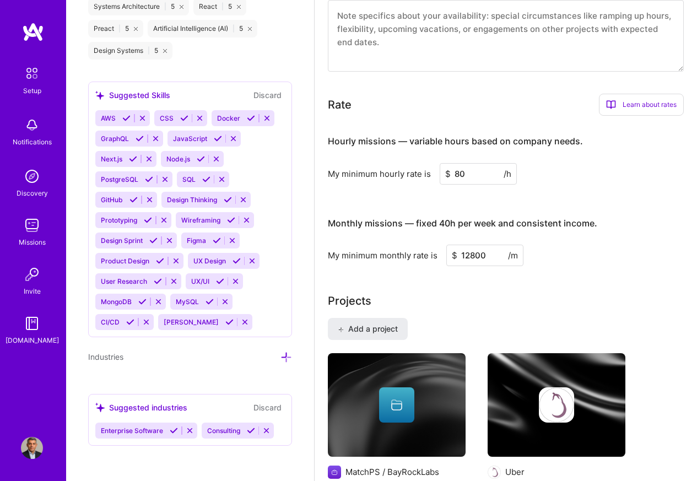
type input "12800"
click at [123, 432] on span "Enterprise Software" at bounding box center [132, 430] width 62 height 8
click at [191, 432] on icon at bounding box center [190, 430] width 8 height 8
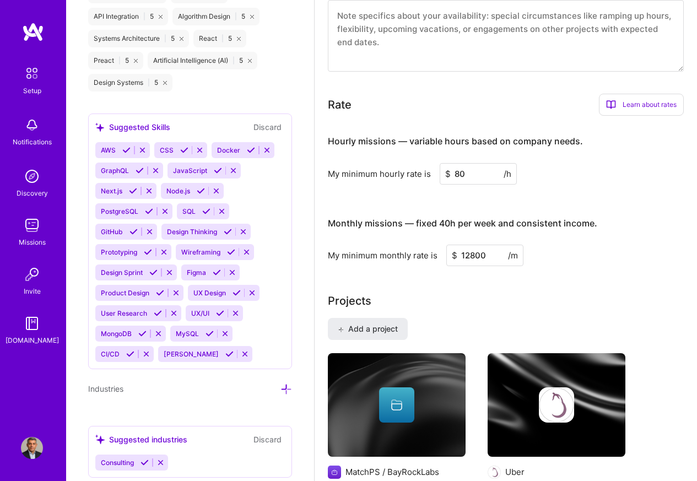
scroll to position [1185, 0]
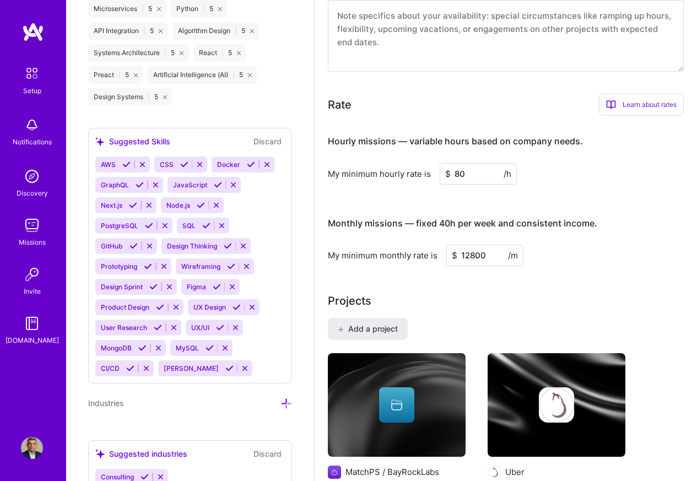
click at [274, 376] on div "AWS CSS Docker GraphQL JavaScript Next.js Node.js PostgreSQL SQL GitHub Design …" at bounding box center [189, 266] width 189 height 220
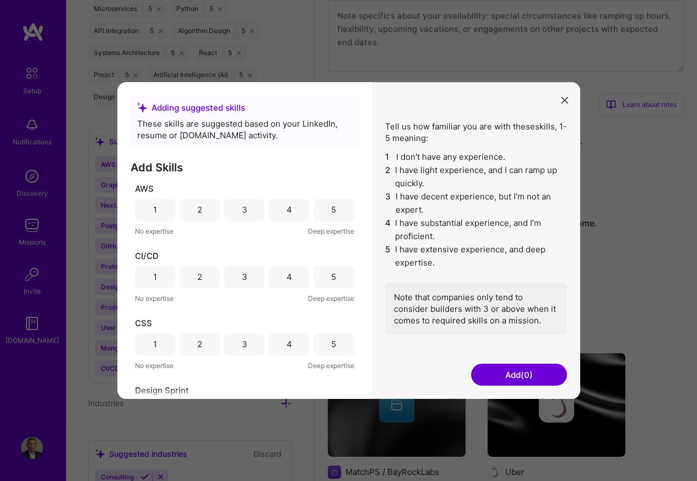
click at [562, 101] on icon "modal" at bounding box center [564, 100] width 7 height 7
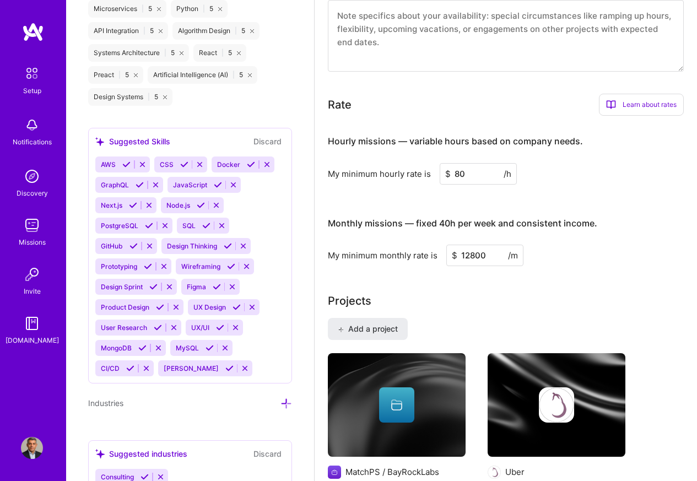
click at [280, 409] on icon at bounding box center [286, 404] width 12 height 12
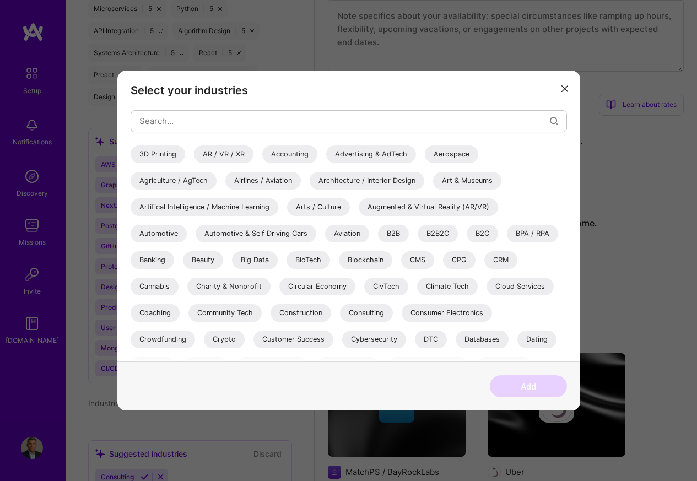
click at [188, 207] on div "Artifical Intelligence / Machine Learning" at bounding box center [204, 207] width 148 height 18
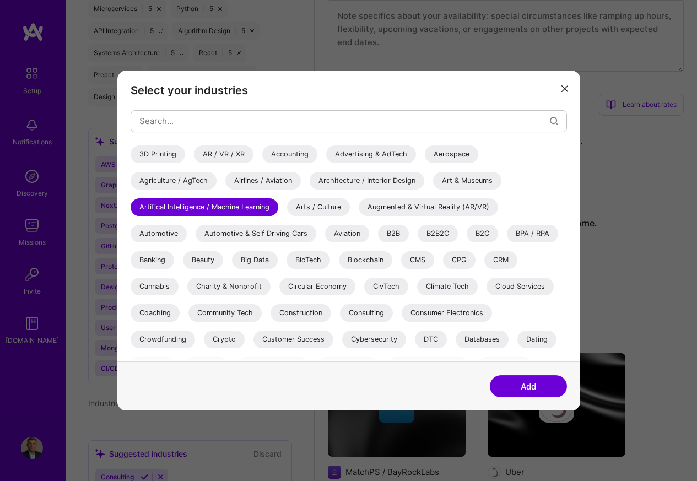
click at [515, 287] on div "Cloud Services" at bounding box center [519, 287] width 67 height 18
click at [251, 260] on div "Big Data" at bounding box center [255, 260] width 46 height 18
click at [515, 388] on button "Add" at bounding box center [527, 386] width 77 height 22
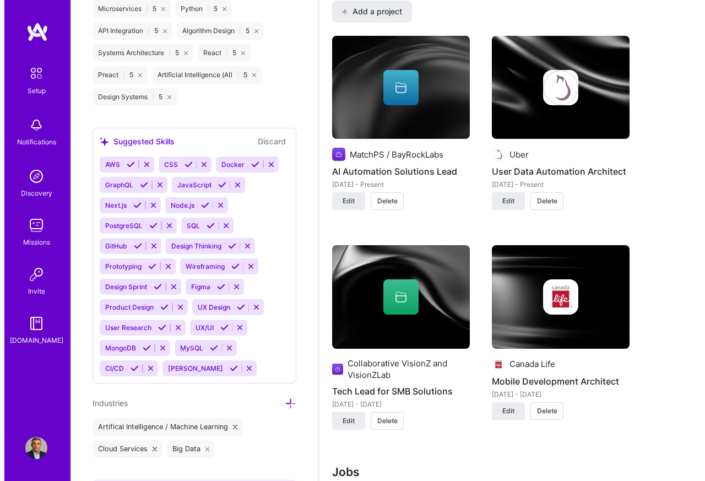
scroll to position [1057, 0]
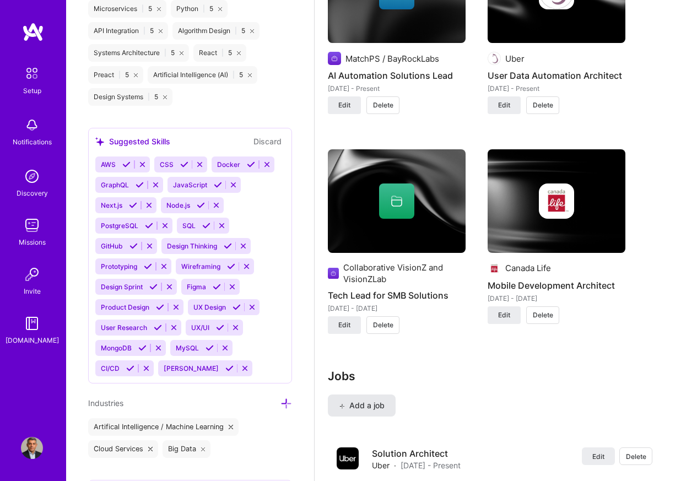
click at [356, 414] on button "Add a job" at bounding box center [362, 405] width 68 height 22
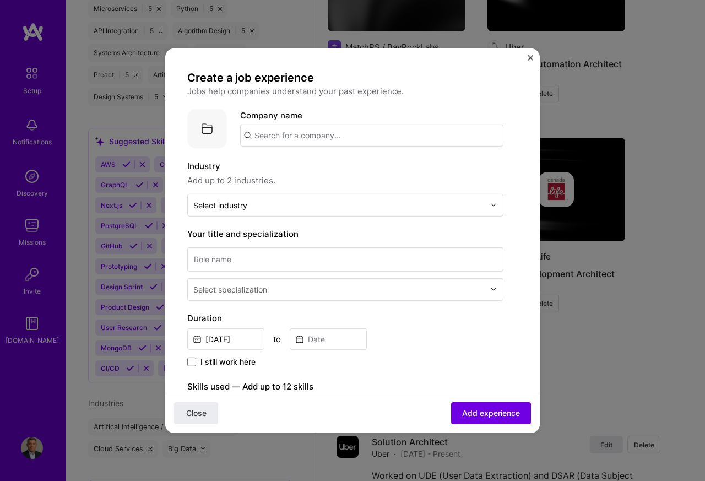
click at [287, 134] on input "text" at bounding box center [371, 135] width 263 height 22
paste input "Home Depot"
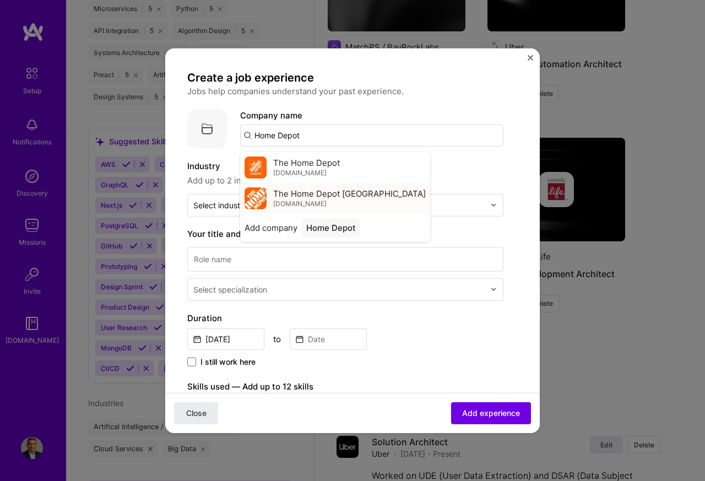
click at [298, 192] on span "The Home Depot [GEOGRAPHIC_DATA]" at bounding box center [349, 194] width 153 height 12
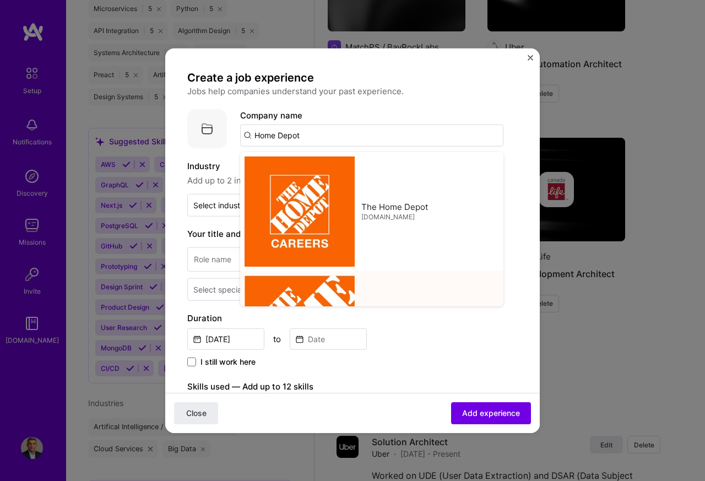
type input "The Home Depot [GEOGRAPHIC_DATA]"
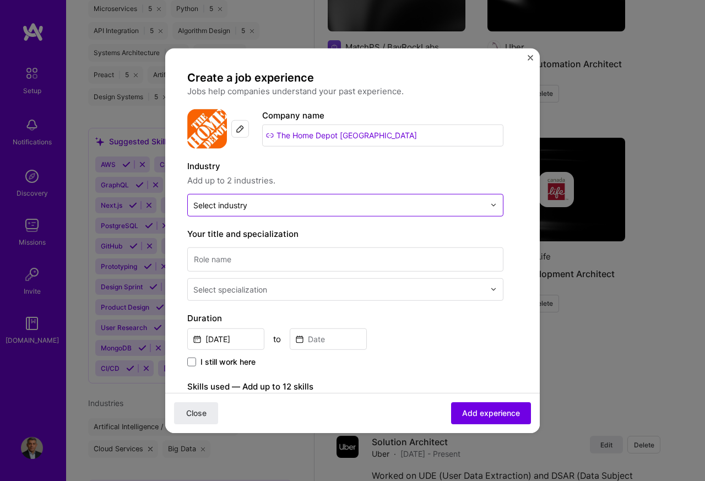
click at [231, 204] on div "Select industry 0" at bounding box center [220, 205] width 54 height 12
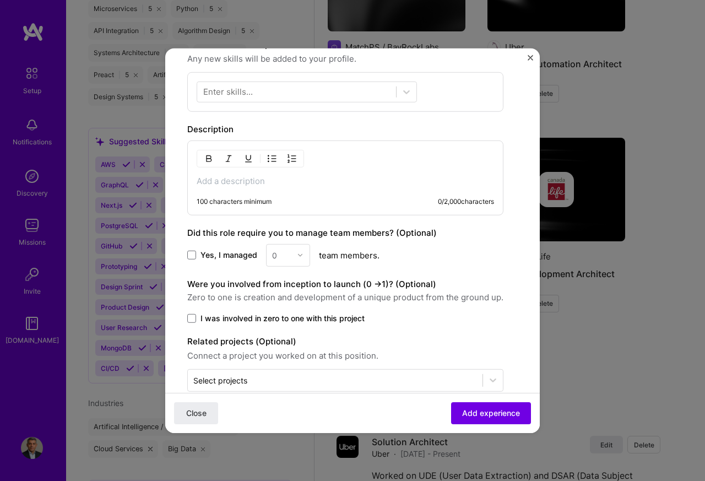
scroll to position [365, 0]
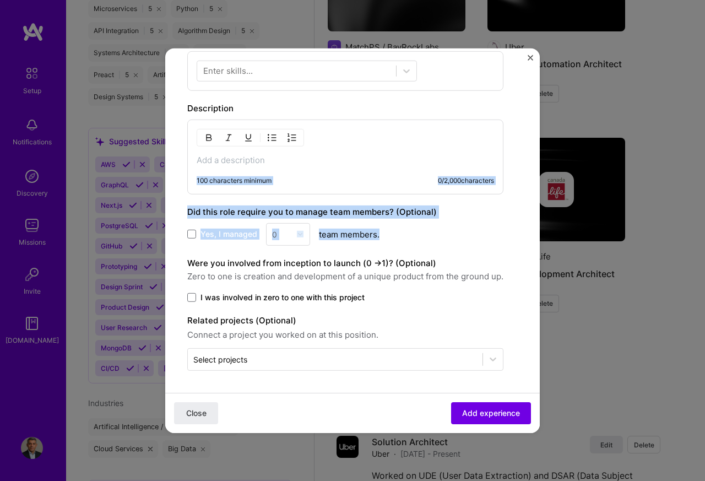
drag, startPoint x: 529, startPoint y: 198, endPoint x: 530, endPoint y: 132, distance: 66.6
click at [530, 132] on form "Create a job experience Jobs help companies understand your past experience. Co…" at bounding box center [352, 69] width 374 height 725
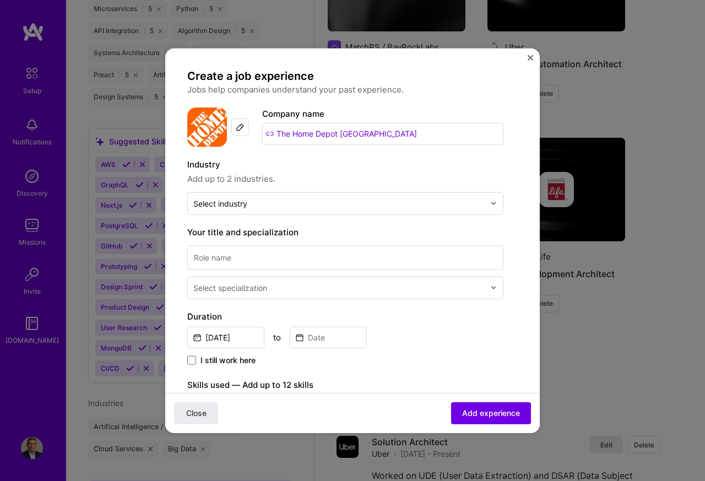
scroll to position [0, 0]
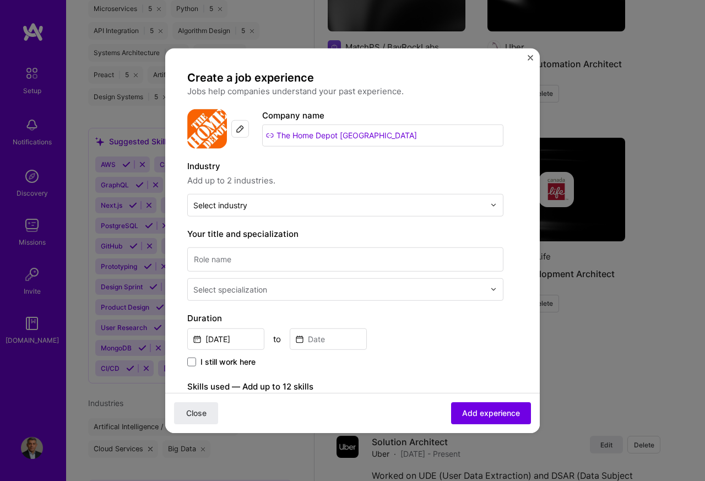
click at [231, 192] on div "Industry Add up to 2 industries. Select industry 0" at bounding box center [345, 187] width 316 height 57
click at [240, 205] on div "Select industry 0" at bounding box center [220, 205] width 54 height 12
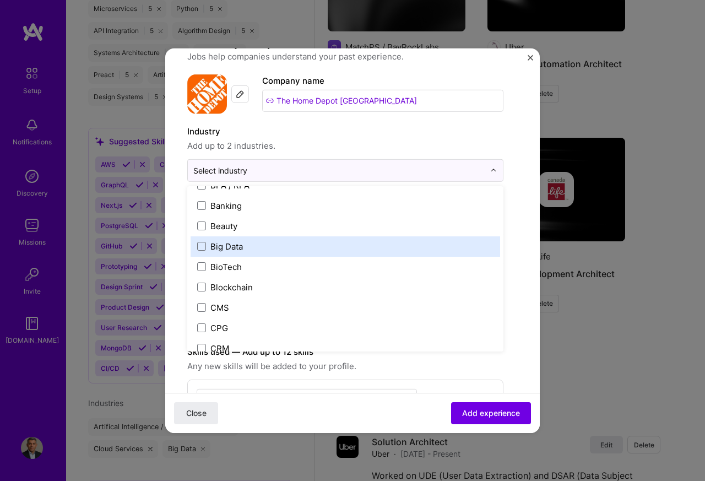
scroll to position [374, 0]
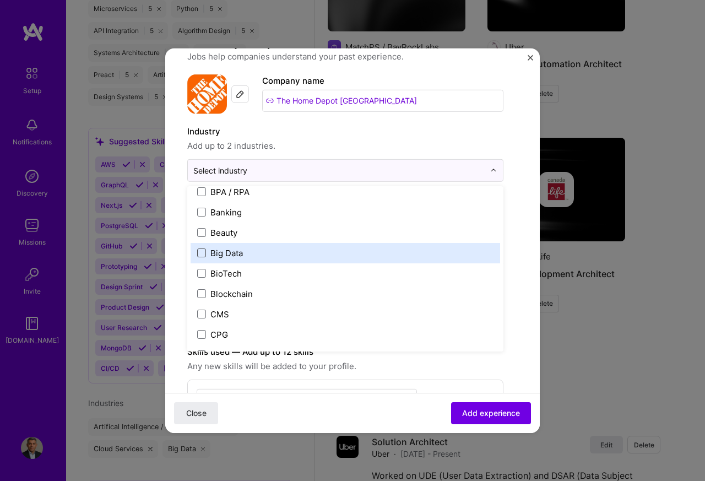
click at [200, 253] on span at bounding box center [201, 252] width 9 height 9
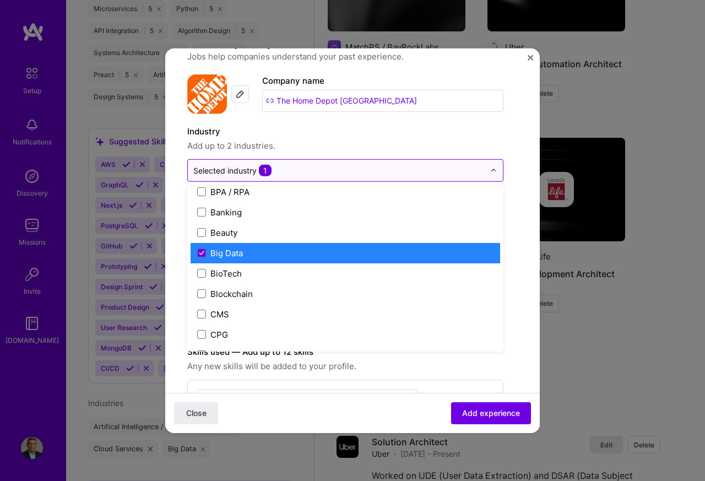
click at [485, 171] on div "Selected industry 1" at bounding box center [339, 169] width 302 height 21
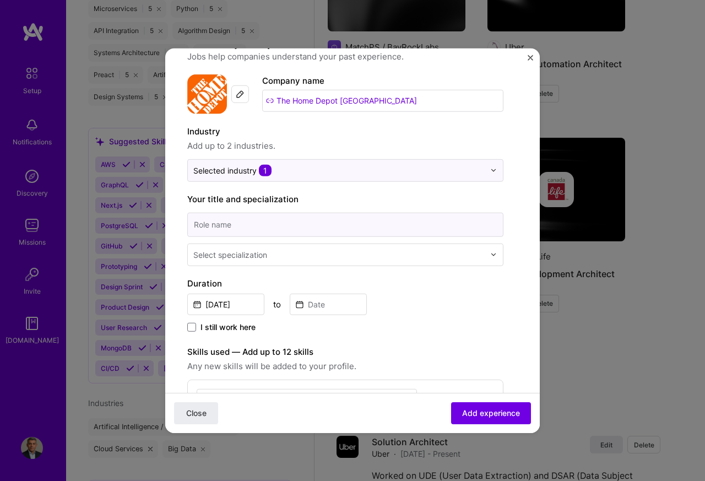
click at [219, 225] on input at bounding box center [345, 224] width 316 height 24
paste input "Software Consultant"
type input "Software Consultant"
click at [232, 255] on div "Select specialization" at bounding box center [230, 254] width 74 height 12
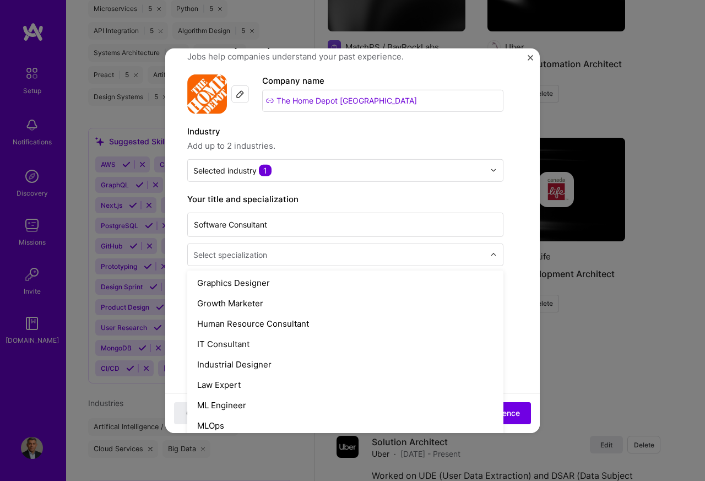
scroll to position [793, 0]
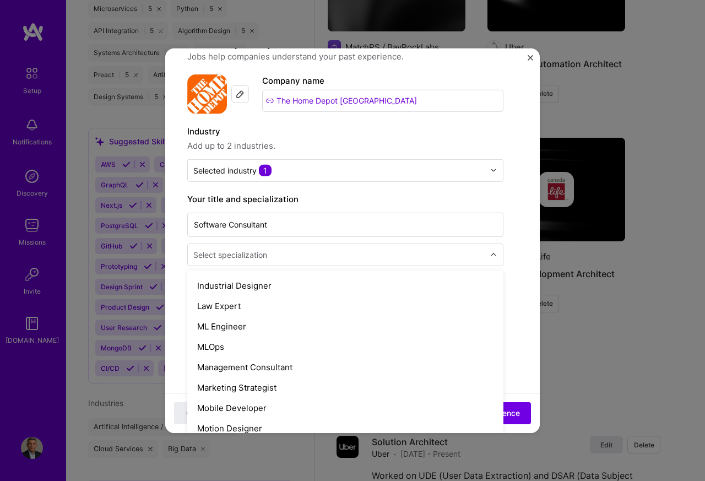
click at [230, 277] on div "Industrial Designer" at bounding box center [345, 285] width 309 height 20
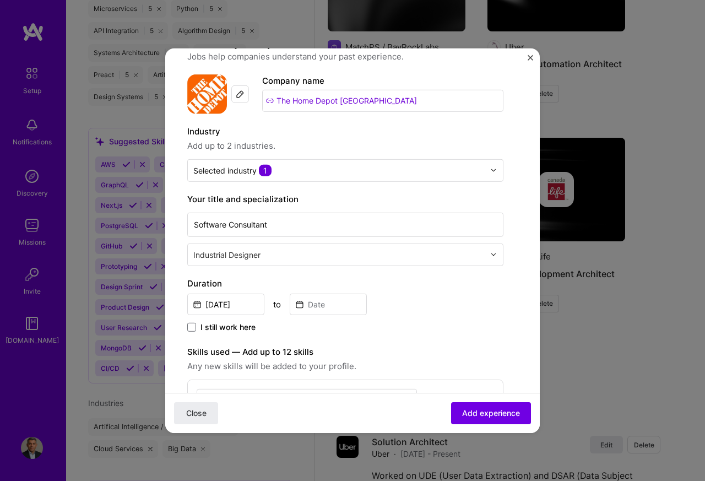
click at [232, 255] on input "text" at bounding box center [339, 254] width 293 height 12
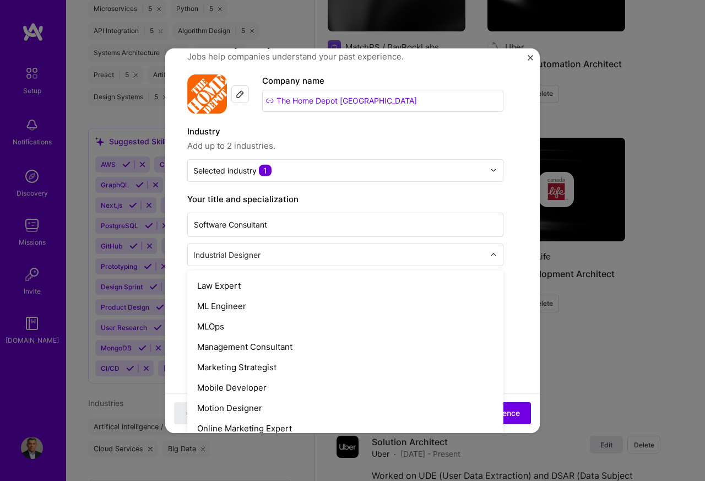
click at [229, 282] on div "Law Expert" at bounding box center [345, 285] width 309 height 20
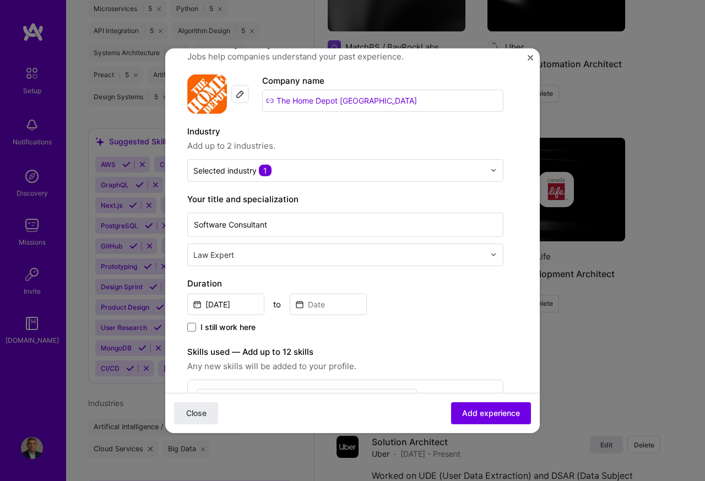
click at [230, 256] on input "text" at bounding box center [339, 254] width 293 height 12
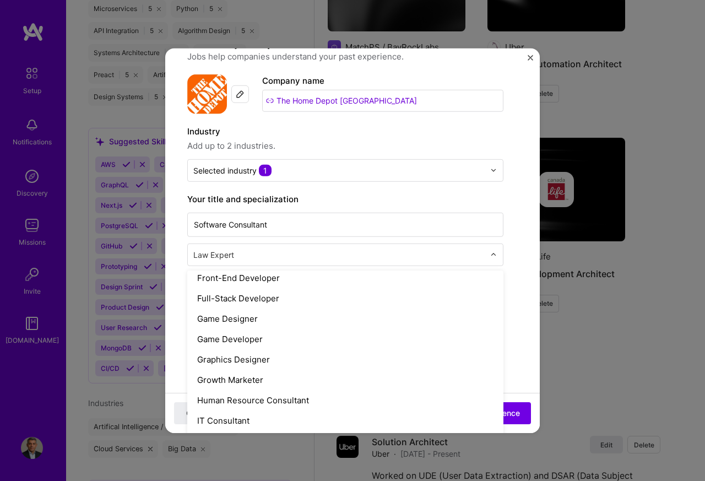
scroll to position [661, 0]
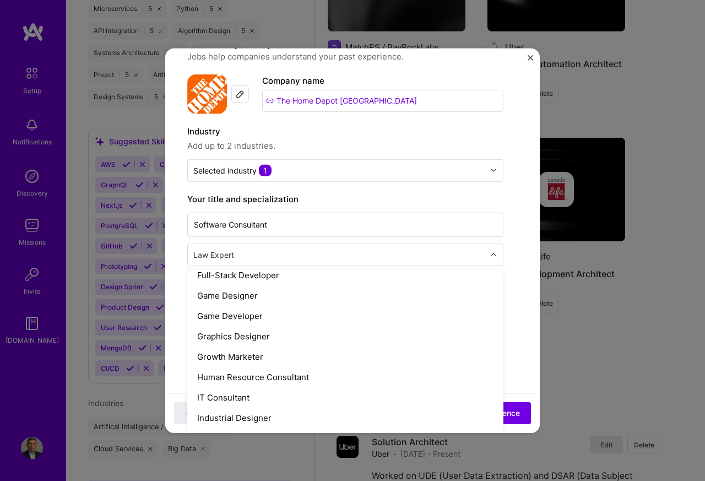
click at [224, 407] on div "Industrial Designer" at bounding box center [345, 417] width 309 height 20
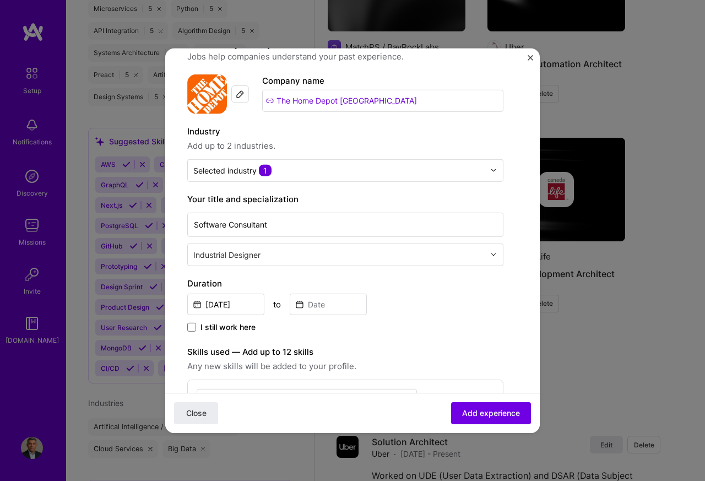
click at [249, 255] on input "text" at bounding box center [339, 254] width 293 height 12
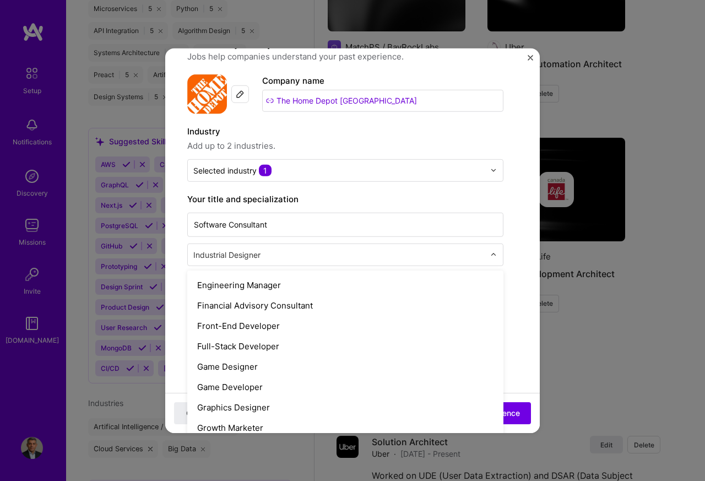
scroll to position [778, 0]
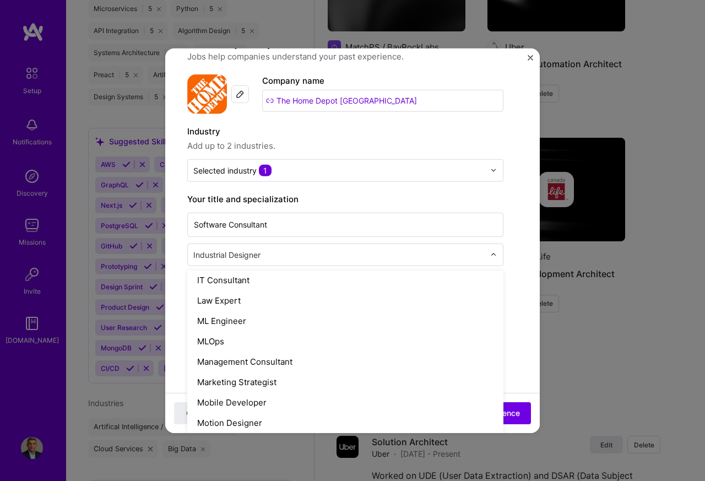
click at [216, 299] on div "Law Expert" at bounding box center [345, 300] width 309 height 20
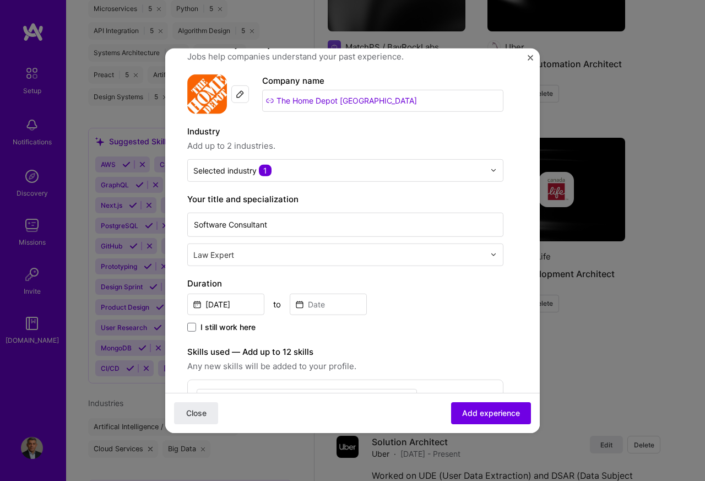
click at [229, 255] on input "text" at bounding box center [339, 254] width 293 height 12
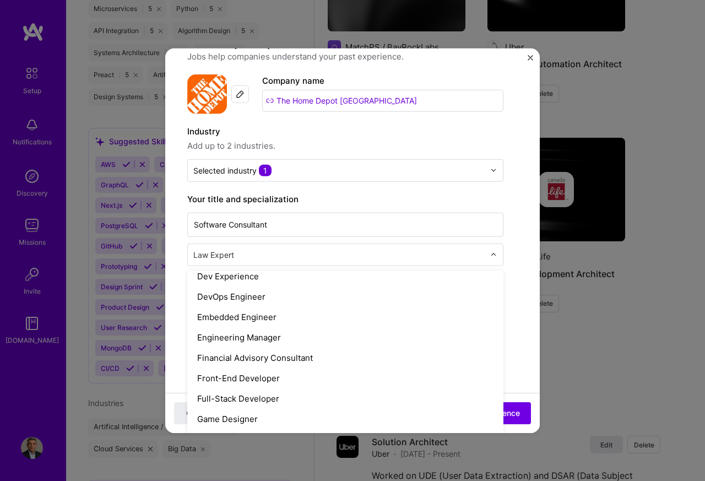
scroll to position [710, 0]
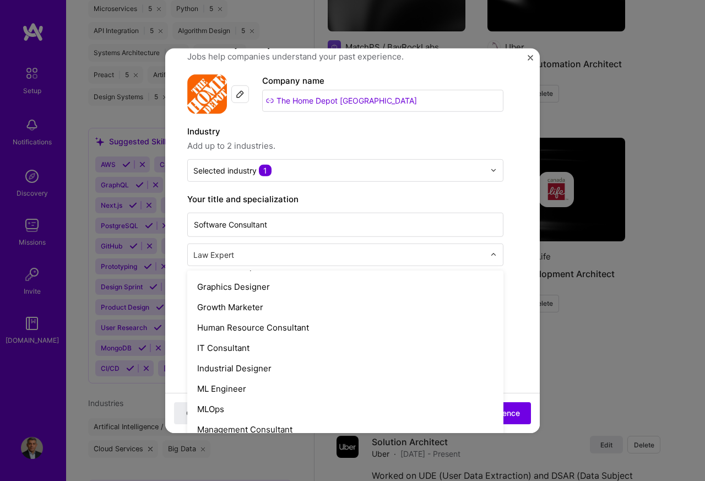
click at [213, 347] on div "IT Consultant" at bounding box center [345, 347] width 309 height 20
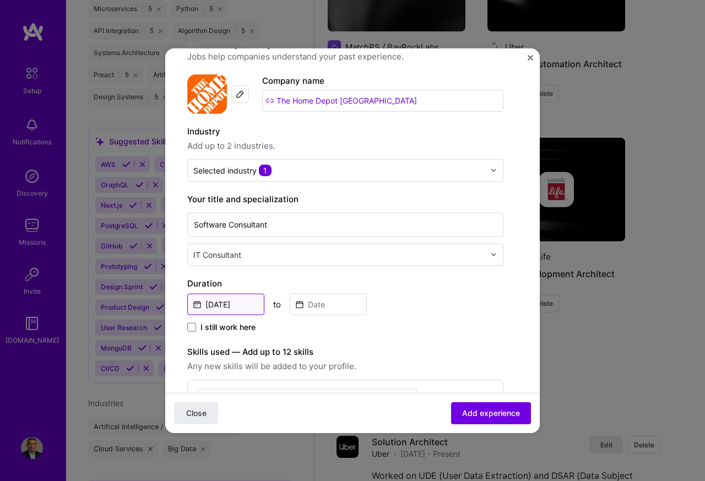
click at [219, 304] on input "[DATE]" at bounding box center [225, 303] width 77 height 21
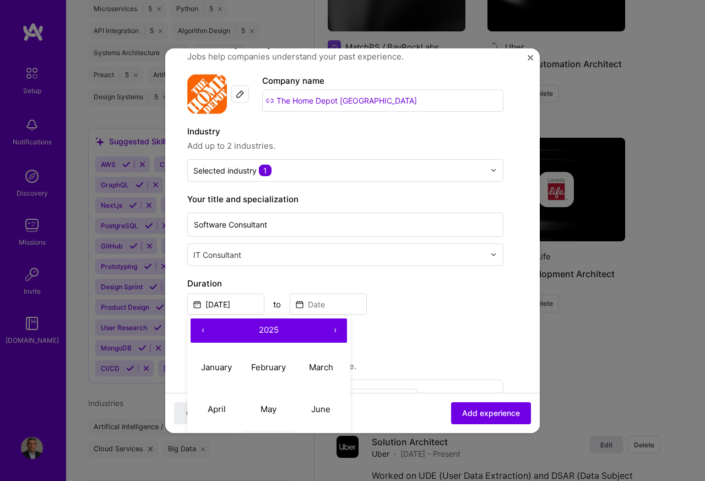
click at [210, 330] on button "‹" at bounding box center [203, 330] width 24 height 24
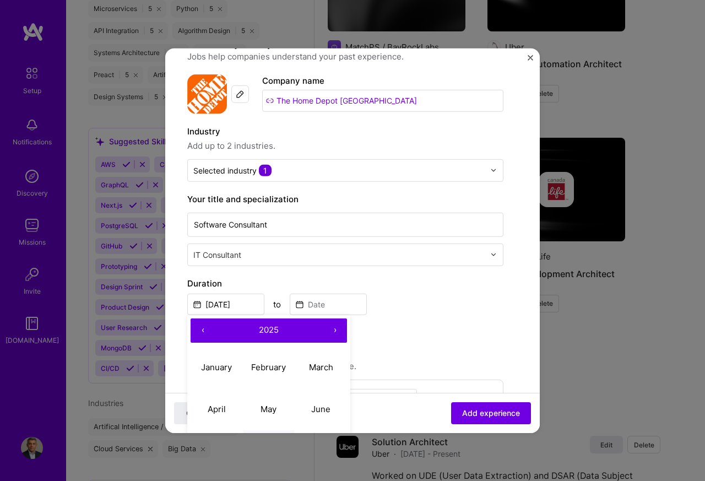
click at [210, 330] on button "‹" at bounding box center [203, 330] width 24 height 24
click at [200, 330] on button "‹" at bounding box center [203, 330] width 24 height 24
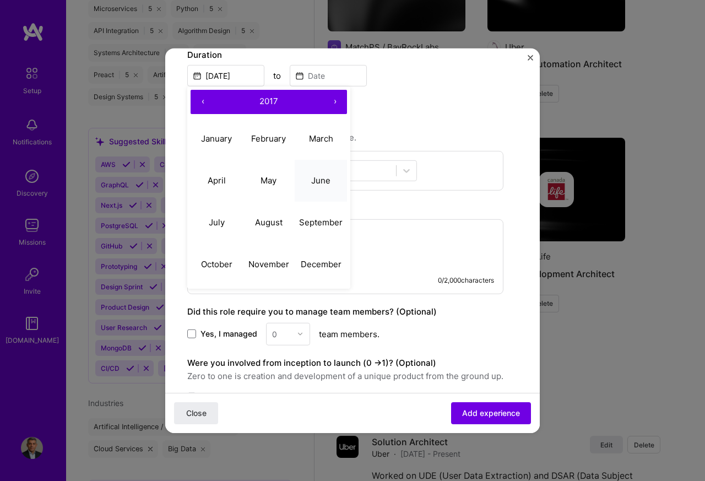
scroll to position [299, 0]
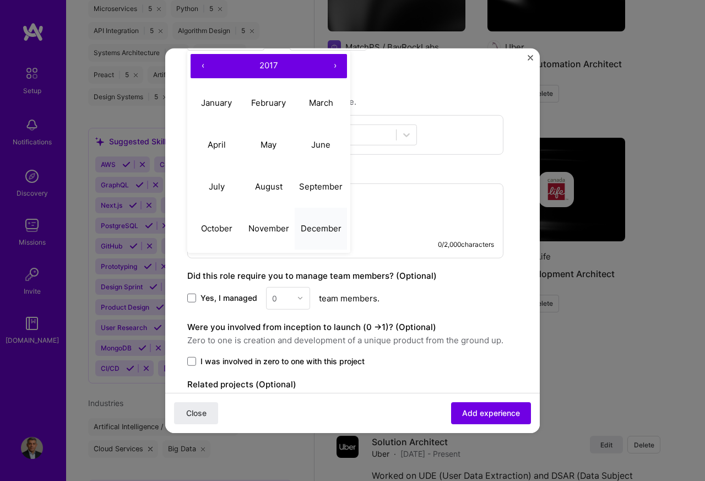
click at [309, 234] on button "December" at bounding box center [321, 229] width 52 height 42
type input "[DATE]"
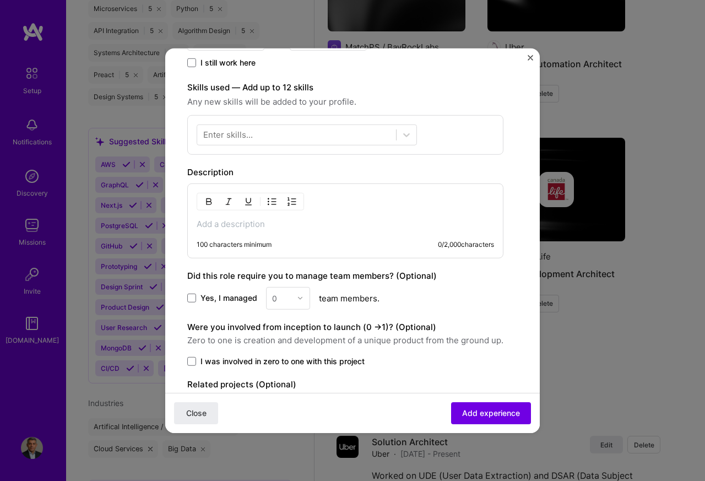
scroll to position [0, 0]
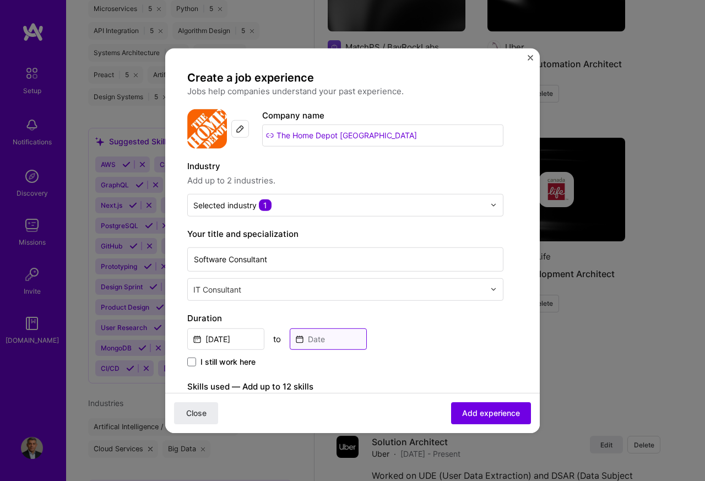
click at [311, 346] on input at bounding box center [328, 338] width 77 height 21
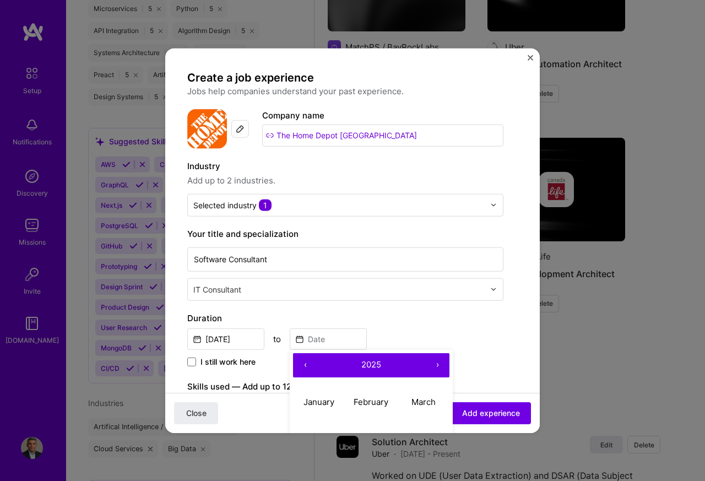
click at [309, 368] on button "‹" at bounding box center [305, 364] width 24 height 24
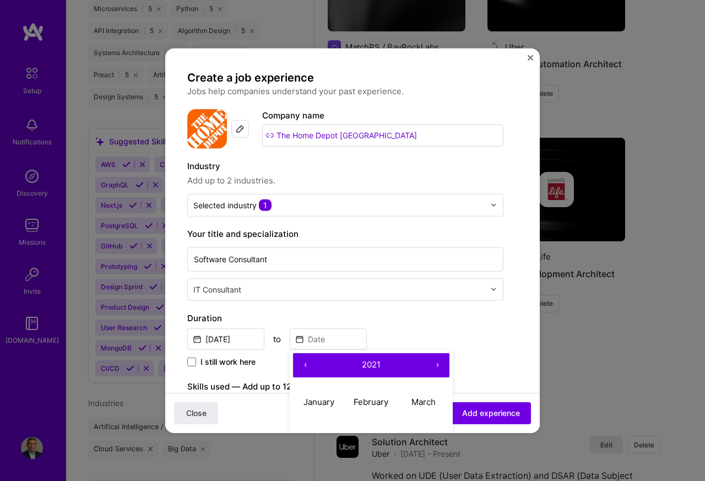
click at [309, 368] on button "‹" at bounding box center [305, 364] width 24 height 24
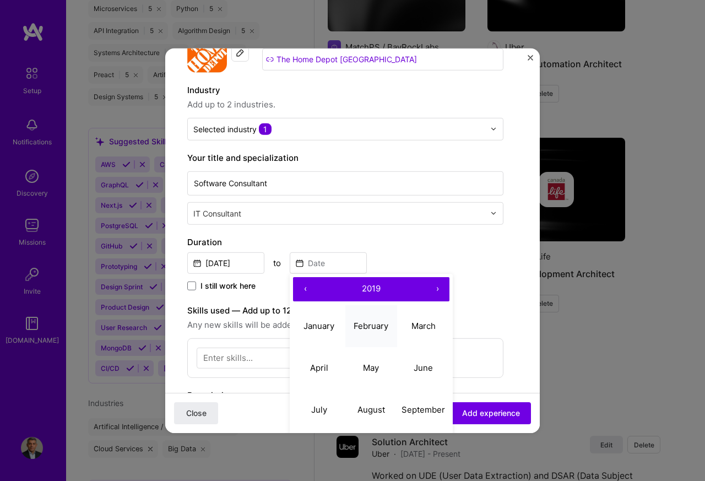
scroll to position [330, 0]
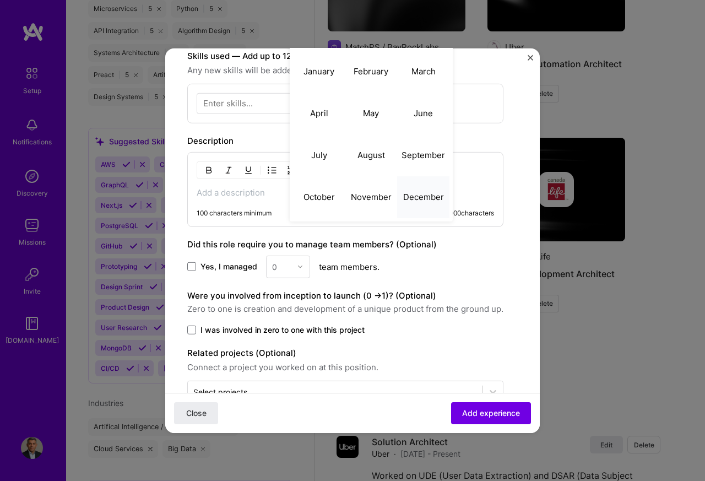
click at [428, 204] on button "December" at bounding box center [423, 197] width 52 height 42
type input "[DATE]"
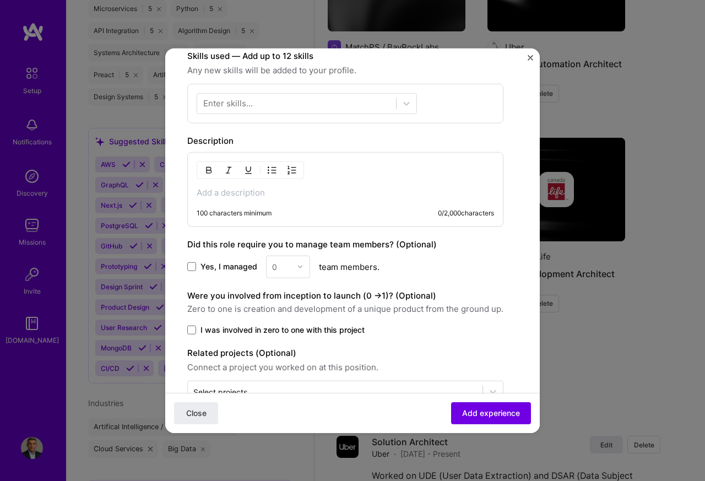
click at [212, 193] on p at bounding box center [345, 192] width 297 height 11
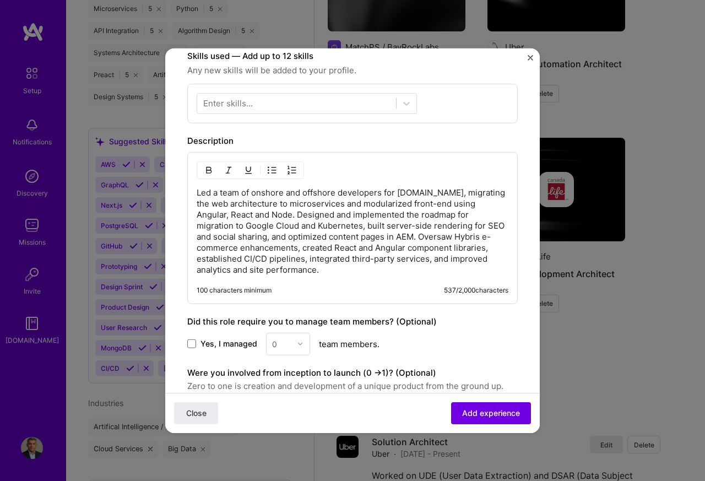
click at [190, 347] on span at bounding box center [191, 343] width 9 height 9
click at [0, 0] on input "Yes, I managed" at bounding box center [0, 0] width 0 height 0
click at [273, 347] on div "0" at bounding box center [274, 344] width 5 height 12
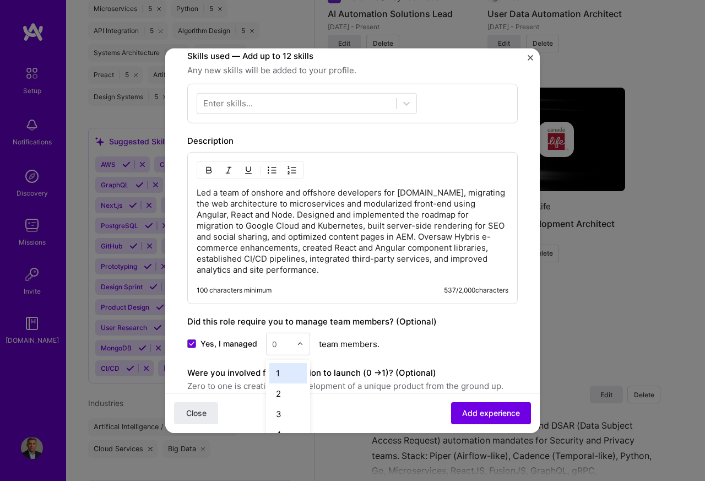
paste input "60"
type input "60"
click at [191, 371] on label "Were you involved from inception to launch (0 - > 1)? (Optional)" at bounding box center [311, 372] width 249 height 10
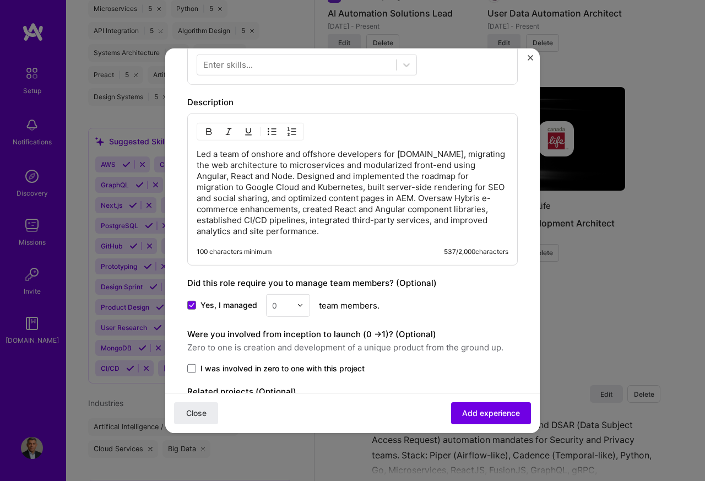
scroll to position [442, 0]
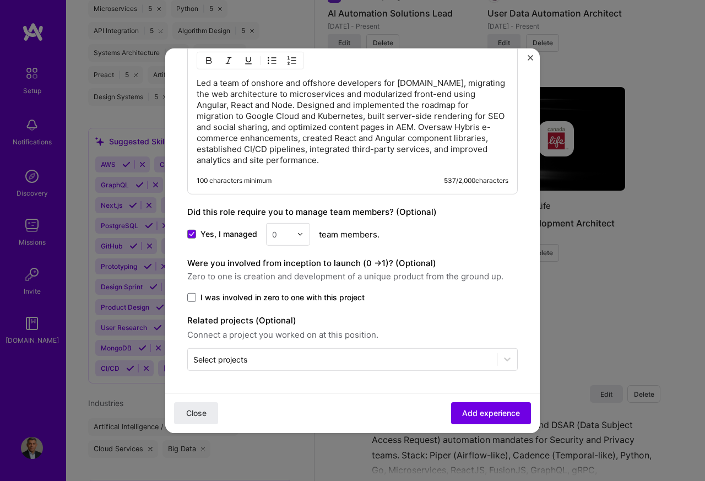
click at [191, 320] on label "Related projects (Optional)" at bounding box center [352, 319] width 330 height 13
click at [190, 297] on span at bounding box center [191, 296] width 9 height 9
click at [0, 0] on input "I was involved in zero to one with this project" at bounding box center [0, 0] width 0 height 0
click at [472, 414] on span "Add experience" at bounding box center [491, 412] width 58 height 11
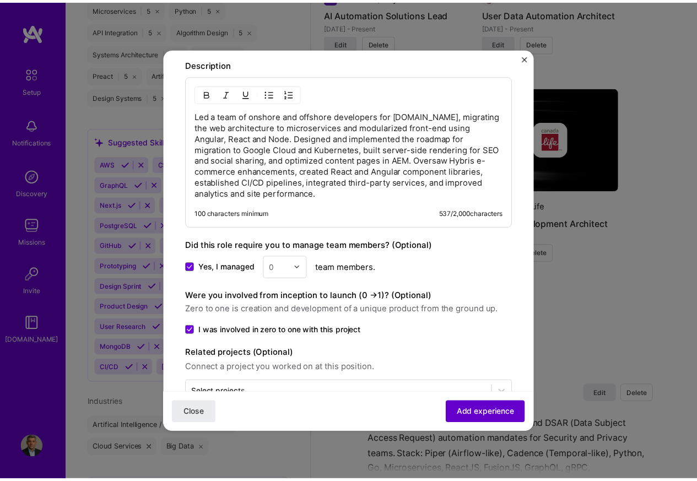
scroll to position [333, 0]
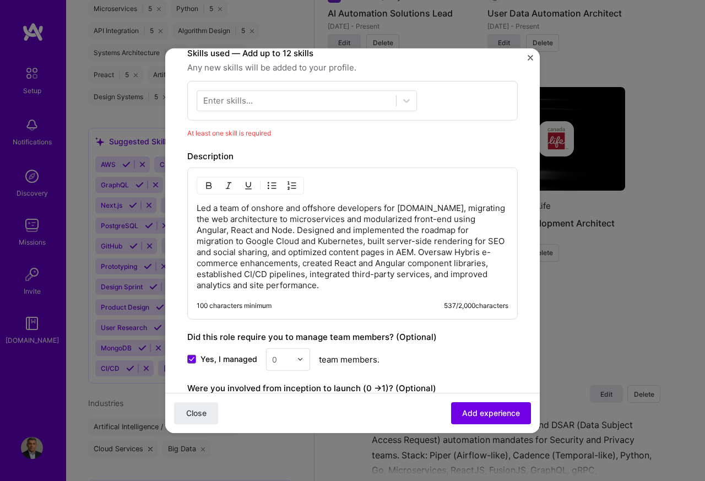
click at [235, 102] on div "Enter skills..." at bounding box center [228, 101] width 50 height 12
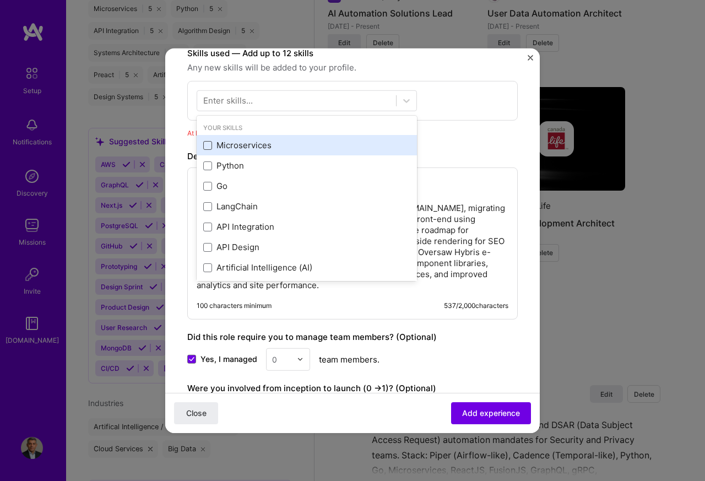
click at [209, 149] on span at bounding box center [207, 145] width 9 height 9
click at [0, 0] on input "checkbox" at bounding box center [0, 0] width 0 height 0
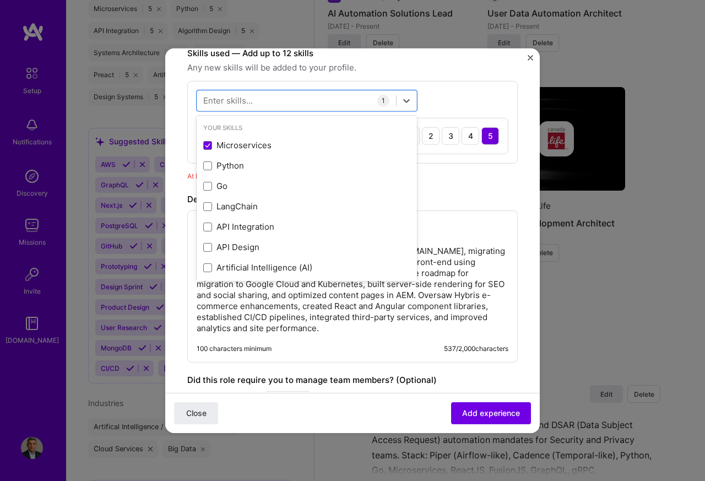
click at [481, 138] on div "5" at bounding box center [490, 136] width 18 height 18
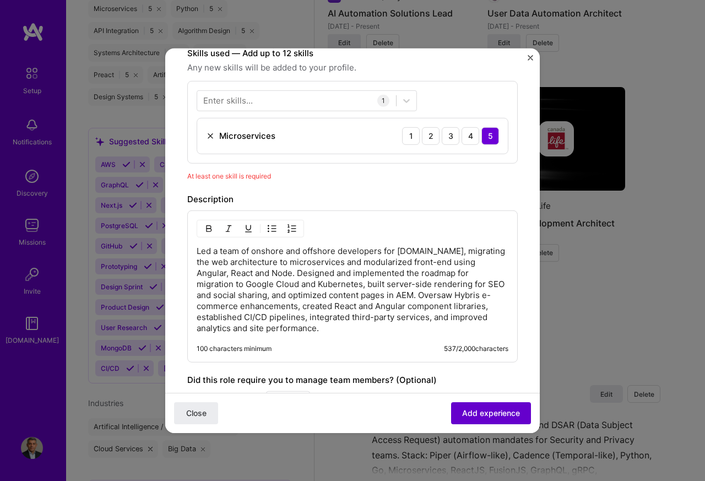
click at [480, 414] on span "Add experience" at bounding box center [491, 412] width 58 height 11
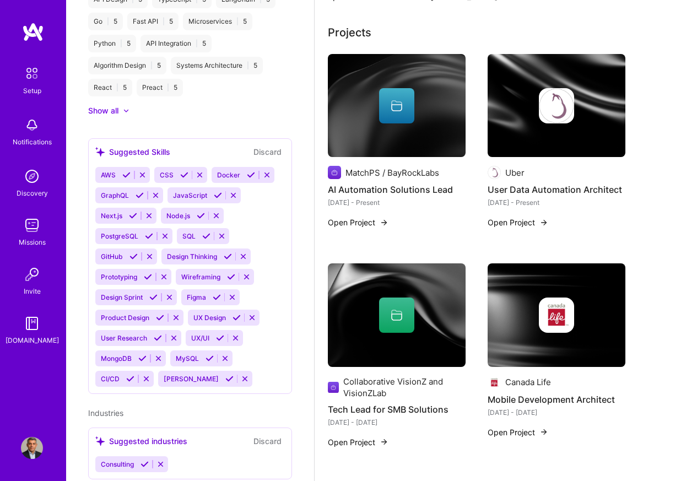
scroll to position [449, 0]
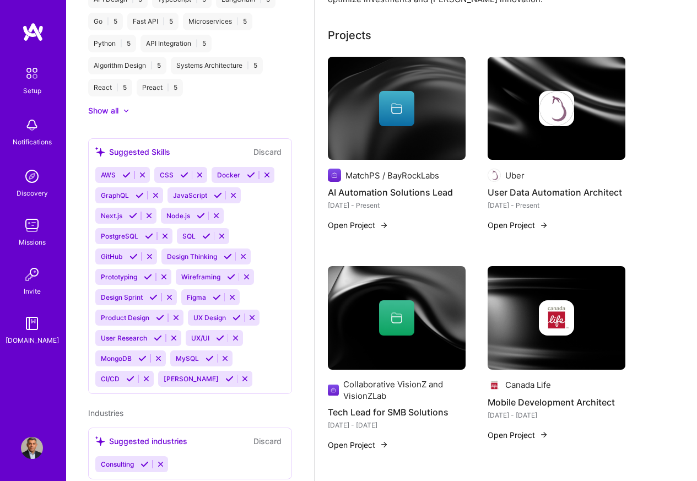
click at [692, 10] on div "Complete your profile to take the first step in unlocking full [DOMAIN_NAME] ac…" at bounding box center [505, 336] width 382 height 1483
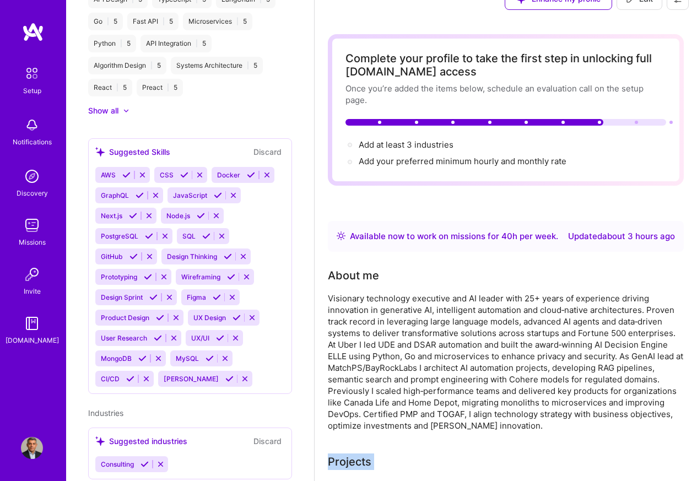
scroll to position [0, 0]
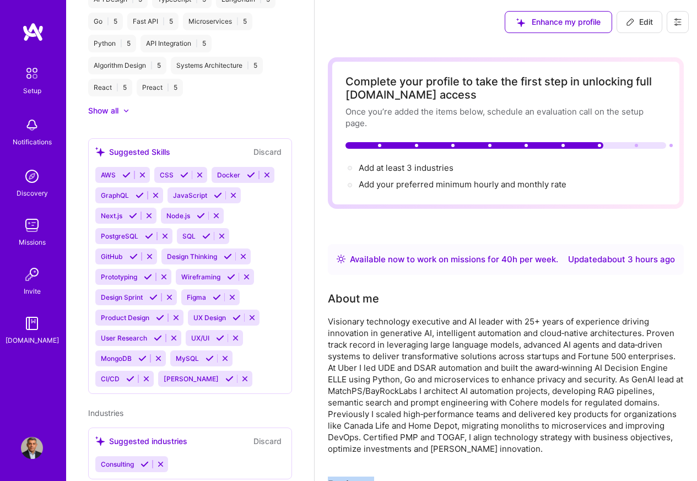
click at [643, 22] on span "Edit" at bounding box center [639, 22] width 27 height 11
select select "CA"
select select "Right Now"
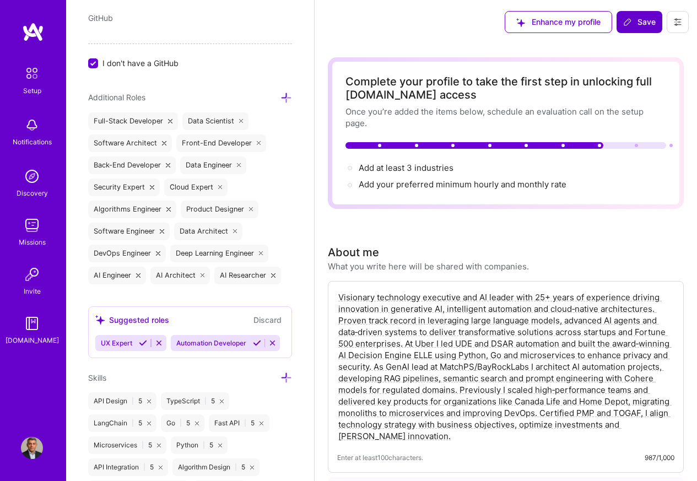
scroll to position [491, 0]
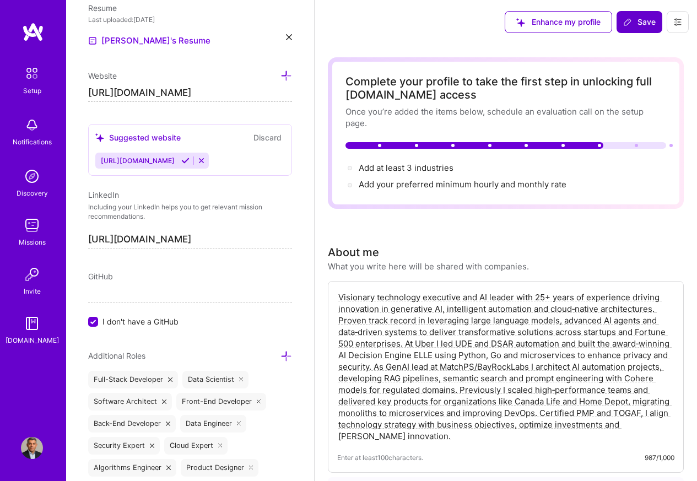
click at [639, 27] on span "Save" at bounding box center [639, 22] width 32 height 11
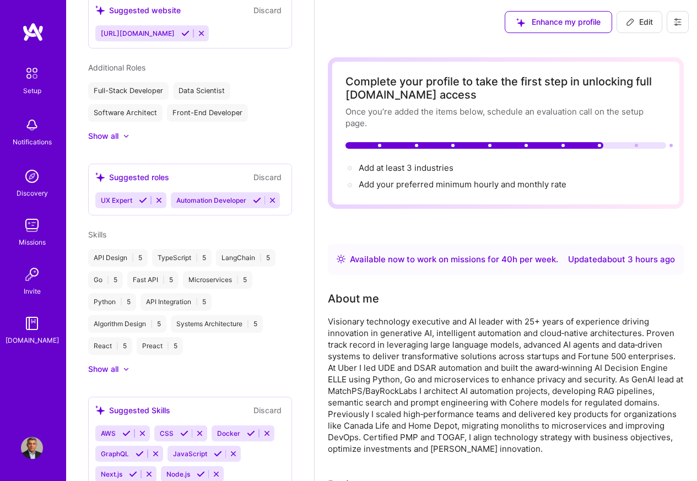
scroll to position [352, 0]
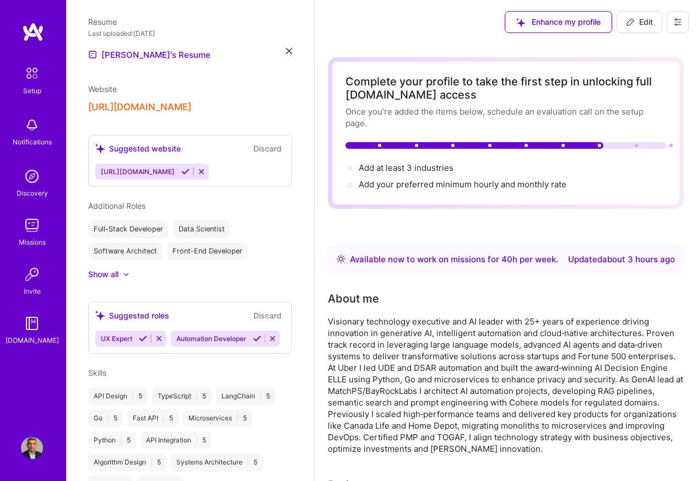
click at [569, 22] on div "Enhance my profile" at bounding box center [557, 22] width 107 height 22
click at [37, 61] on div "Setup Notifications Discovery Missions Invite [DOMAIN_NAME]" at bounding box center [33, 221] width 66 height 399
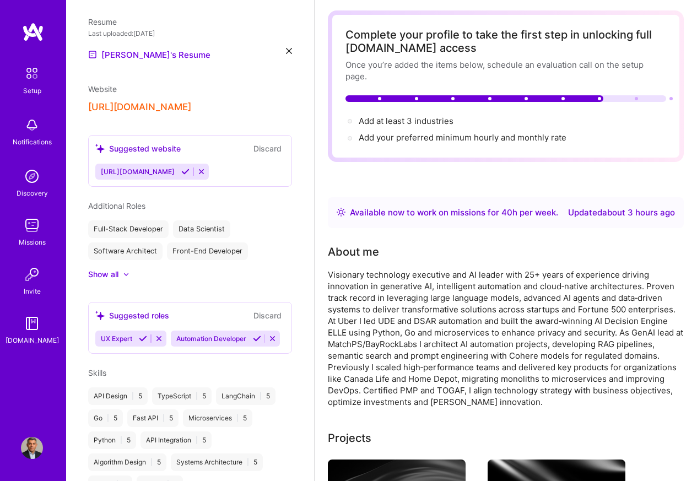
scroll to position [0, 0]
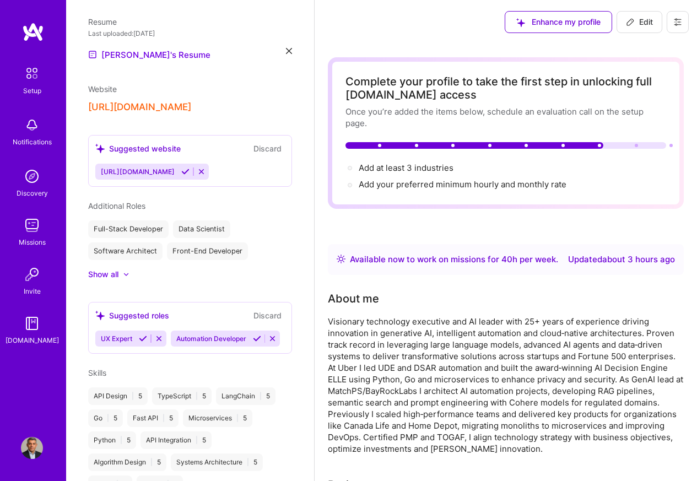
click at [643, 18] on span "Edit" at bounding box center [639, 22] width 27 height 11
select select "CA"
select select "Right Now"
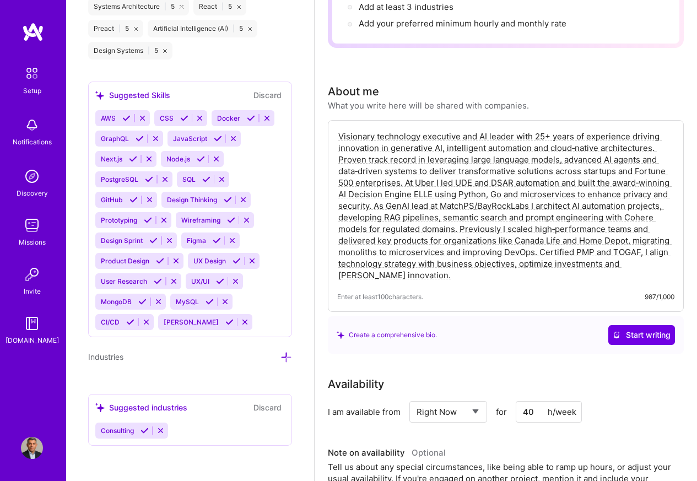
scroll to position [198, 0]
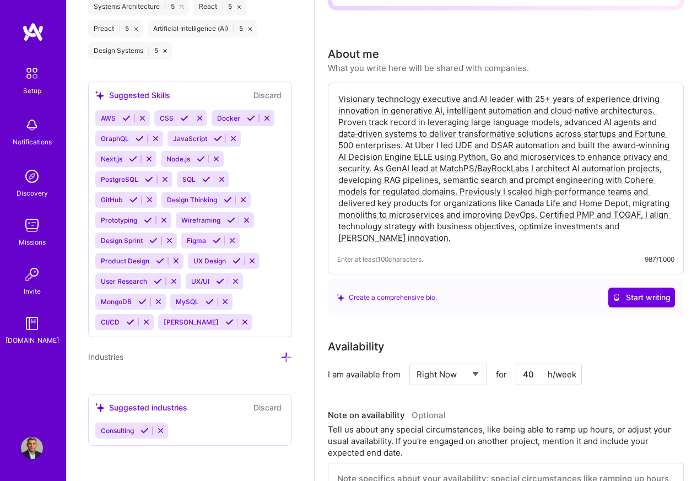
click at [276, 350] on div "Edit photo [PERSON_NAME] Solution Architect 22 Years Experience Location This i…" at bounding box center [190, 240] width 248 height 481
click at [280, 351] on icon at bounding box center [286, 357] width 12 height 12
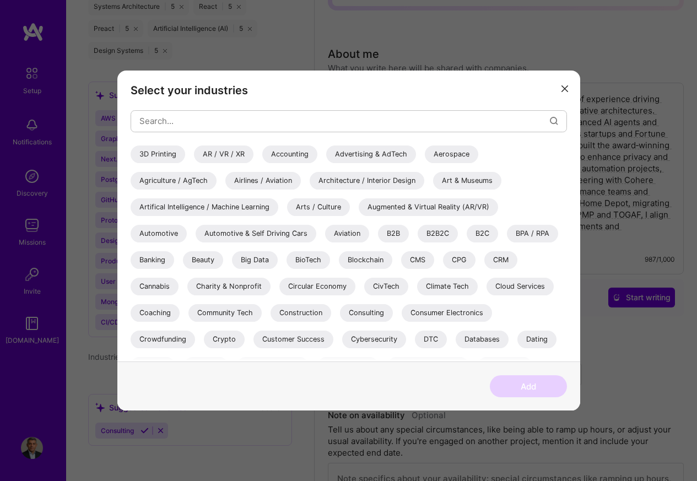
click at [205, 208] on div "Artifical Intelligence / Machine Learning" at bounding box center [204, 207] width 148 height 18
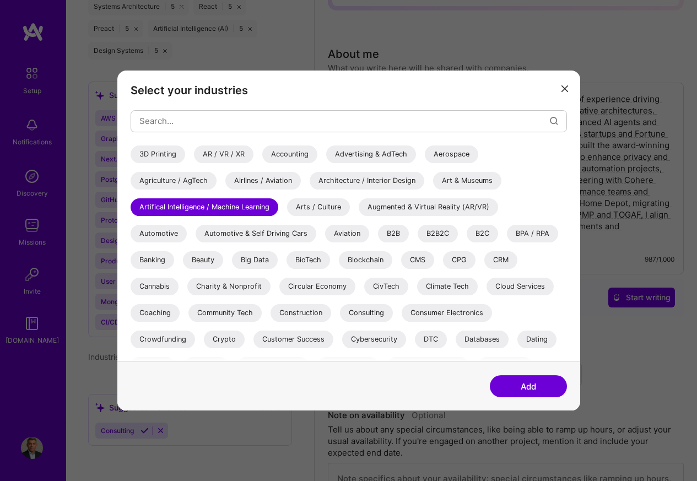
click at [518, 286] on div "Cloud Services" at bounding box center [519, 287] width 67 height 18
click at [256, 259] on div "Big Data" at bounding box center [255, 260] width 46 height 18
click at [515, 390] on button "Add" at bounding box center [527, 386] width 77 height 22
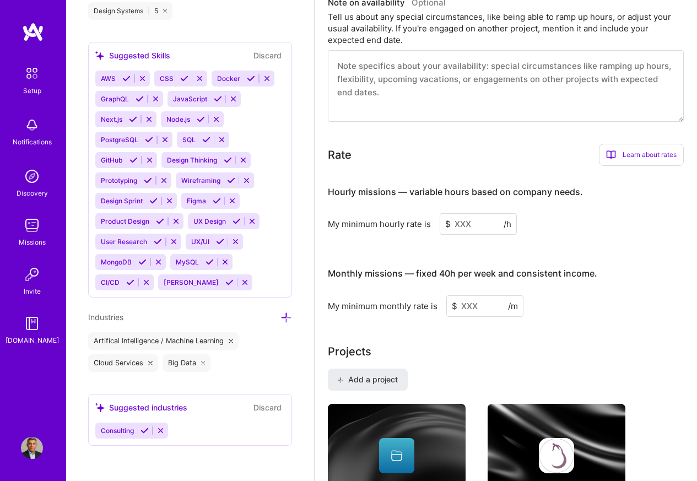
scroll to position [595, 0]
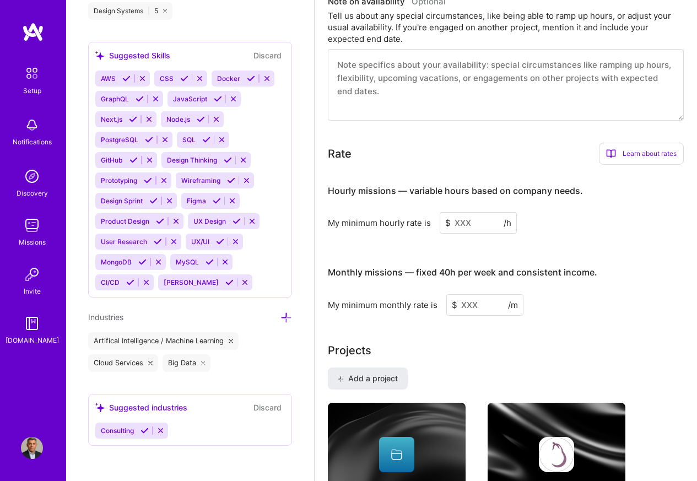
click at [458, 229] on input at bounding box center [477, 222] width 77 height 21
paste input "80"
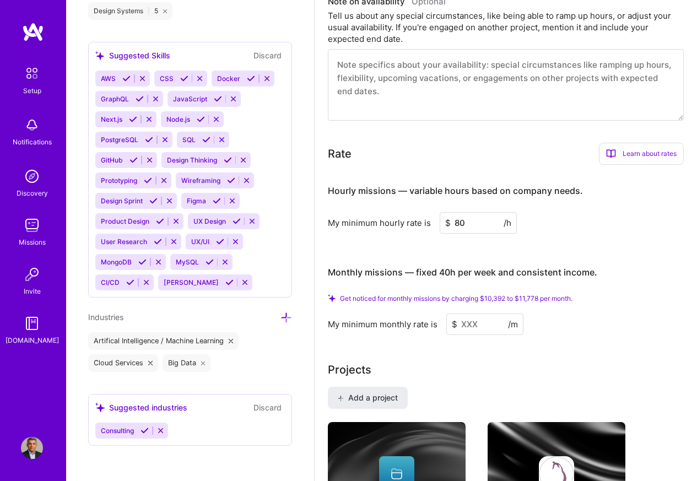
type input "80"
click at [467, 325] on input at bounding box center [484, 323] width 77 height 21
paste input "12800"
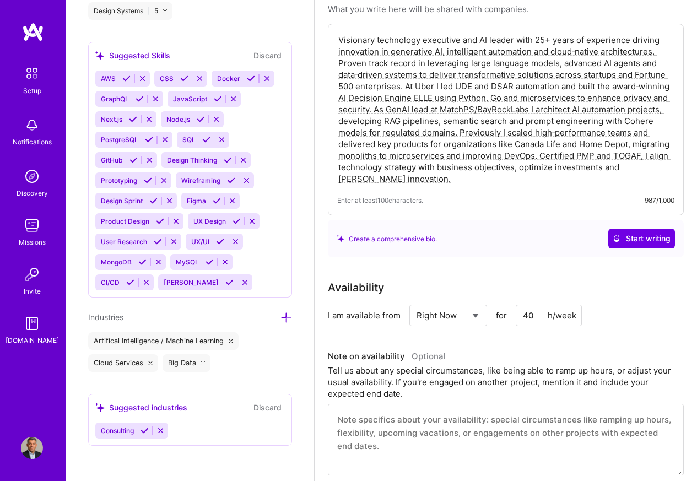
scroll to position [0, 0]
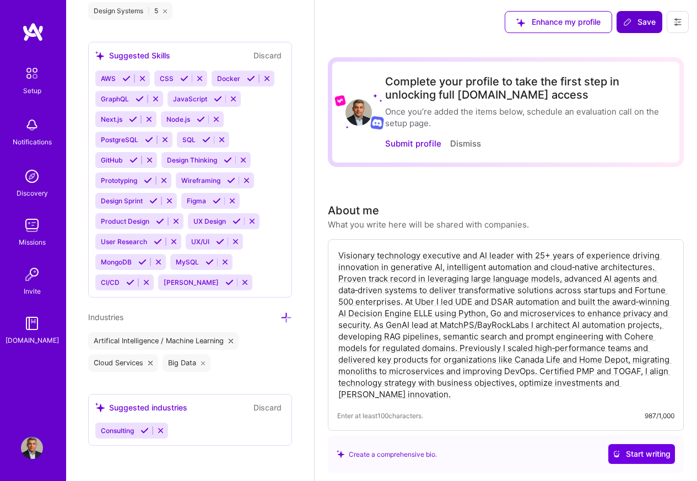
type input "12800"
click at [640, 18] on span "Save" at bounding box center [639, 22] width 32 height 11
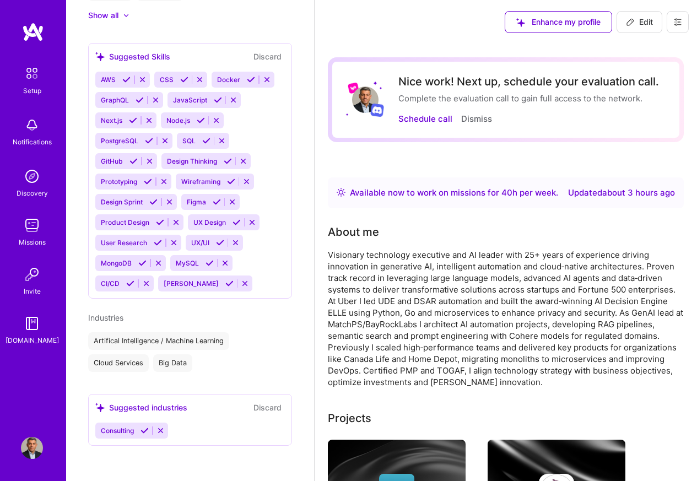
scroll to position [852, 0]
click at [475, 119] on button "Dismiss" at bounding box center [476, 119] width 31 height 12
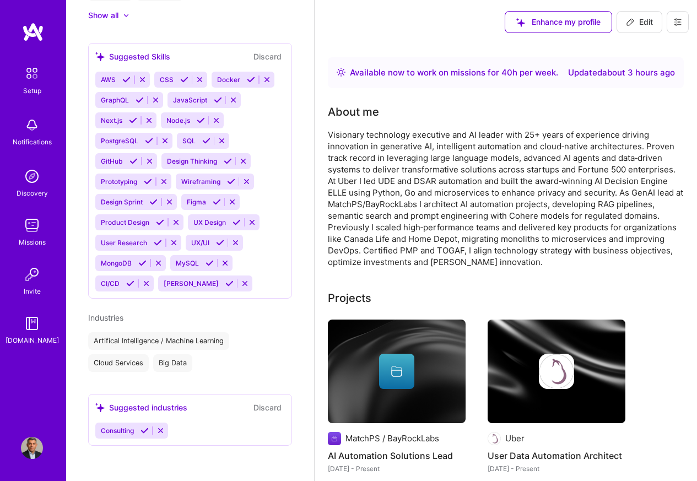
click at [474, 119] on div "About me" at bounding box center [506, 112] width 356 height 17
